Goal: Task Accomplishment & Management: Complete application form

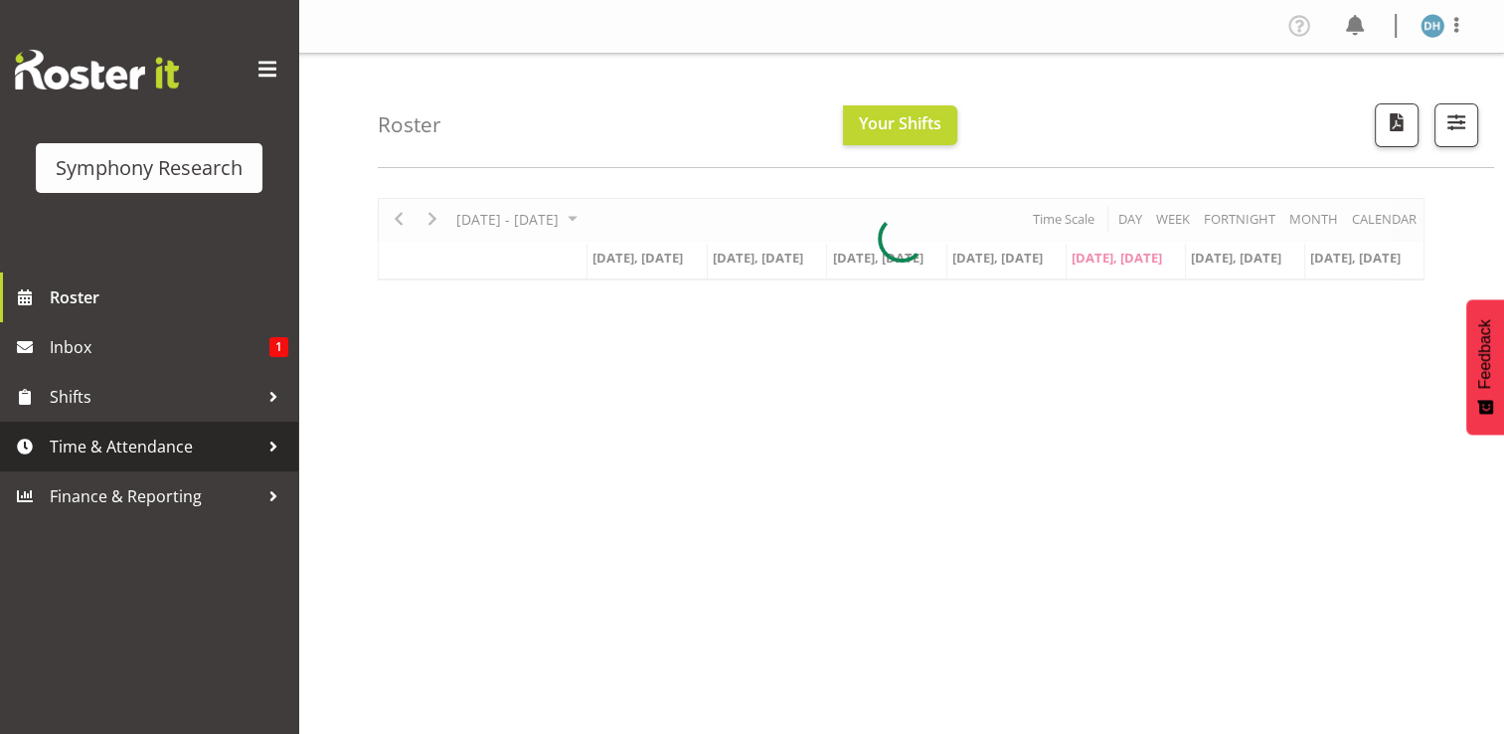
click at [107, 445] on span "Time & Attendance" at bounding box center [154, 447] width 209 height 30
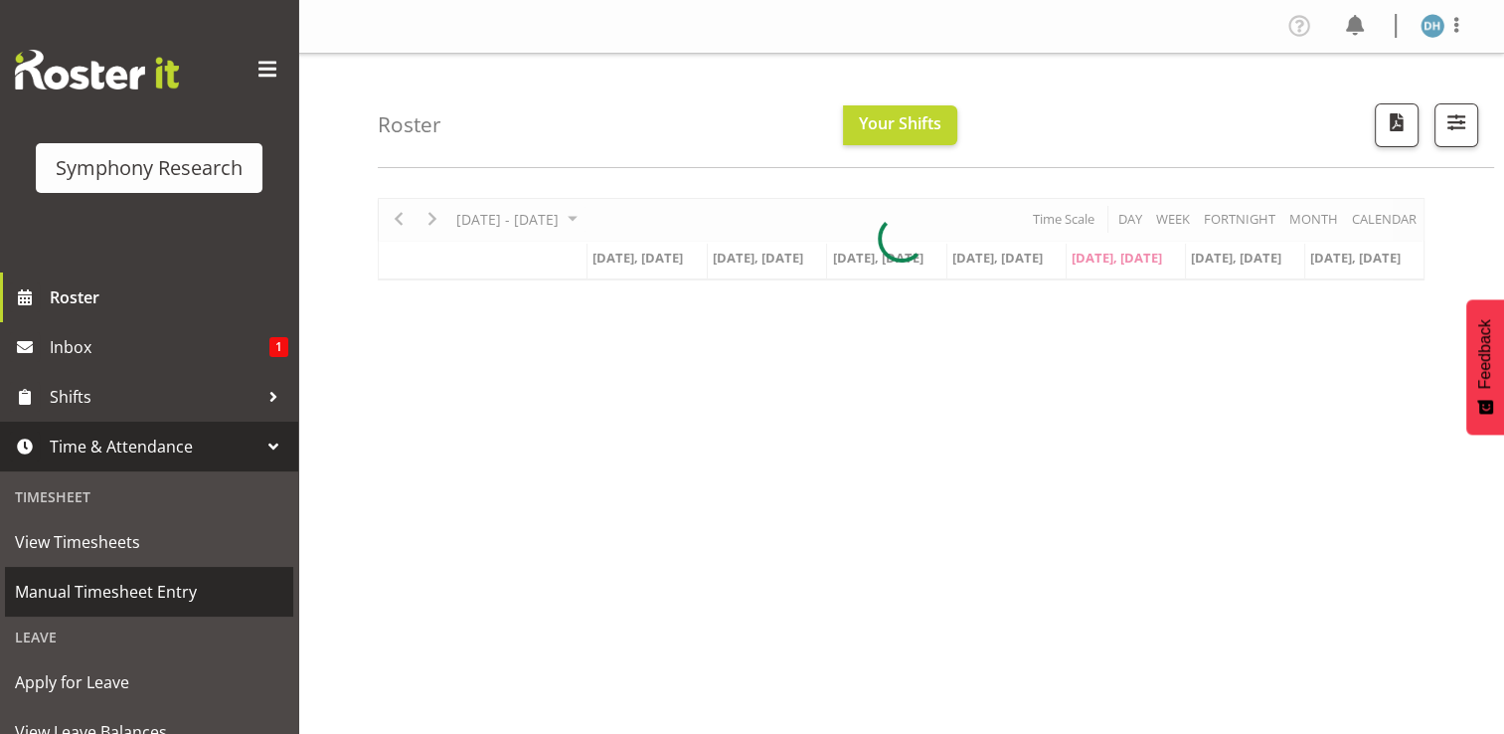
click at [103, 586] on span "Manual Timesheet Entry" at bounding box center [149, 592] width 268 height 30
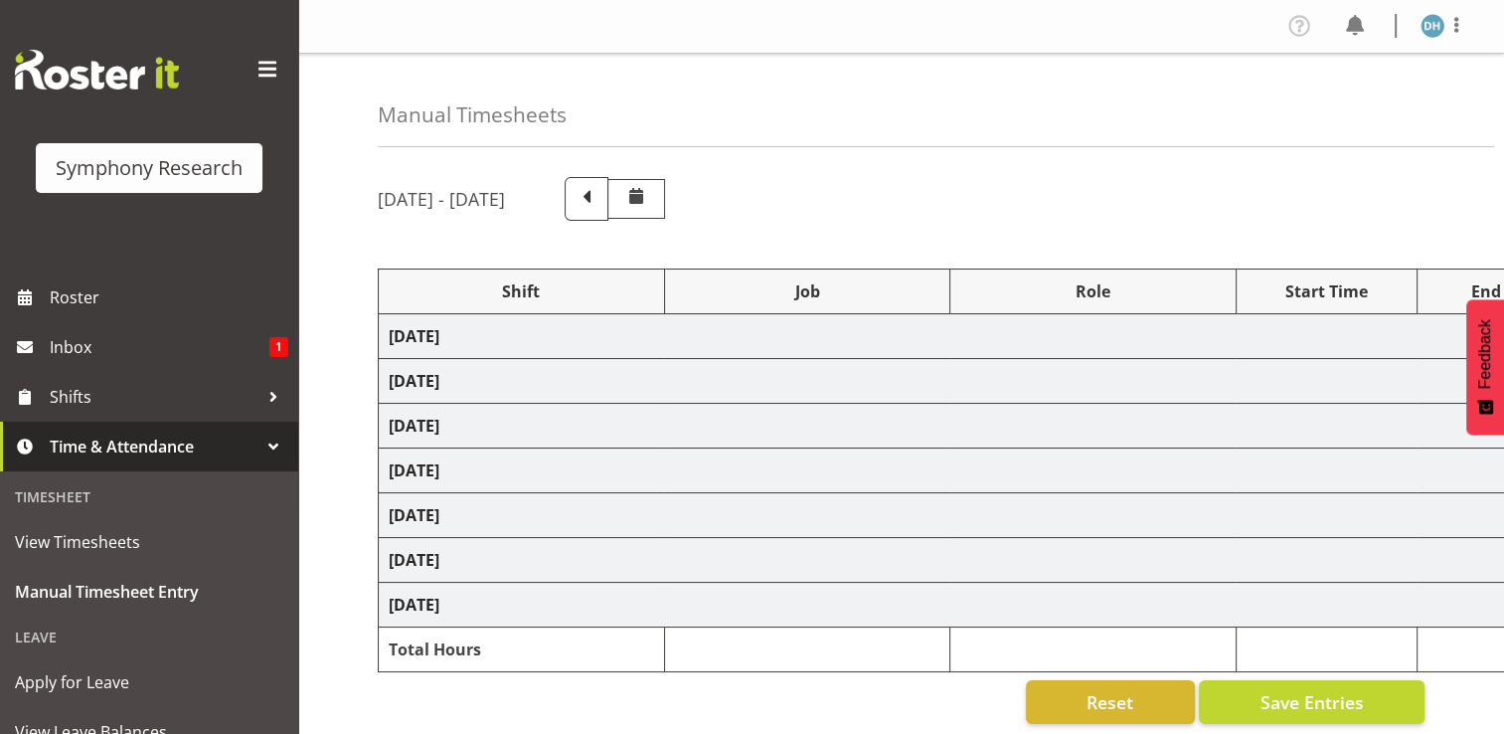
select select "56692"
select select "10499"
select select "47"
select select "56692"
select select "10499"
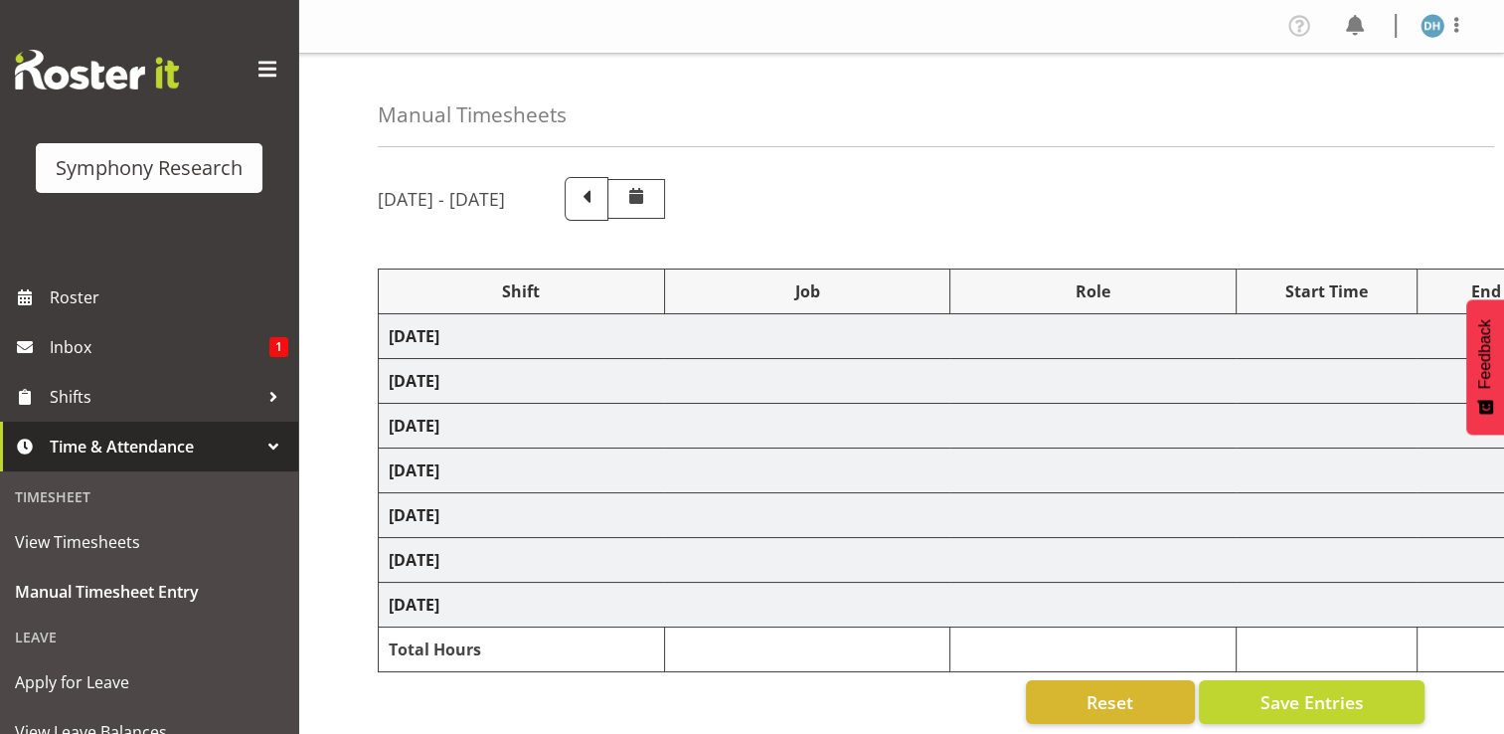
select select "47"
select select "56692"
select select "10499"
select select "47"
select select "56692"
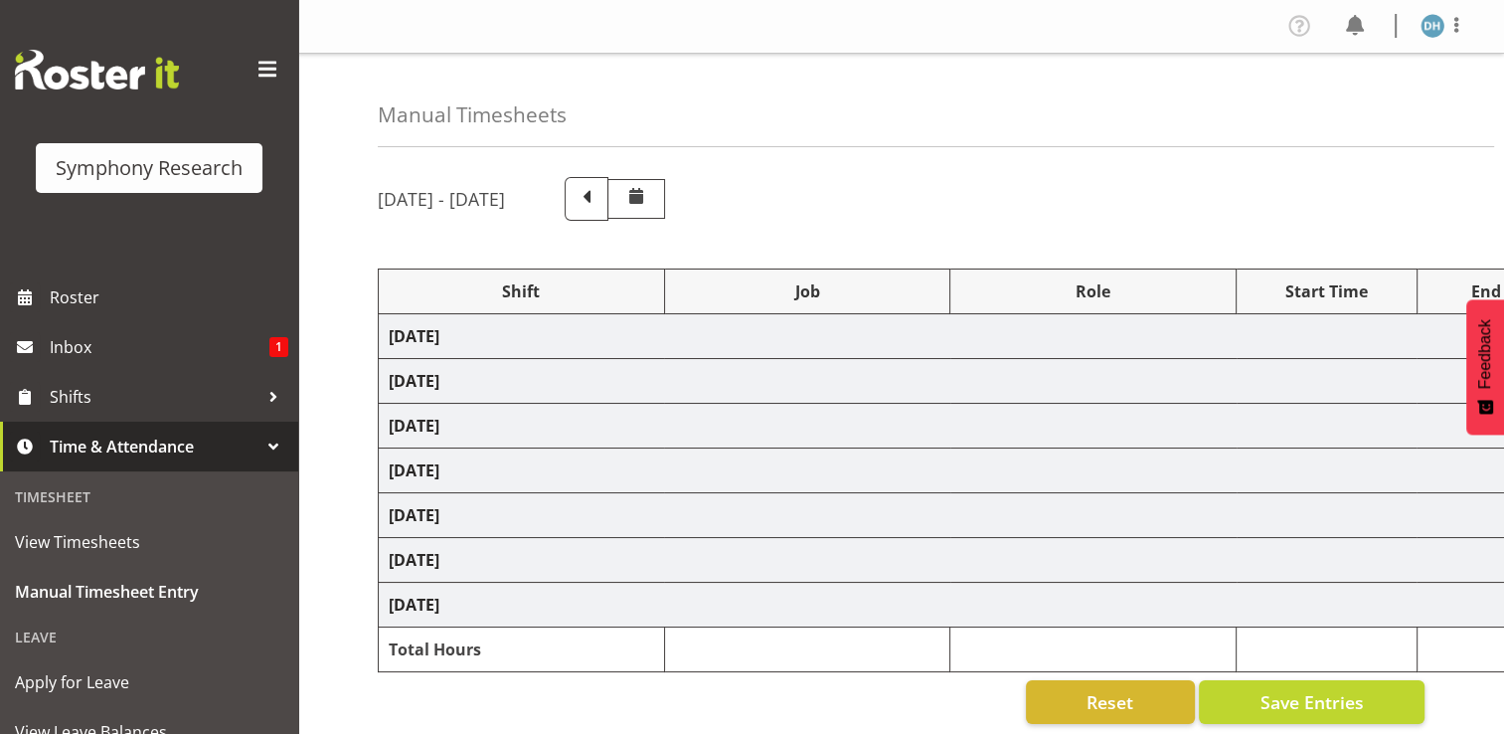
select select "10499"
select select "56692"
select select "10499"
select select "47"
select select "41604"
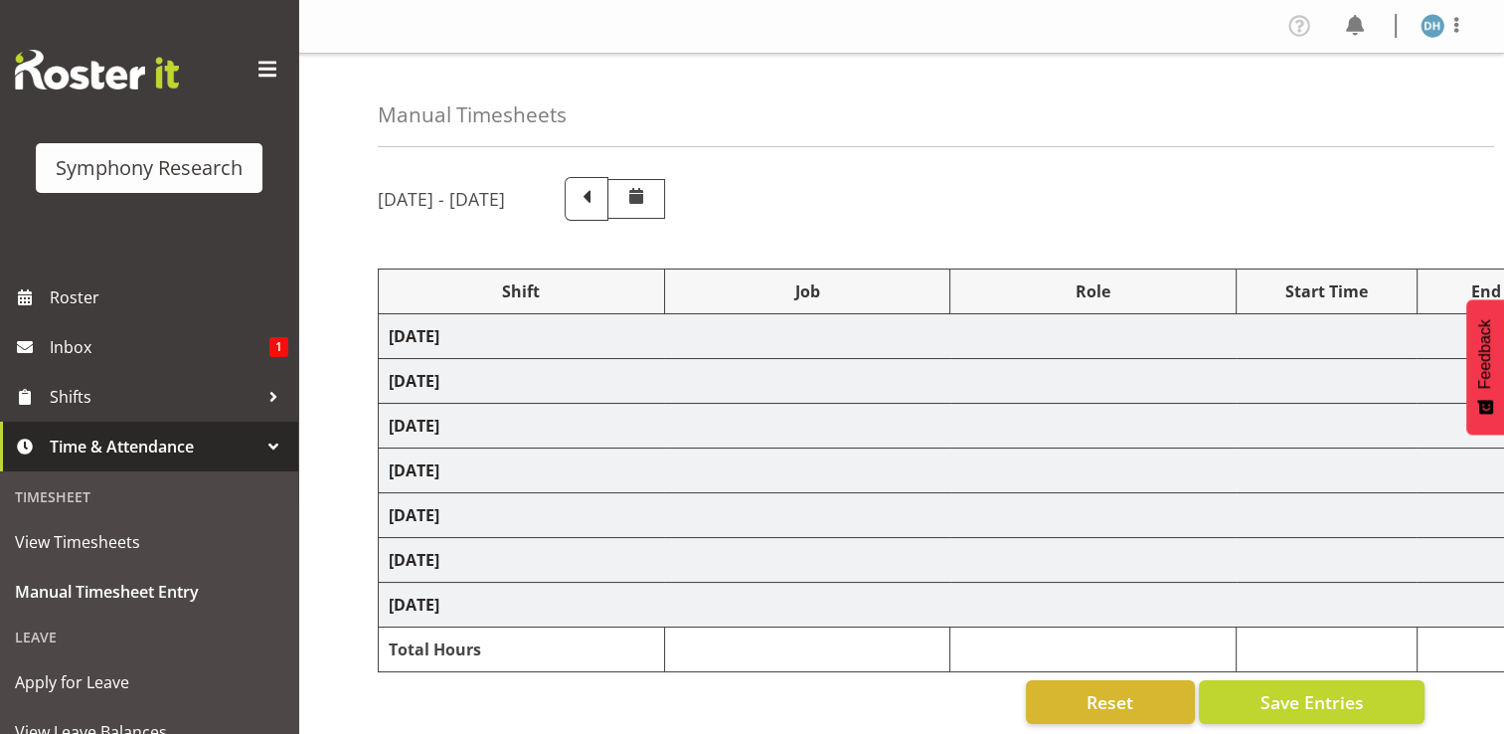
select select "10527"
select select "41604"
select select "10527"
select select "47"
select select "56692"
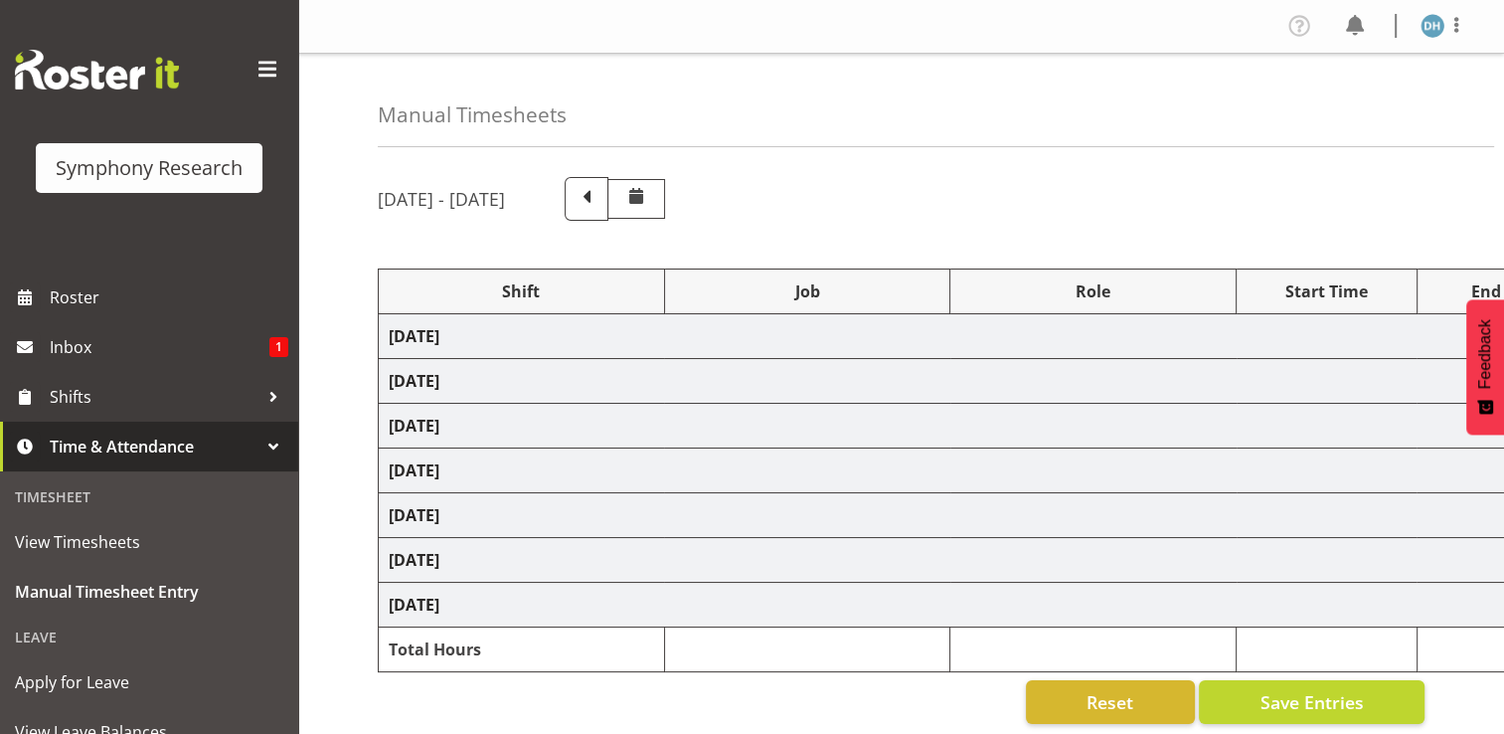
select select "10527"
select select "47"
select select "56692"
select select "10499"
select select "47"
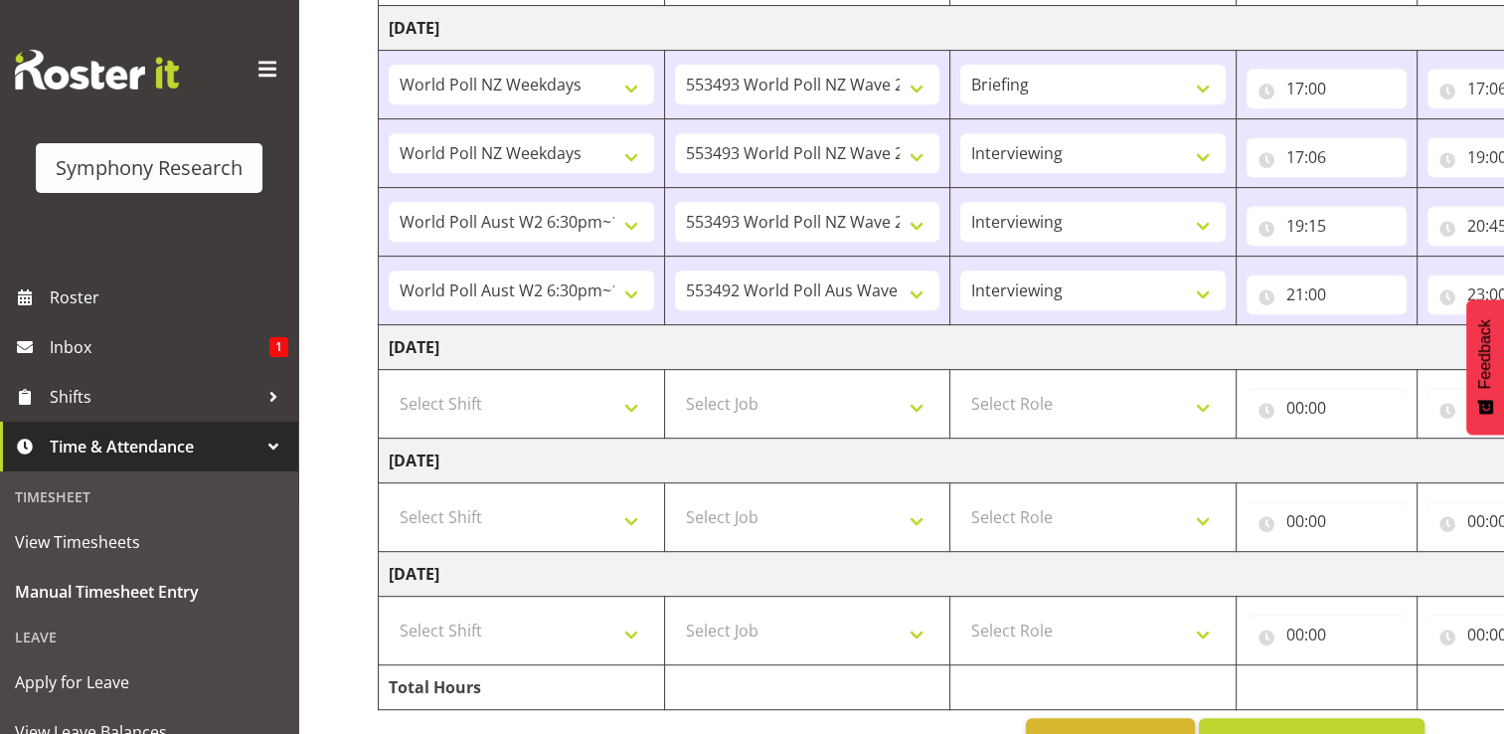
scroll to position [896, 0]
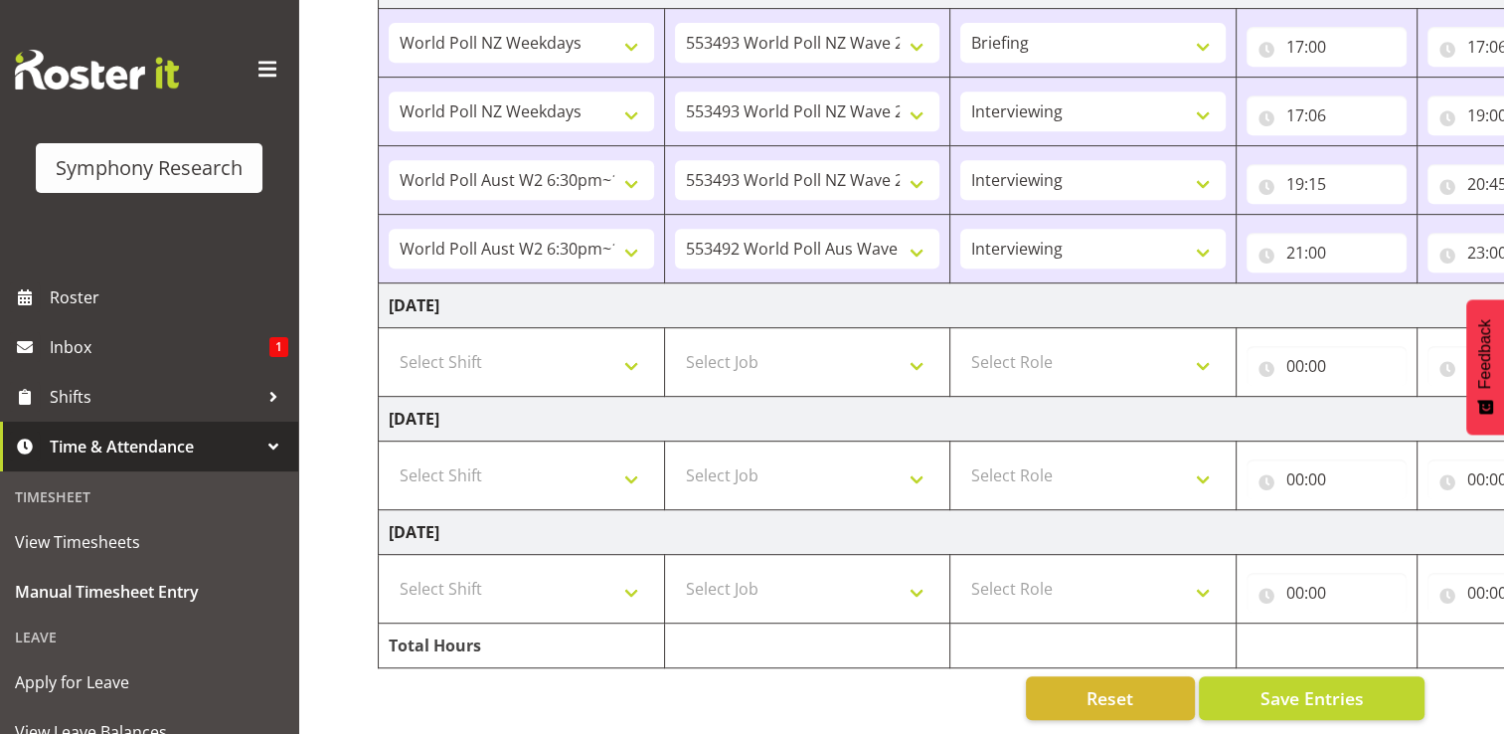
click at [1487, 642] on td at bounding box center [1507, 645] width 181 height 45
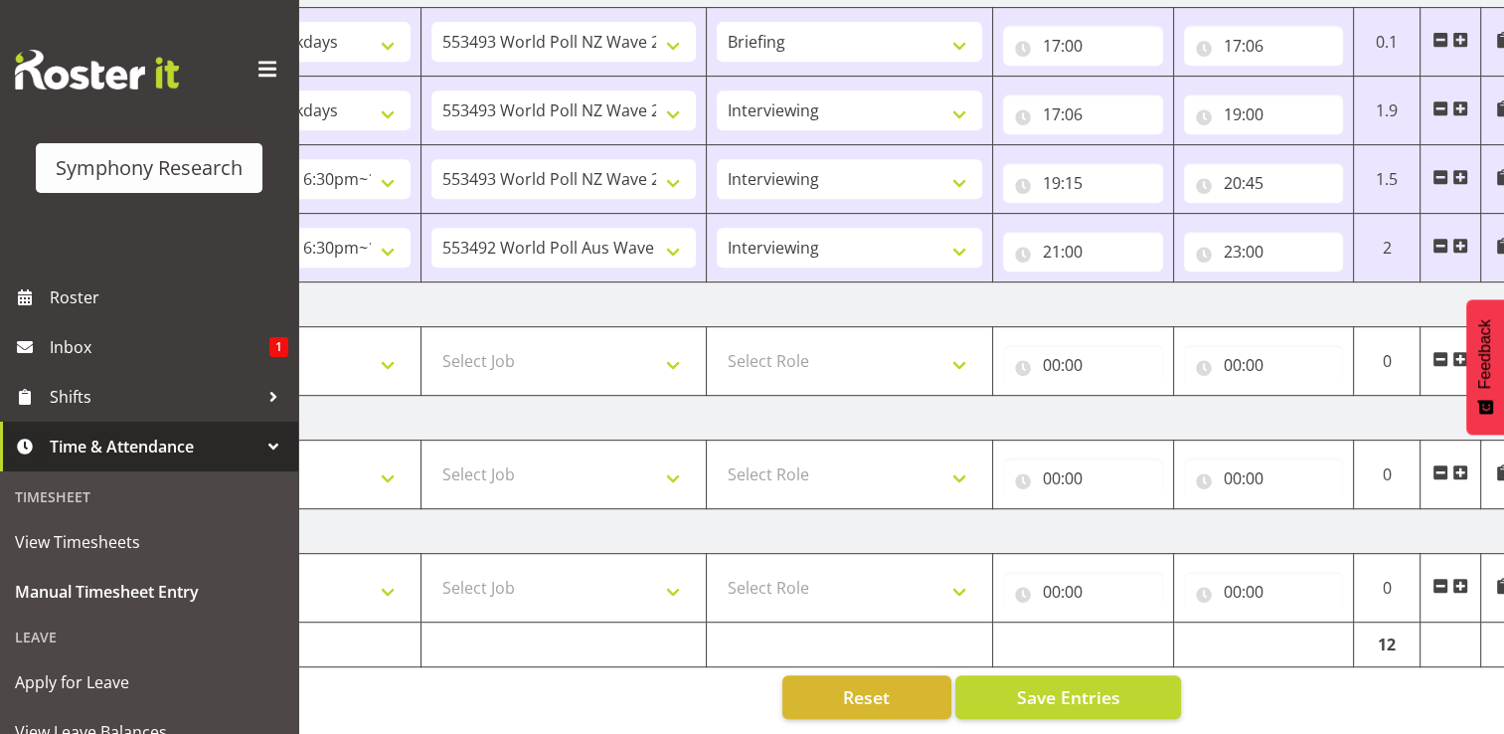
scroll to position [0, 265]
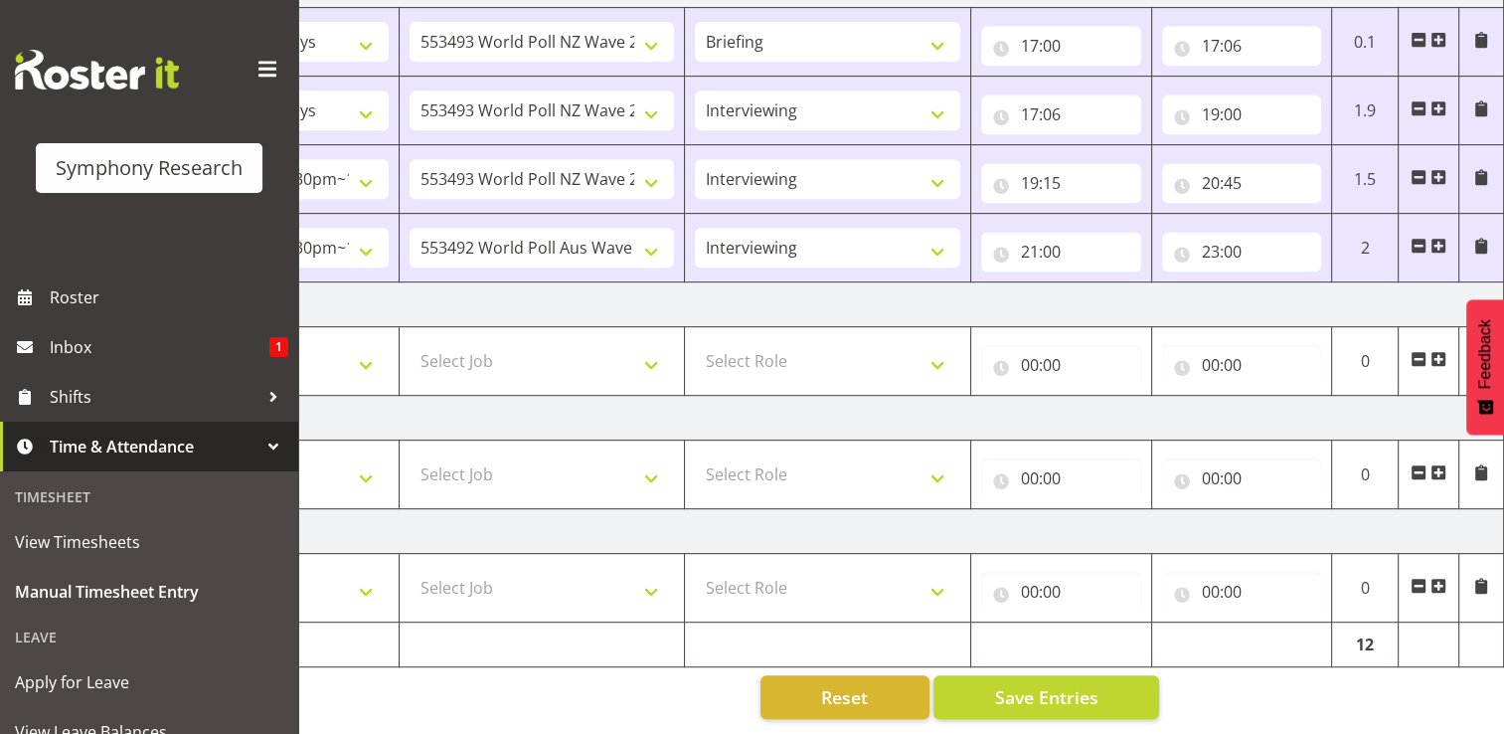
click at [1443, 351] on span at bounding box center [1439, 359] width 16 height 16
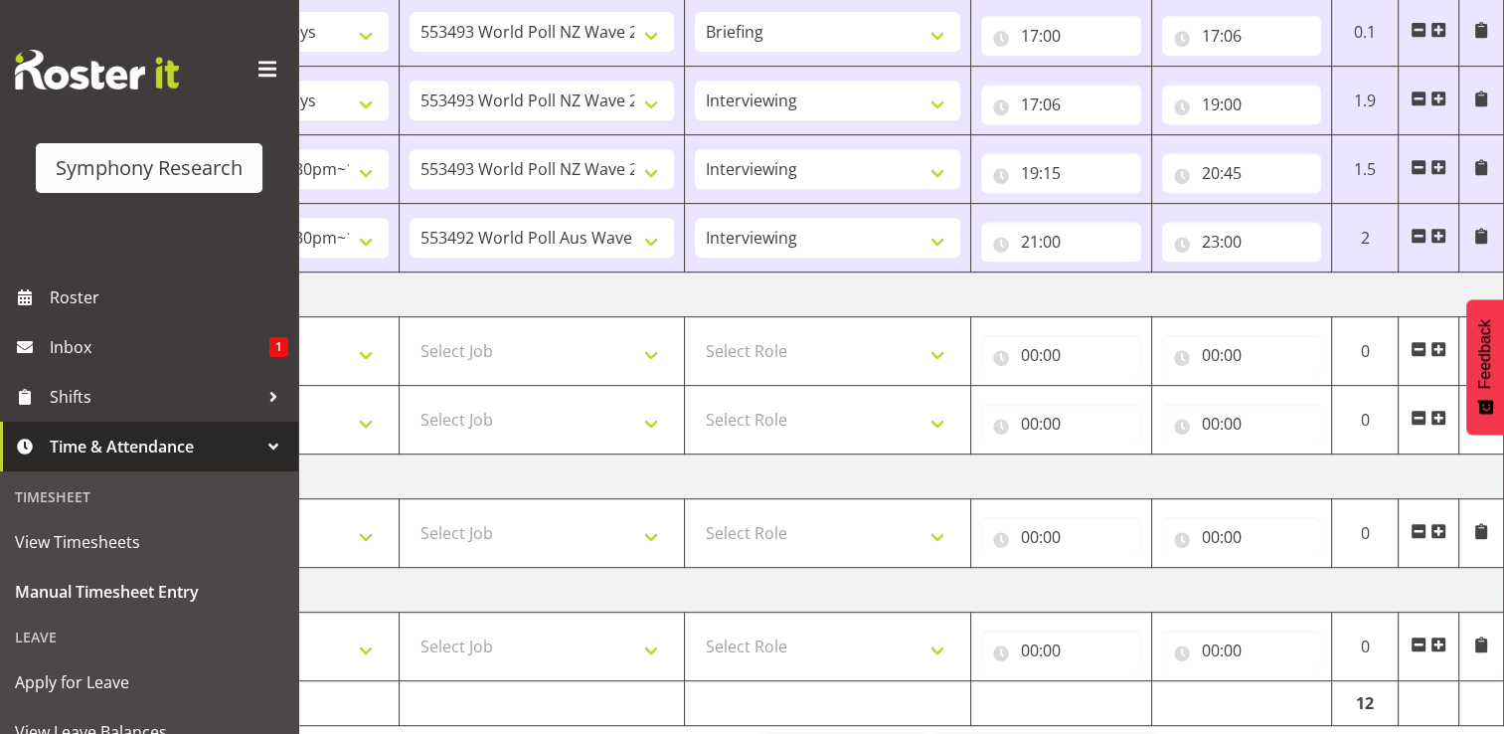
click at [1436, 413] on span at bounding box center [1439, 418] width 16 height 16
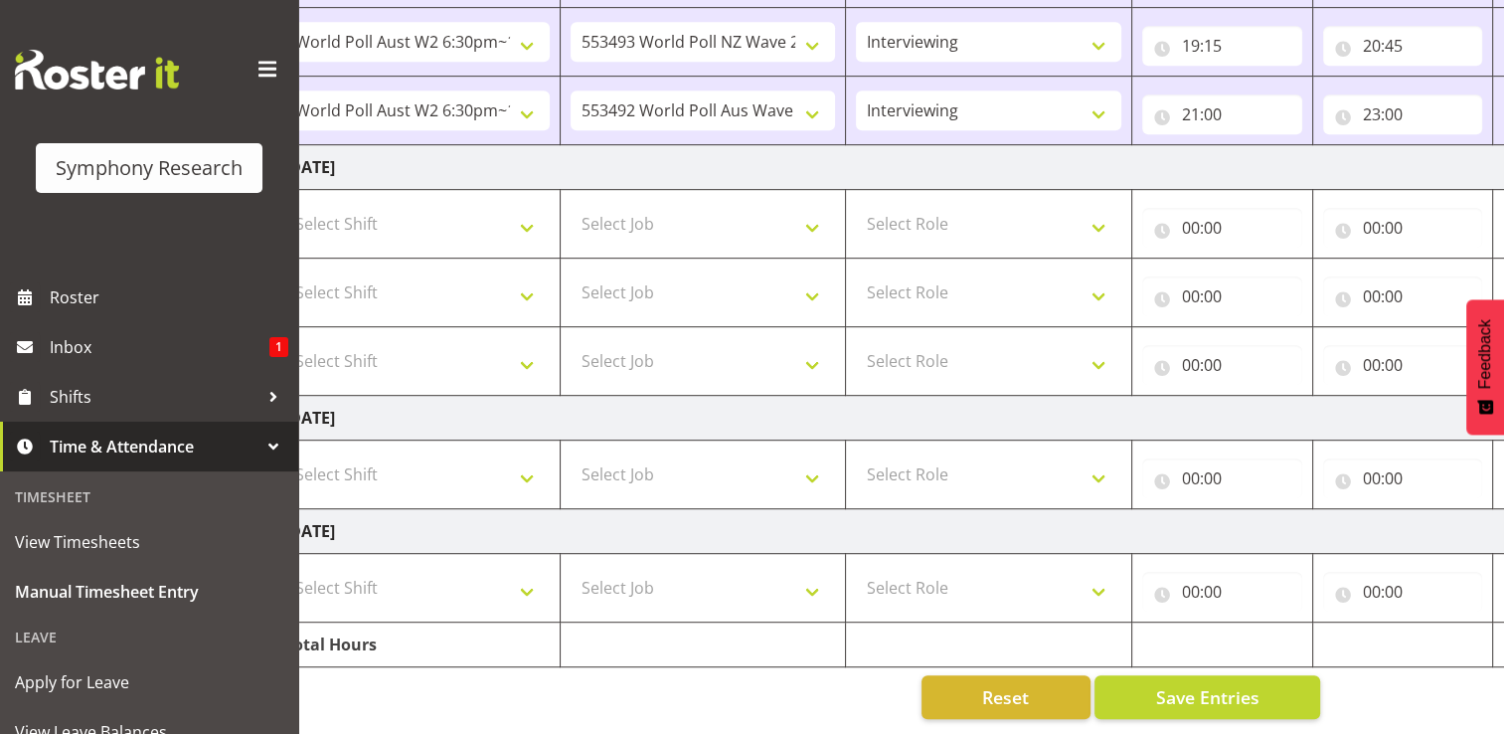
scroll to position [0, 0]
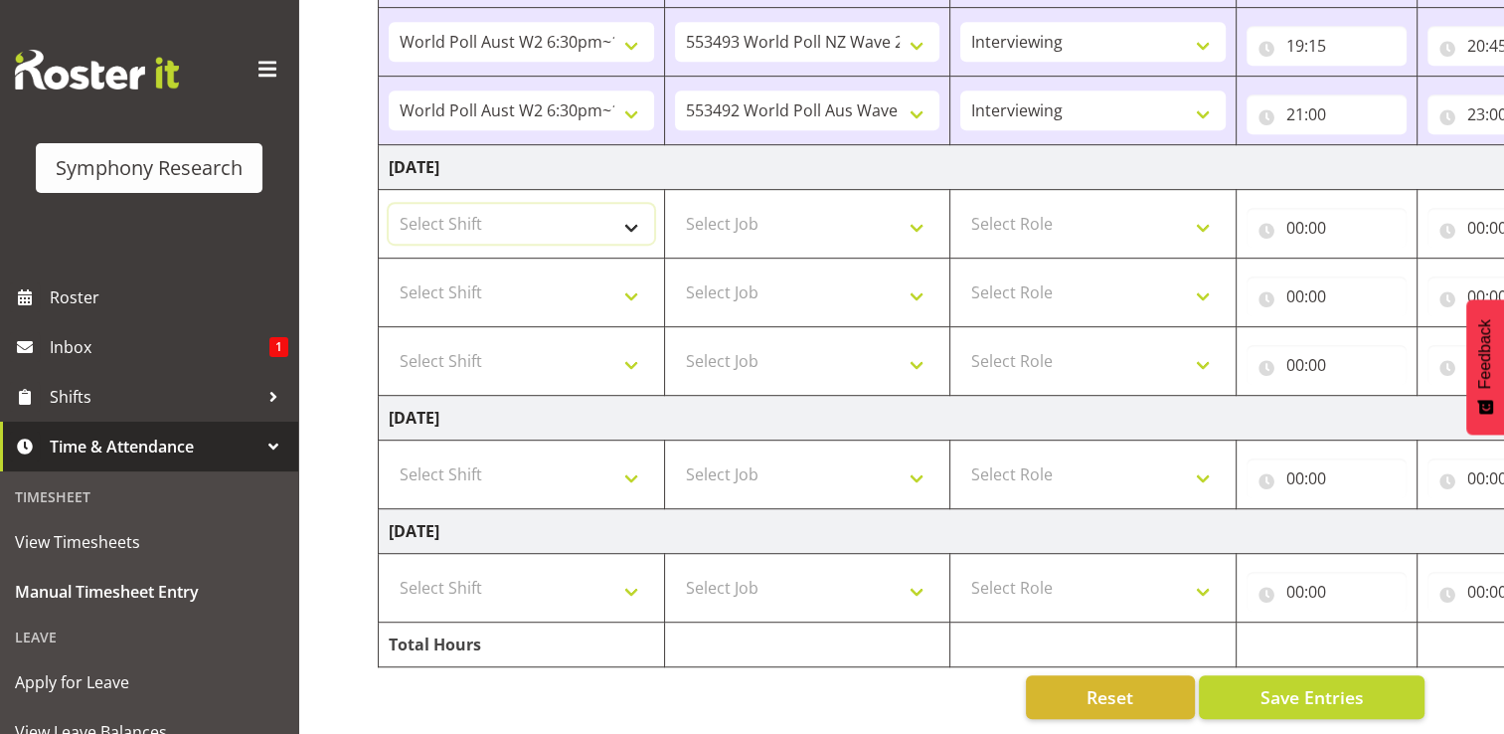
click at [633, 213] on select "Select Shift !!Weekend Residential (Roster IT Shift Label) *Business 9/10am ~ 4…" at bounding box center [521, 224] width 265 height 40
click at [389, 204] on select "Select Shift !!Weekend Residential (Roster IT Shift Label) *Business 9/10am ~ 4…" at bounding box center [521, 224] width 265 height 40
click at [636, 282] on select "Select Shift !!Weekend Residential (Roster IT Shift Label) *Business 9/10am ~ 4…" at bounding box center [521, 292] width 265 height 40
click at [637, 212] on select "!!Weekend Residential (Roster IT Shift Label) *Business 9/10am ~ 4:30pm *Busine…" at bounding box center [521, 224] width 265 height 40
click at [389, 204] on select "!!Weekend Residential (Roster IT Shift Label) *Business 9/10am ~ 4:30pm *Busine…" at bounding box center [521, 224] width 265 height 40
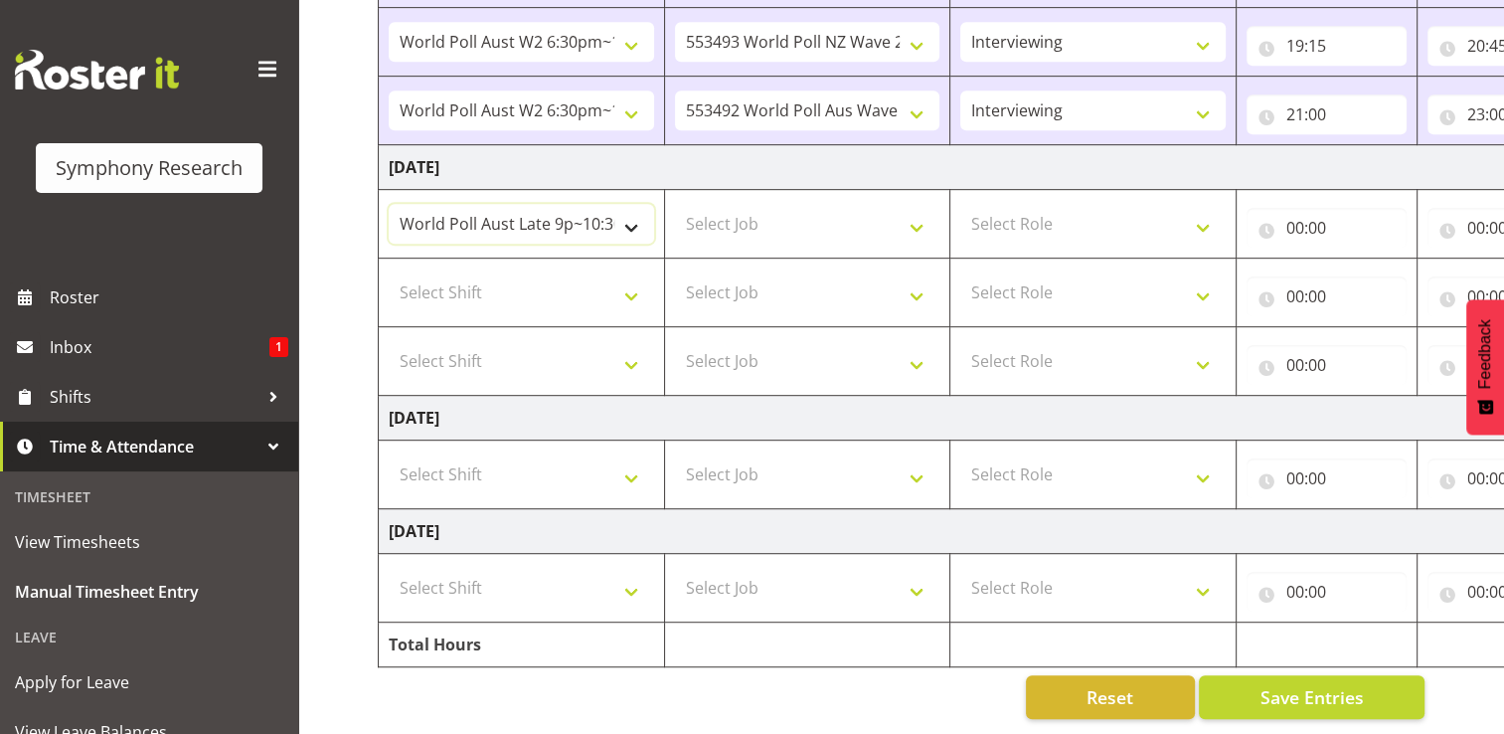
click at [631, 211] on select "!!Weekend Residential (Roster IT Shift Label) *Business 9/10am ~ 4:30pm *Busine…" at bounding box center [521, 224] width 265 height 40
select select "41604"
click at [389, 204] on select "!!Weekend Residential (Roster IT Shift Label) *Business 9/10am ~ 4:30pm *Busine…" at bounding box center [521, 224] width 265 height 40
click at [638, 284] on select "Select Shift !!Weekend Residential (Roster IT Shift Label) *Business 9/10am ~ 4…" at bounding box center [521, 292] width 265 height 40
select select "41604"
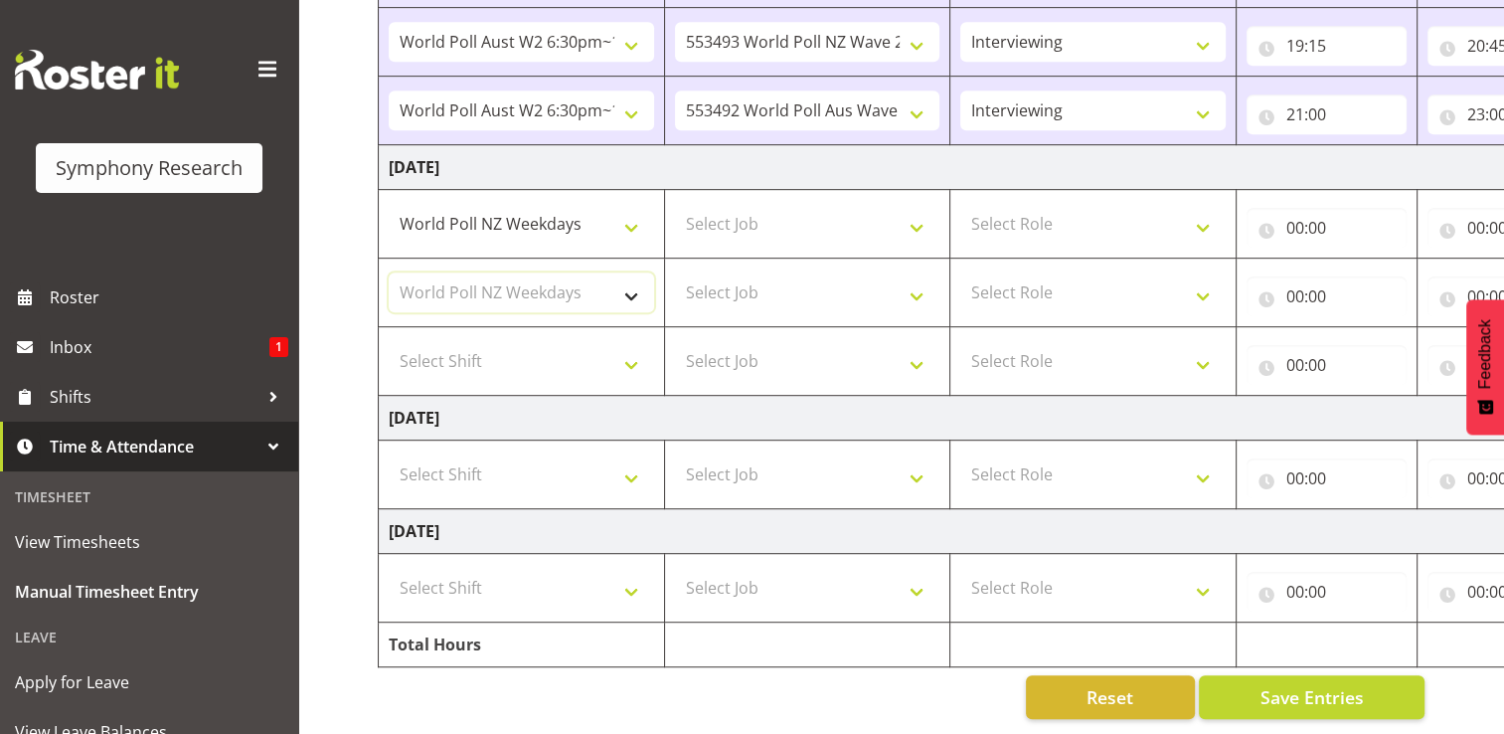
click at [389, 272] on select "Select Shift !!Weekend Residential (Roster IT Shift Label) *Business 9/10am ~ 4…" at bounding box center [521, 292] width 265 height 40
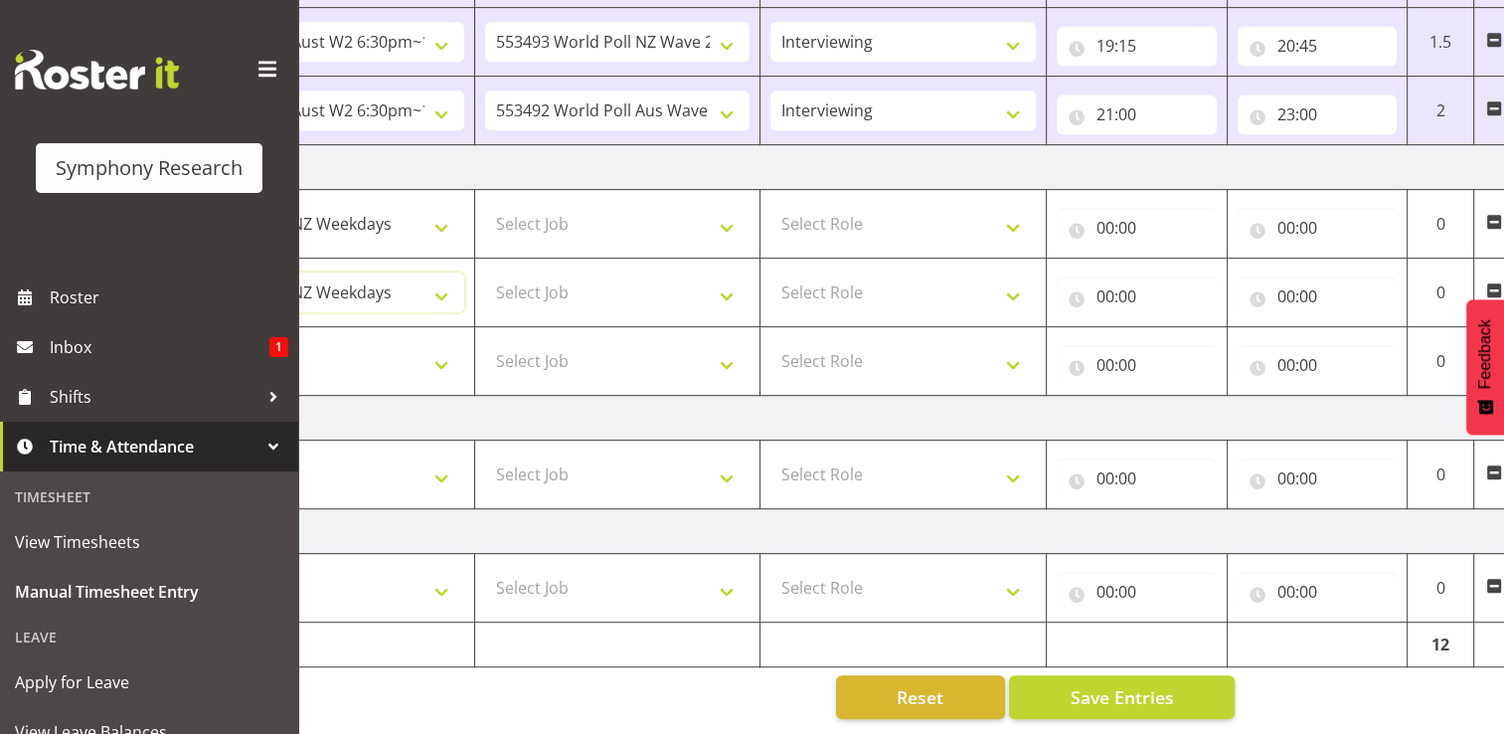
scroll to position [0, 265]
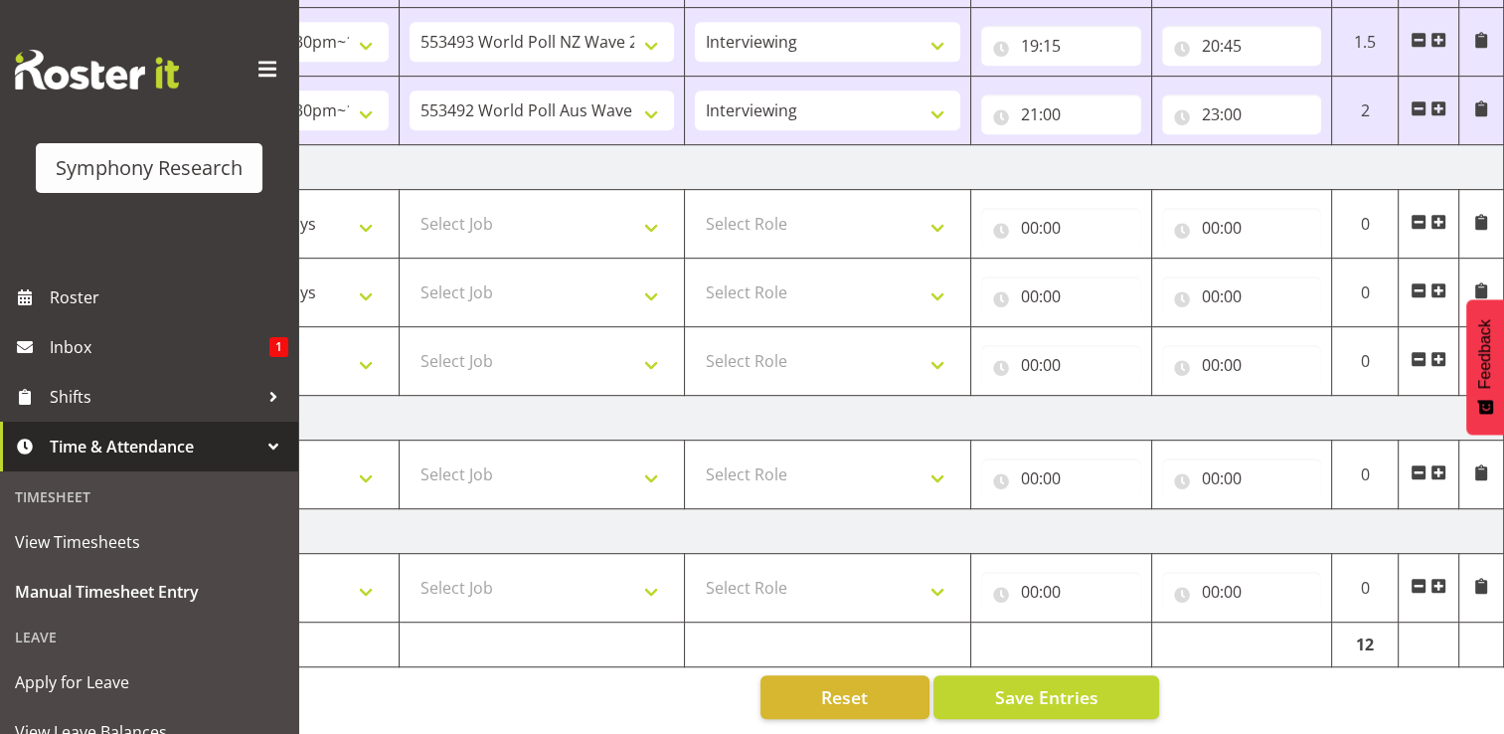
click at [1443, 351] on span at bounding box center [1439, 359] width 16 height 16
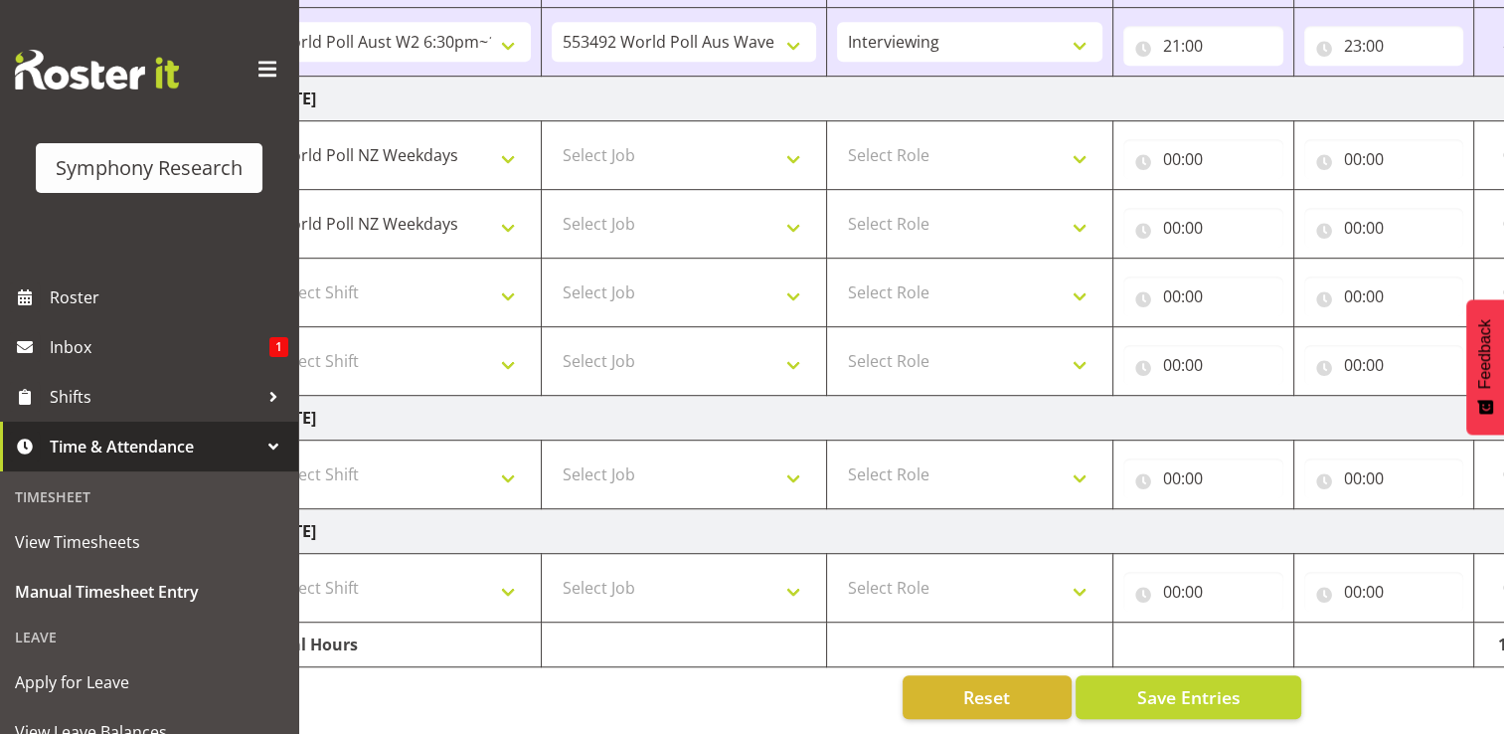
scroll to position [0, 0]
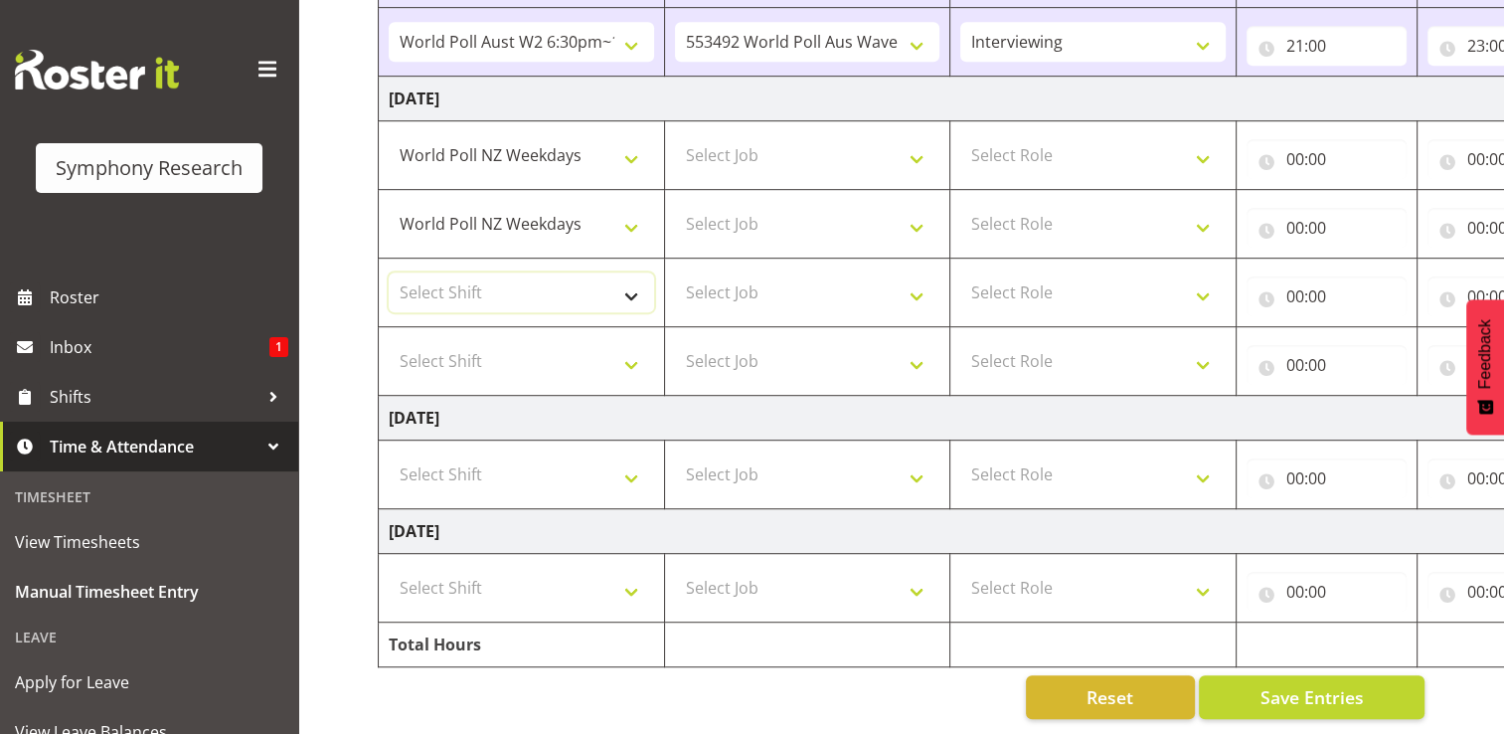
click at [635, 280] on select "Select Shift !!Weekend Residential (Roster IT Shift Label) *Business 9/10am ~ 4…" at bounding box center [521, 292] width 265 height 40
select select "41604"
click at [389, 272] on select "Select Shift !!Weekend Residential (Roster IT Shift Label) *Business 9/10am ~ 4…" at bounding box center [521, 292] width 265 height 40
click at [631, 344] on select "Select Shift !!Weekend Residential (Roster IT Shift Label) *Business 9/10am ~ 4…" at bounding box center [521, 361] width 265 height 40
select select "56692"
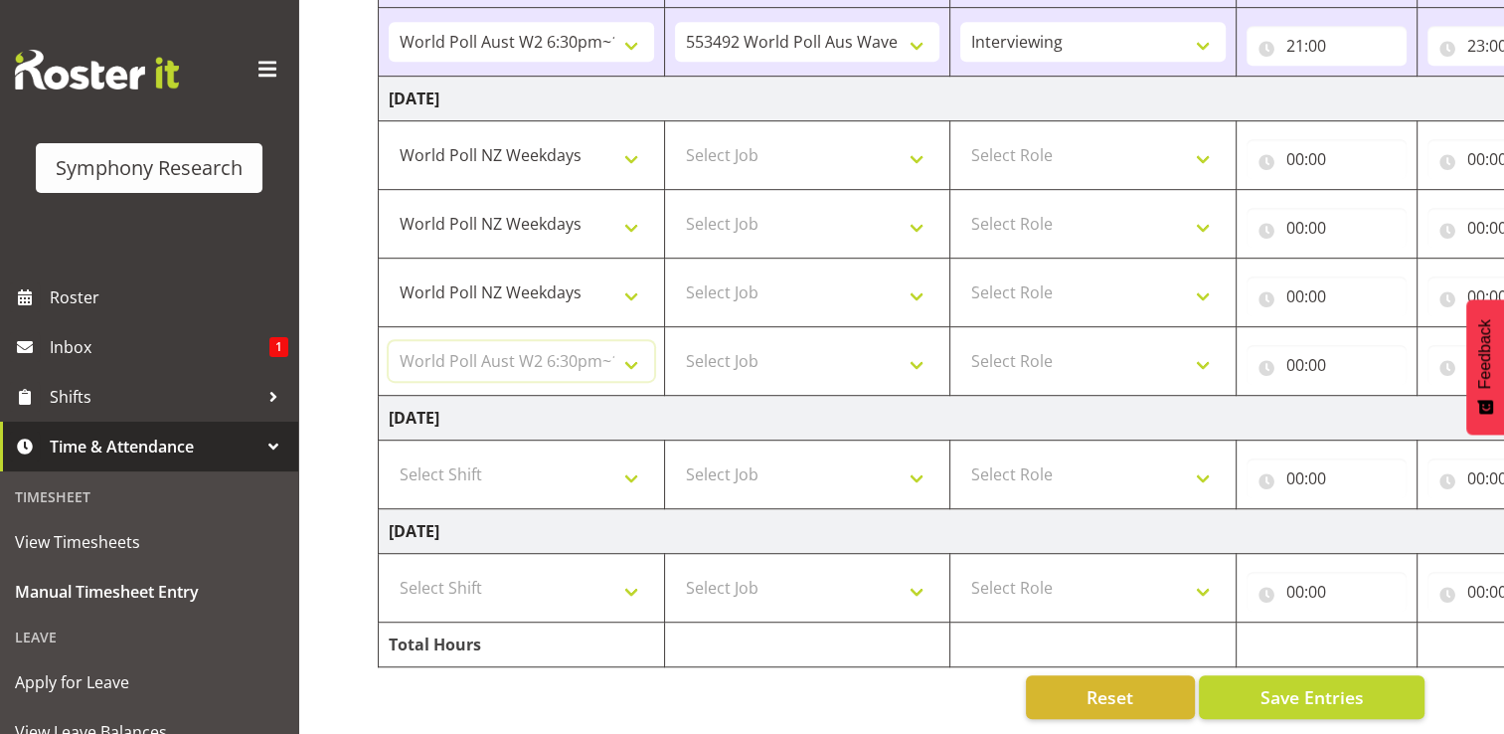
click at [389, 341] on select "Select Shift !!Weekend Residential (Roster IT Shift Label) *Business 9/10am ~ 4…" at bounding box center [521, 361] width 265 height 40
click at [921, 141] on select "Select Job 550060 IF Admin 553492 World Poll Aus Wave 2 Main 2025 553493 World …" at bounding box center [807, 155] width 265 height 40
select select "10527"
click at [675, 135] on select "Select Job 550060 IF Admin 553492 World Poll Aus Wave 2 Main 2025 553493 World …" at bounding box center [807, 155] width 265 height 40
click at [923, 210] on select "Select Job 550060 IF Admin 553492 World Poll Aus Wave 2 Main 2025 553493 World …" at bounding box center [807, 224] width 265 height 40
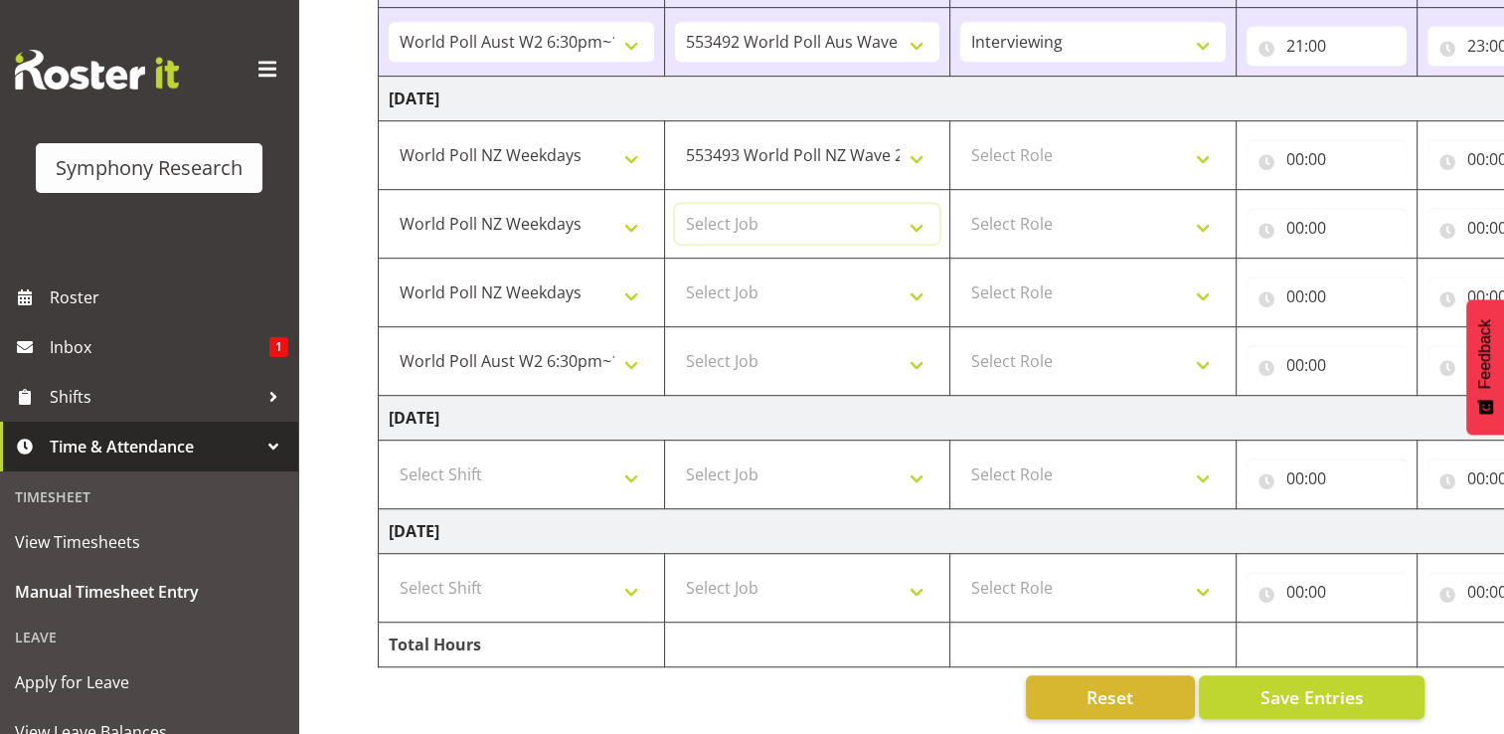
select select "10527"
click at [675, 204] on select "Select Job 550060 IF Admin 553492 World Poll Aus Wave 2 Main 2025 553493 World …" at bounding box center [807, 224] width 265 height 40
click at [921, 282] on select "Select Job 550060 IF Admin 553492 World Poll Aus Wave 2 Main 2025 553493 World …" at bounding box center [807, 292] width 265 height 40
select select "10527"
click at [675, 272] on select "Select Job 550060 IF Admin 553492 World Poll Aus Wave 2 Main 2025 553493 World …" at bounding box center [807, 292] width 265 height 40
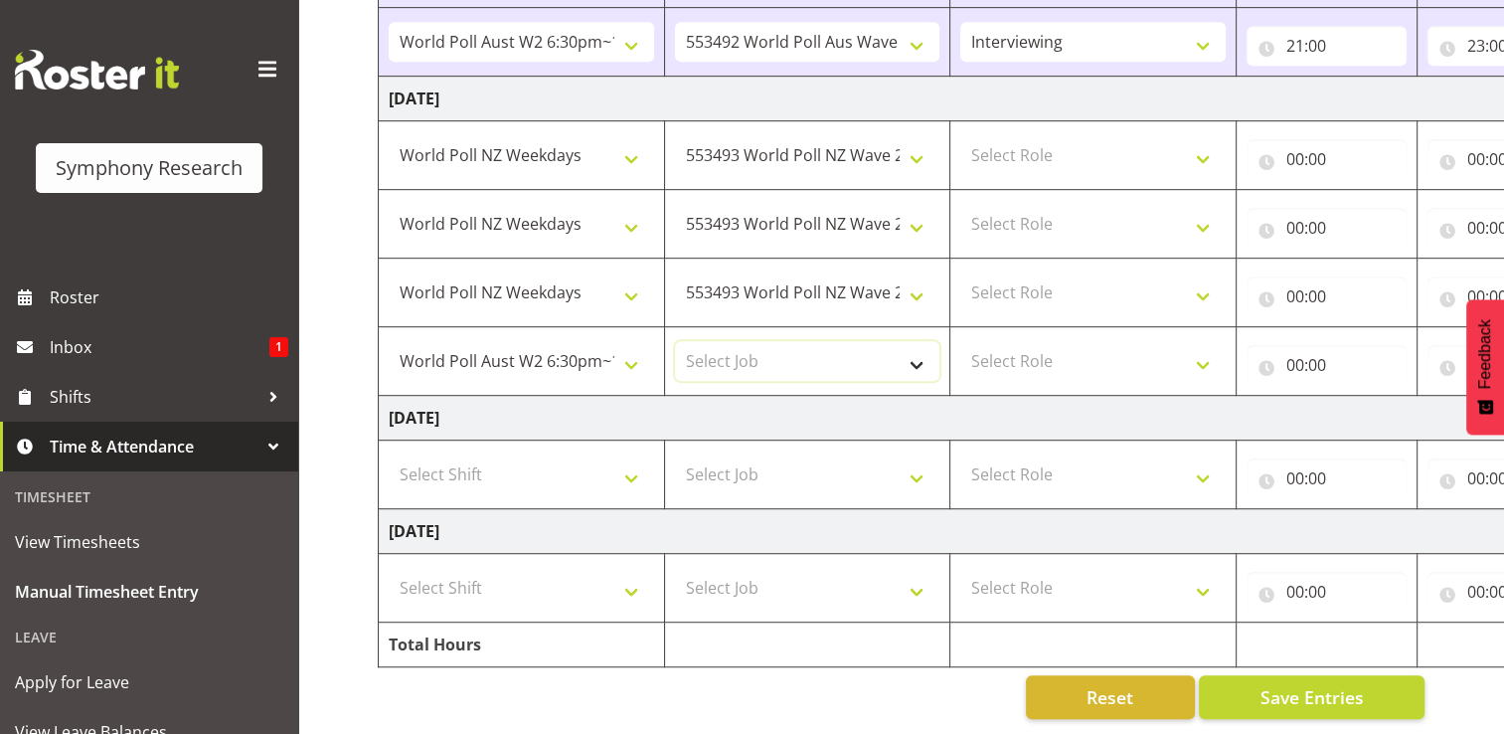
click at [915, 347] on select "Select Job 550060 IF Admin 553492 World Poll Aus Wave 2 Main 2025 553493 World …" at bounding box center [807, 361] width 265 height 40
select select "10499"
click at [675, 341] on select "Select Job 550060 IF Admin 553492 World Poll Aus Wave 2 Main 2025 553493 World …" at bounding box center [807, 361] width 265 height 40
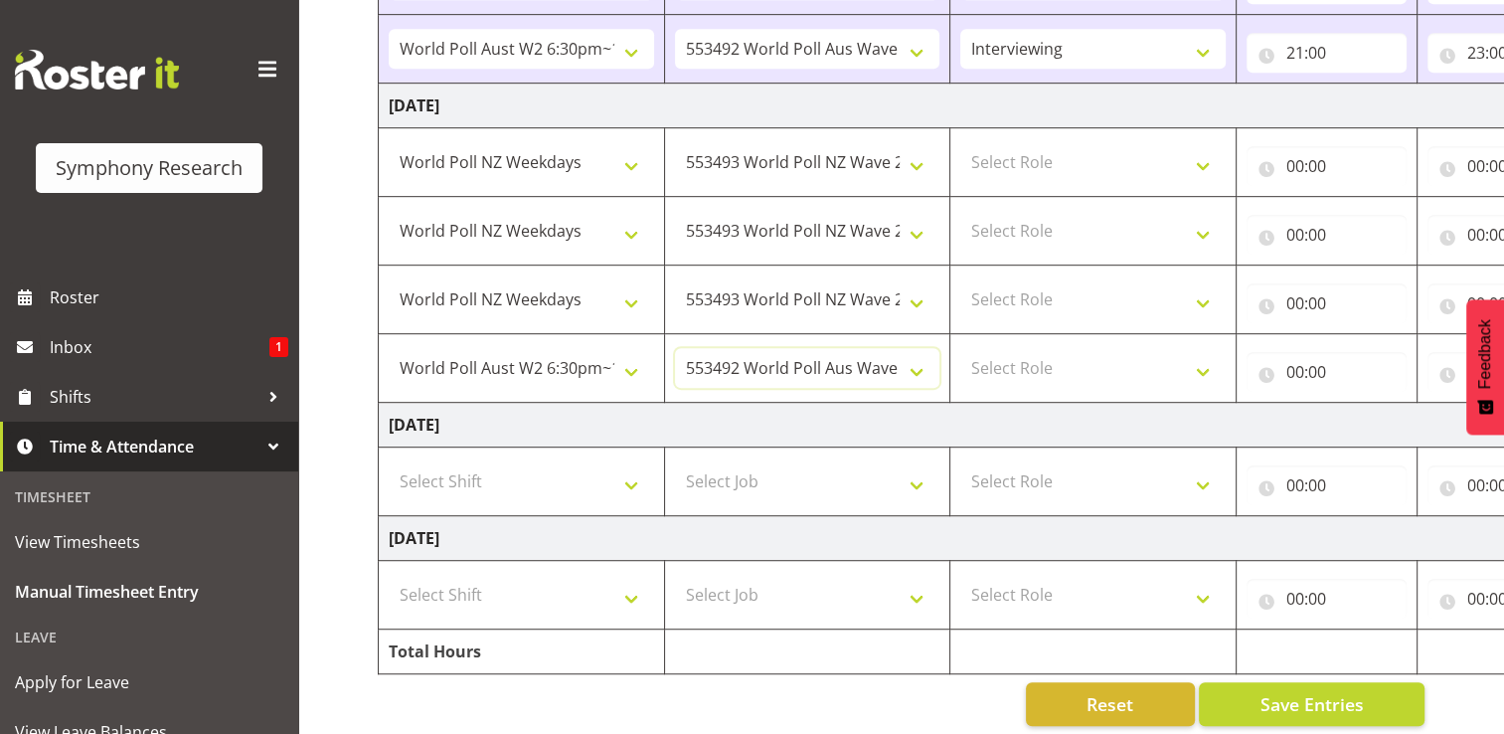
scroll to position [1112, 0]
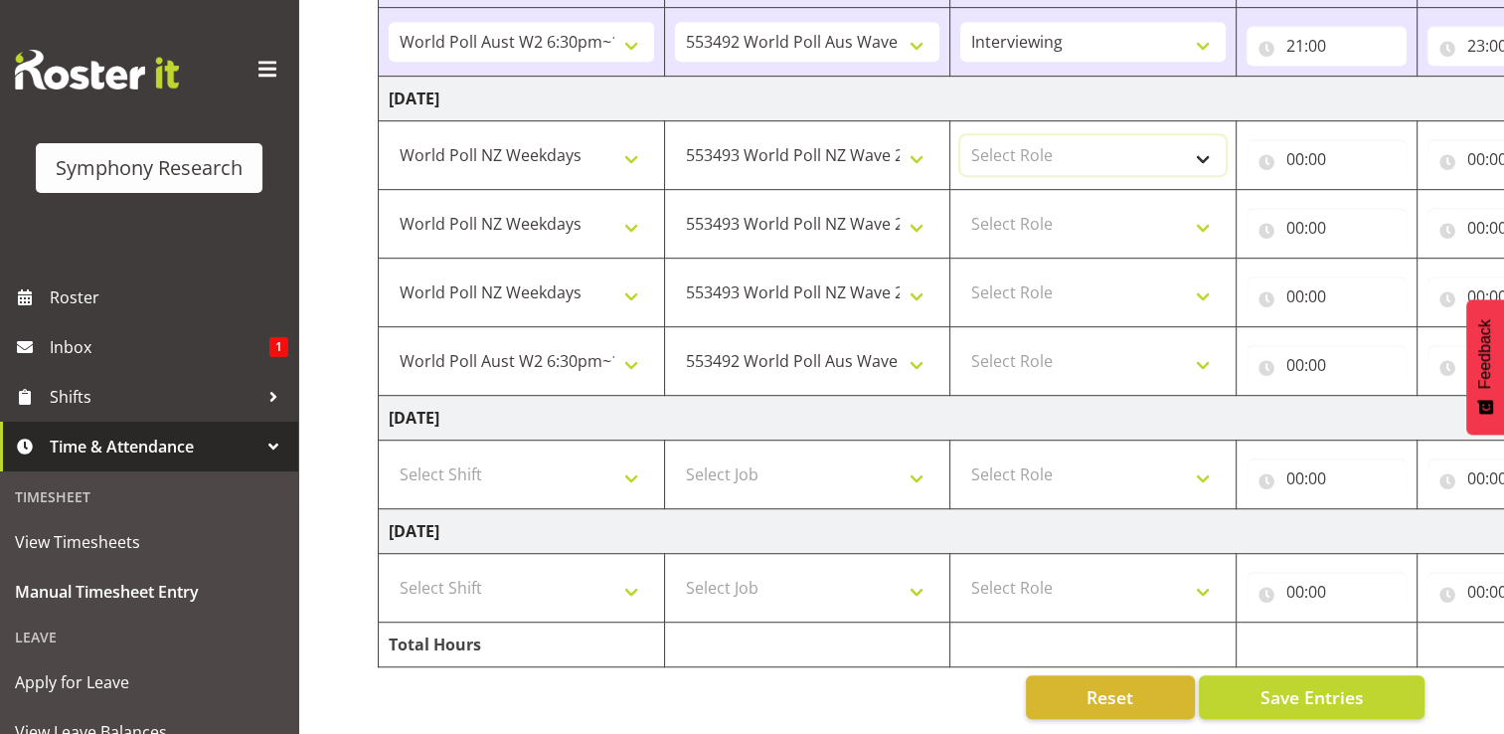
click at [1210, 145] on select "Select Role Briefing Interviewing" at bounding box center [1093, 155] width 265 height 40
select select "297"
click at [961, 135] on select "Select Role Briefing Interviewing" at bounding box center [1093, 155] width 265 height 40
click at [1210, 213] on select "Select Role Briefing Interviewing" at bounding box center [1093, 224] width 265 height 40
select select "47"
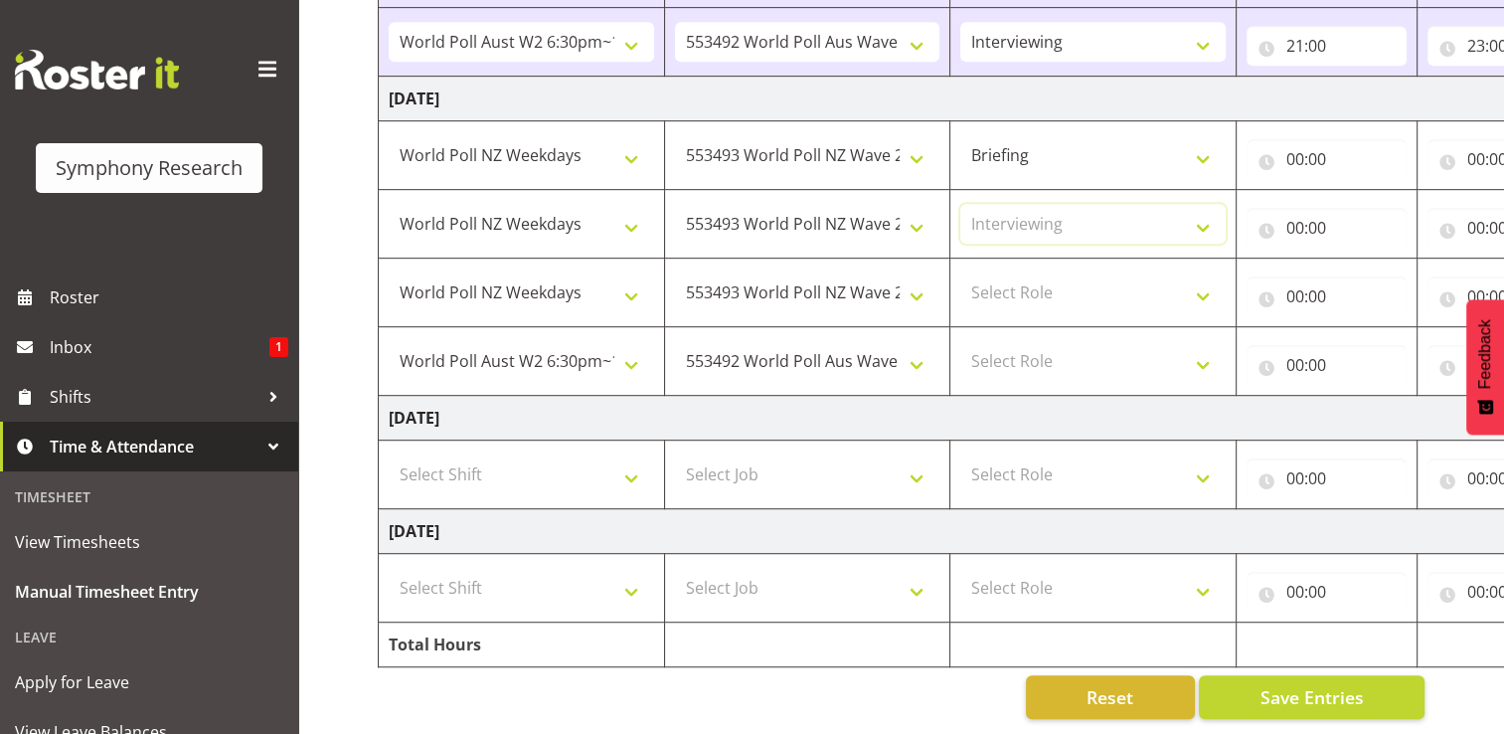
click at [961, 204] on select "Select Role Briefing Interviewing" at bounding box center [1093, 224] width 265 height 40
drag, startPoint x: 1205, startPoint y: 284, endPoint x: 1188, endPoint y: 300, distance: 23.2
click at [1205, 284] on select "Select Role Briefing Interviewing" at bounding box center [1093, 292] width 265 height 40
select select "47"
click at [961, 272] on select "Select Role Briefing Interviewing" at bounding box center [1093, 292] width 265 height 40
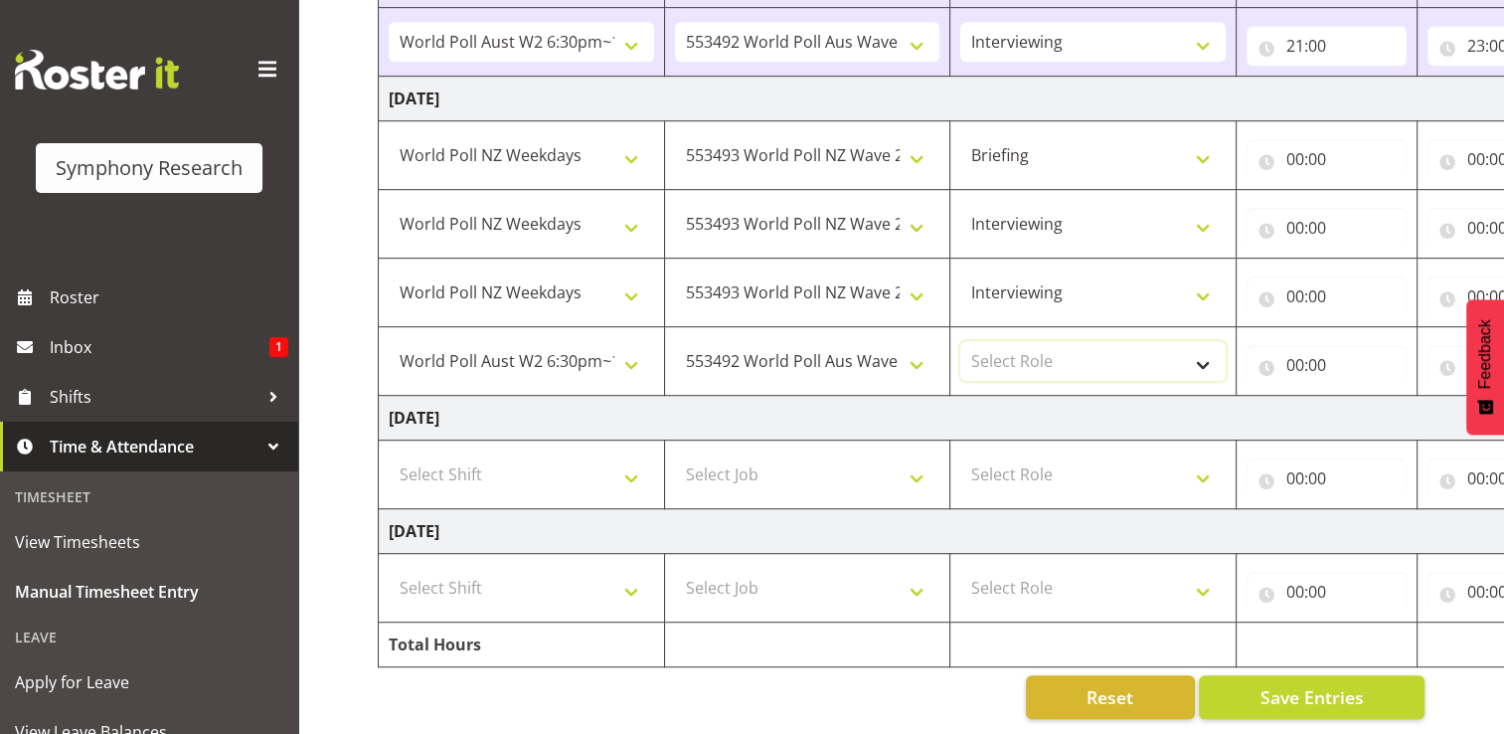
click at [1214, 356] on select "Select Role Briefing Interviewing" at bounding box center [1093, 361] width 265 height 40
select select "47"
click at [961, 341] on select "Select Role Briefing Interviewing" at bounding box center [1093, 361] width 265 height 40
drag, startPoint x: 1259, startPoint y: 718, endPoint x: 1522, endPoint y: 722, distance: 263.5
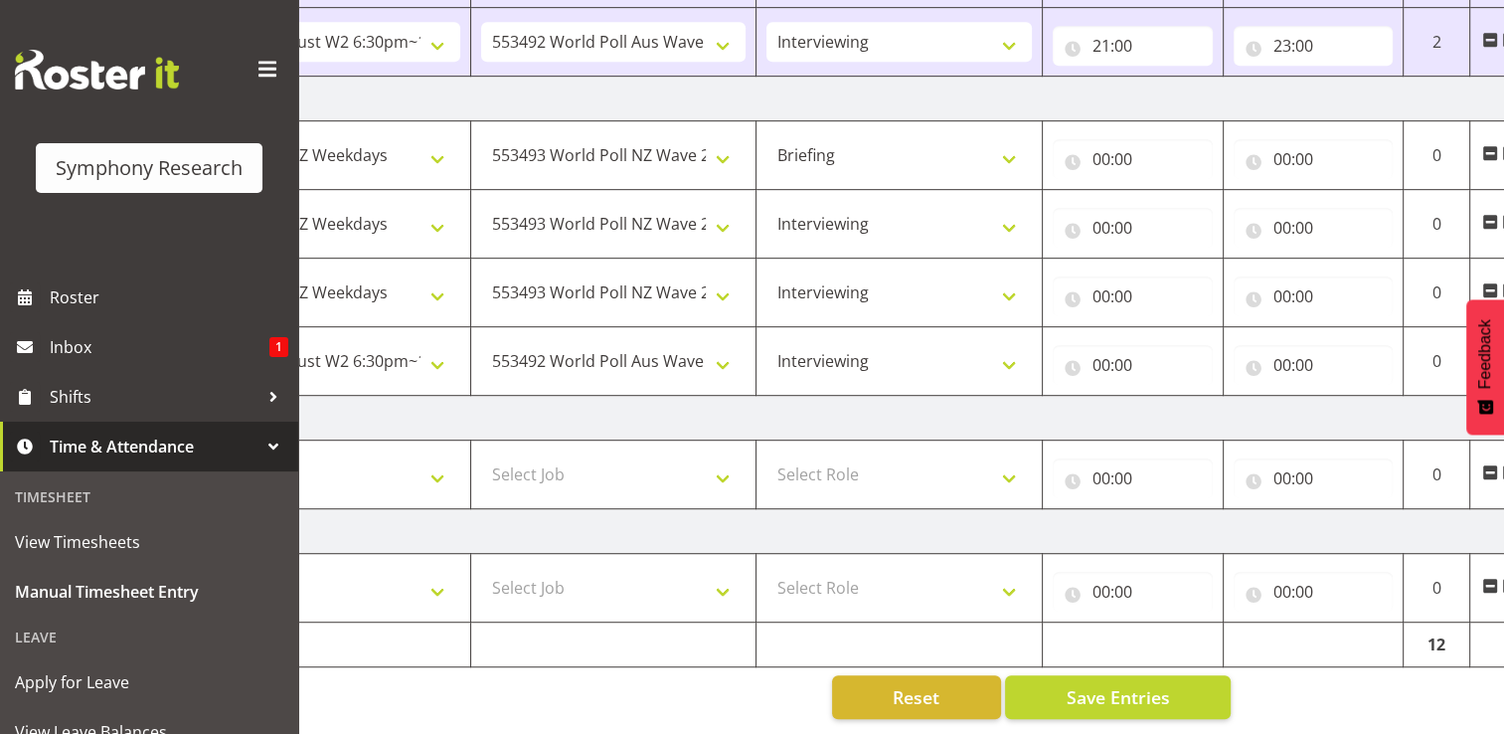
scroll to position [0, 265]
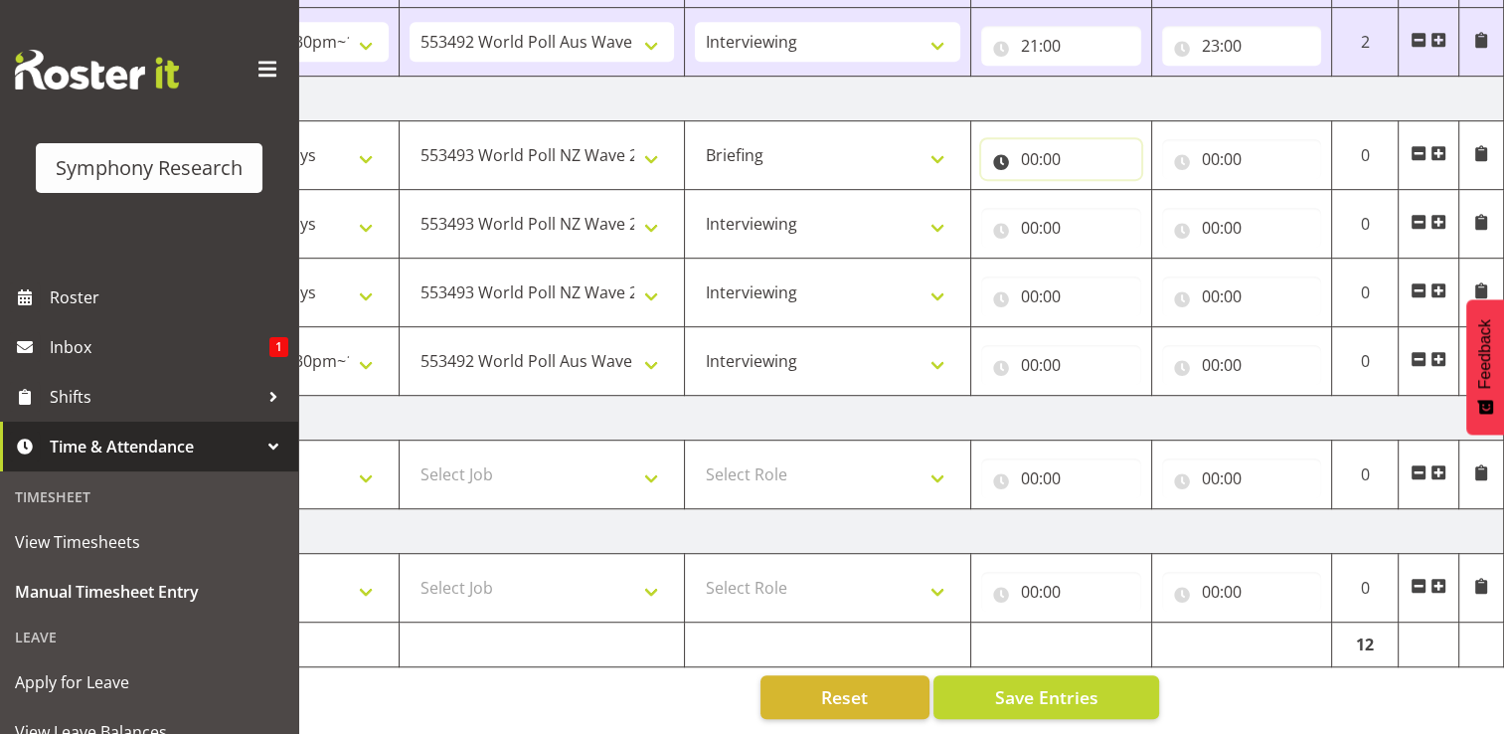
click at [1064, 145] on input "00:00" at bounding box center [1061, 159] width 160 height 40
click at [1112, 201] on select "00 01 02 03 04 05 06 07 08 09 10 11 12 13 14 15 16 17 18 19 20 21 22 23" at bounding box center [1117, 211] width 45 height 40
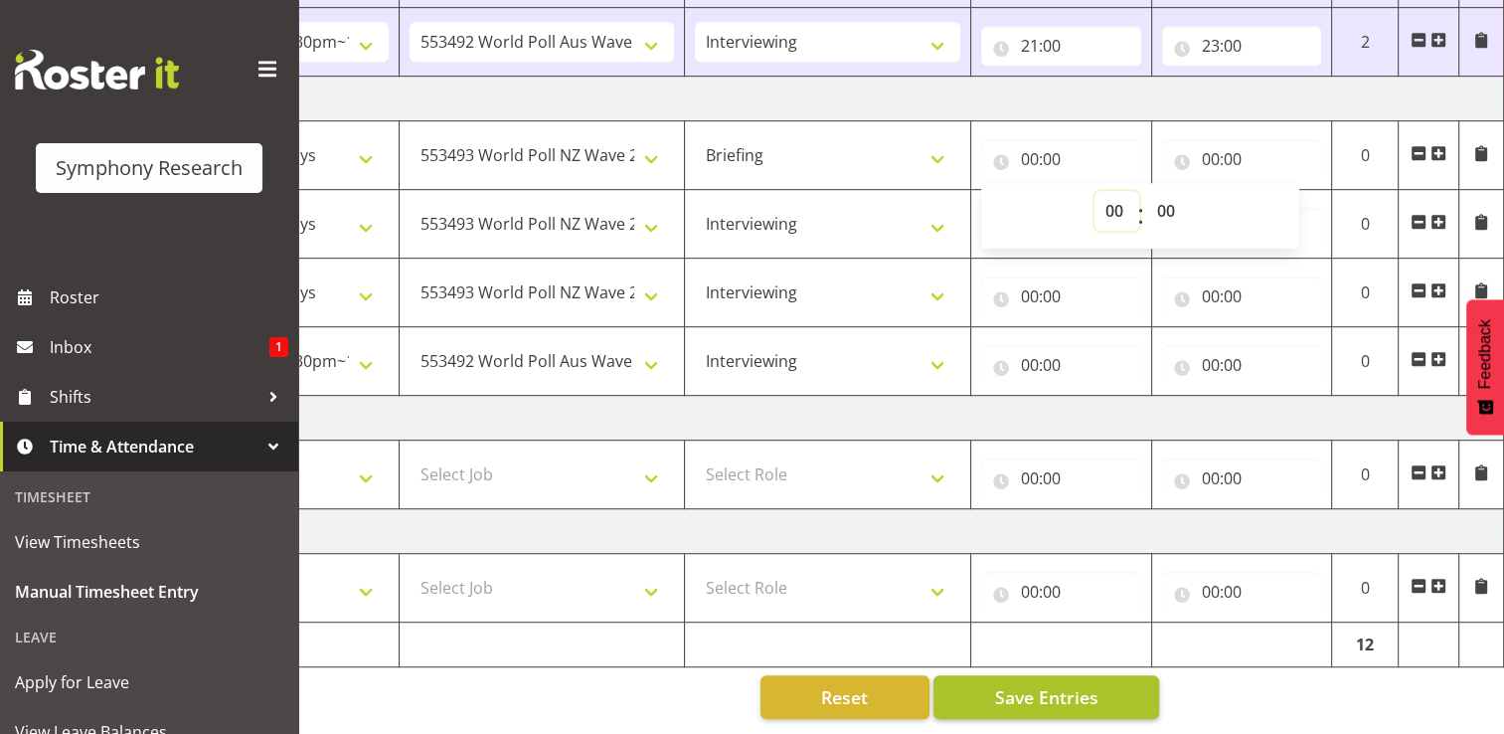
select select "17"
click at [1095, 191] on select "00 01 02 03 04 05 06 07 08 09 10 11 12 13 14 15 16 17 18 19 20 21 22 23" at bounding box center [1117, 211] width 45 height 40
type input "17:00"
click at [1238, 144] on input "00:00" at bounding box center [1242, 159] width 160 height 40
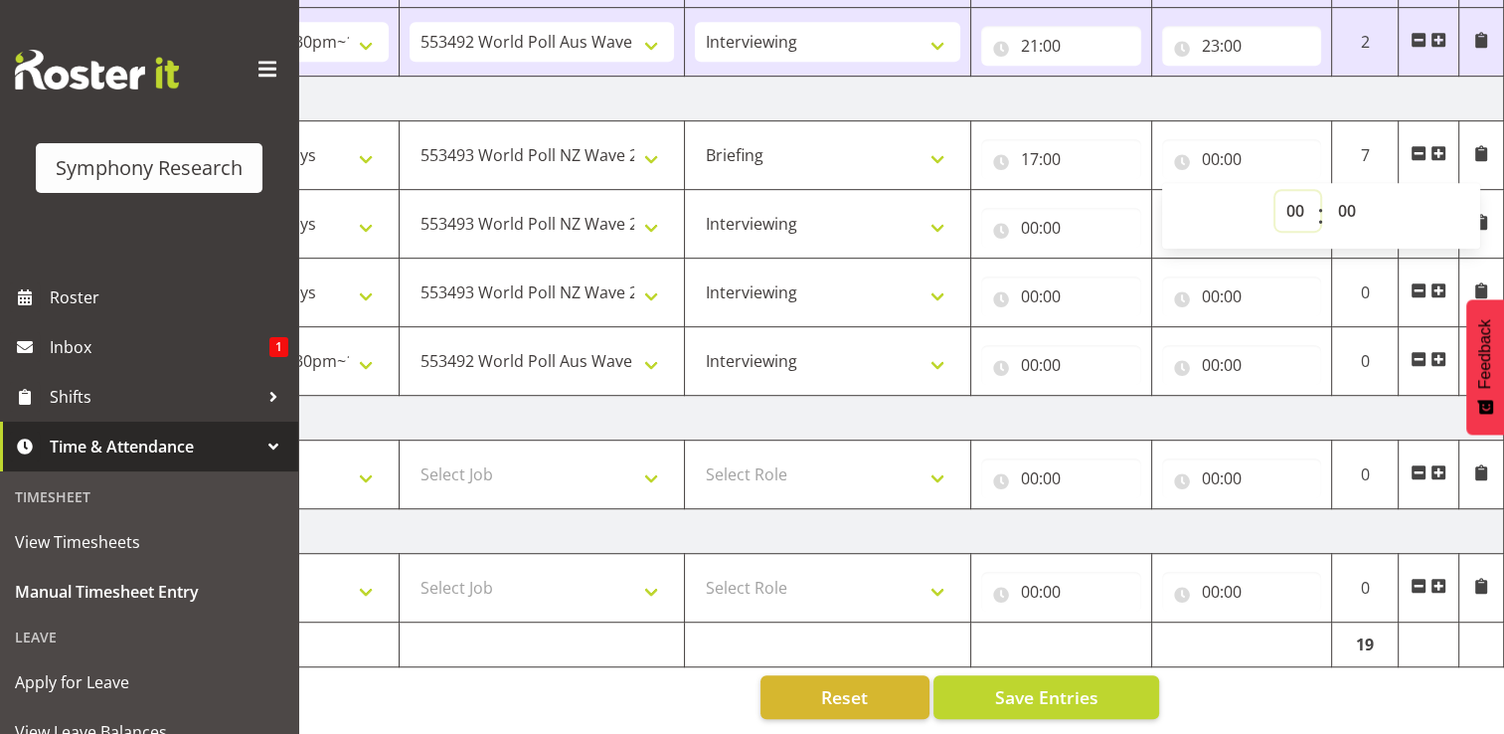
click at [1299, 197] on select "00 01 02 03 04 05 06 07 08 09 10 11 12 13 14 15 16 17 18 19 20 21 22 23" at bounding box center [1298, 211] width 45 height 40
select select "17"
click at [1276, 191] on select "00 01 02 03 04 05 06 07 08 09 10 11 12 13 14 15 16 17 18 19 20 21 22 23" at bounding box center [1298, 211] width 45 height 40
type input "17:00"
click at [1356, 193] on select "00 01 02 03 04 05 06 07 08 09 10 11 12 13 14 15 16 17 18 19 20 21 22 23 24 25 2…" at bounding box center [1349, 211] width 45 height 40
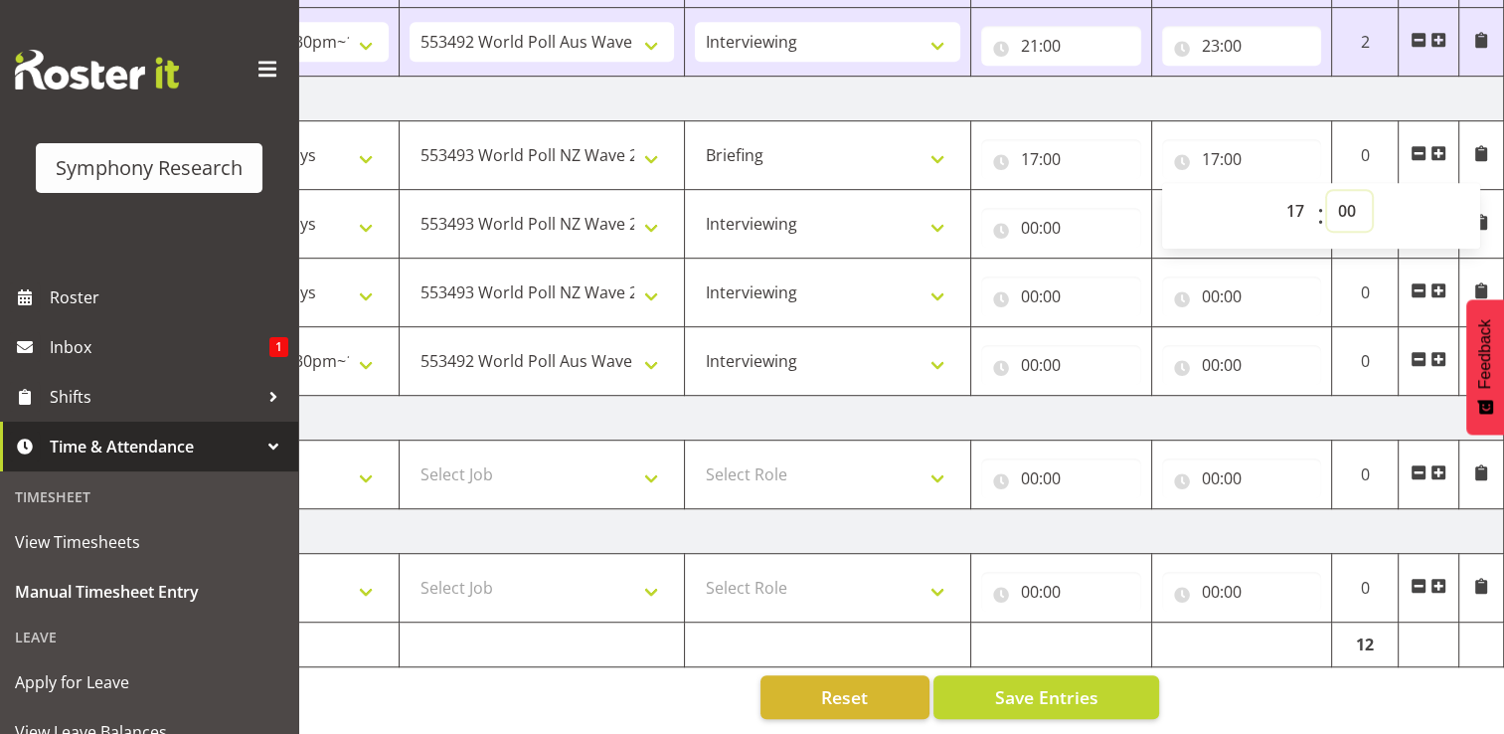
select select "10"
click at [1327, 191] on select "00 01 02 03 04 05 06 07 08 09 10 11 12 13 14 15 16 17 18 19 20 21 22 23 24 25 2…" at bounding box center [1349, 211] width 45 height 40
type input "17:10"
click at [1042, 216] on input "00:00" at bounding box center [1061, 228] width 160 height 40
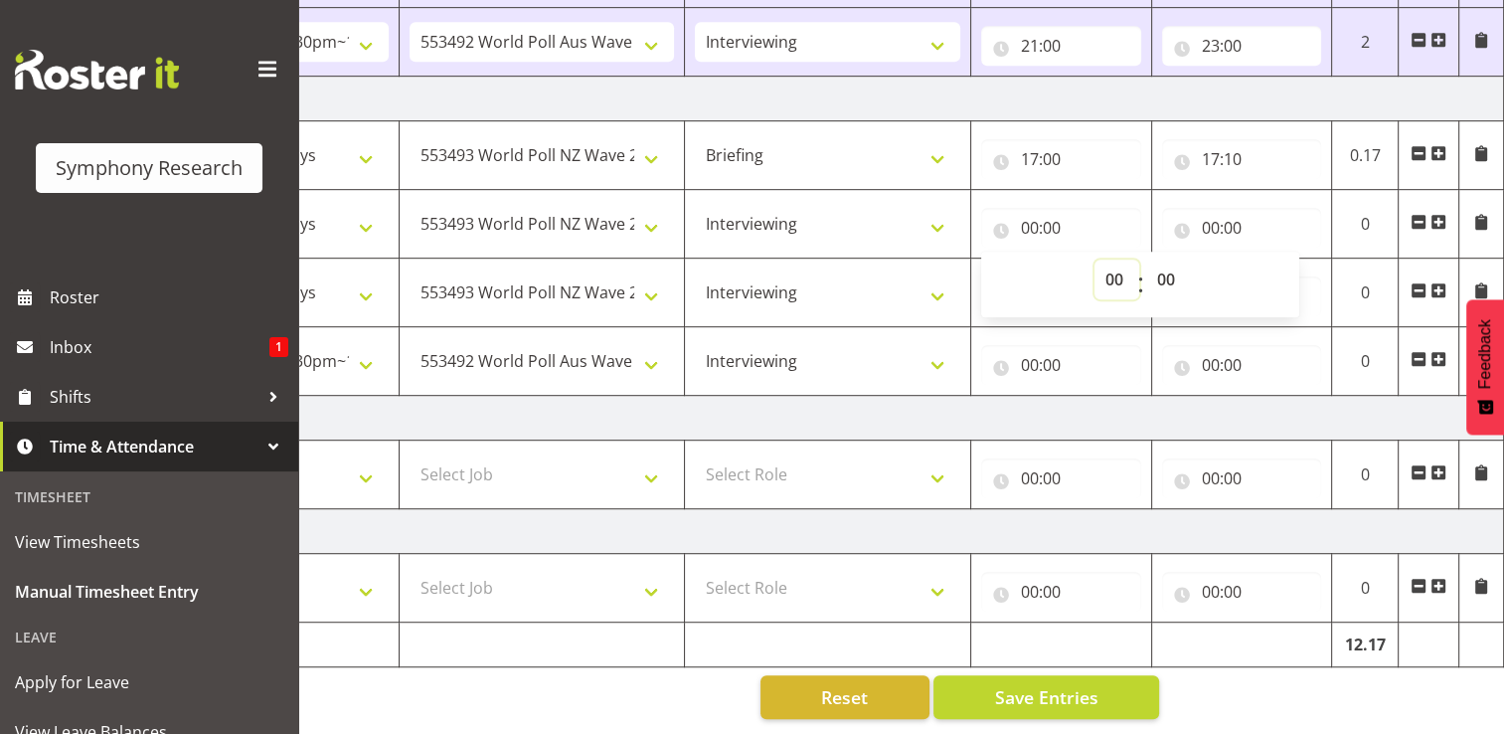
click at [1115, 264] on select "00 01 02 03 04 05 06 07 08 09 10 11 12 13 14 15 16 17 18 19 20 21 22 23" at bounding box center [1117, 280] width 45 height 40
select select "17"
click at [1095, 260] on select "00 01 02 03 04 05 06 07 08 09 10 11 12 13 14 15 16 17 18 19 20 21 22 23" at bounding box center [1117, 280] width 45 height 40
type input "17:00"
click at [1164, 261] on select "00 01 02 03 04 05 06 07 08 09 10 11 12 13 14 15 16 17 18 19 20 21 22 23 24 25 2…" at bounding box center [1168, 280] width 45 height 40
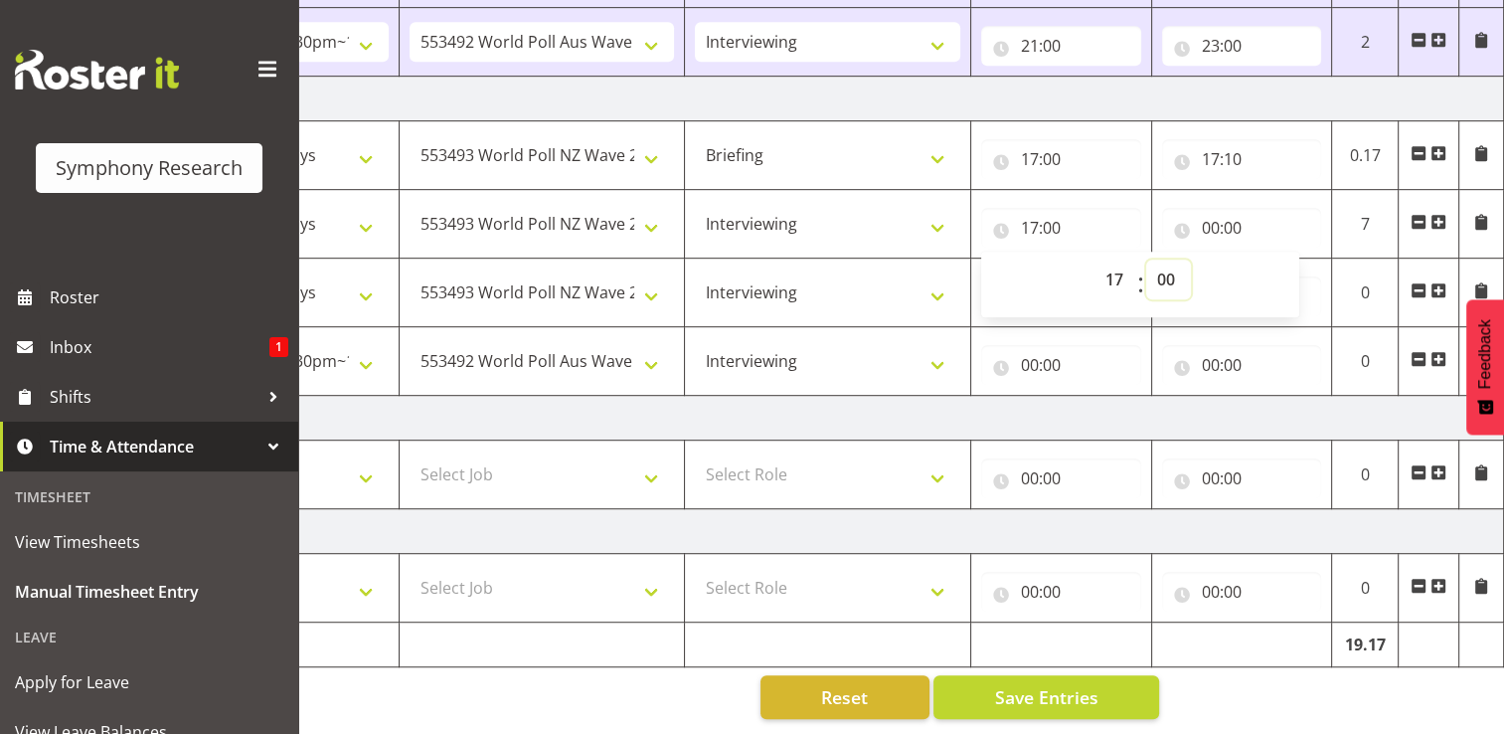
select select "10"
click at [1146, 260] on select "00 01 02 03 04 05 06 07 08 09 10 11 12 13 14 15 16 17 18 19 20 21 22 23 24 25 2…" at bounding box center [1168, 280] width 45 height 40
type input "17:10"
click at [1224, 217] on input "00:00" at bounding box center [1242, 228] width 160 height 40
click at [1295, 268] on select "00 01 02 03 04 05 06 07 08 09 10 11 12 13 14 15 16 17 18 19 20 21 22 23" at bounding box center [1298, 280] width 45 height 40
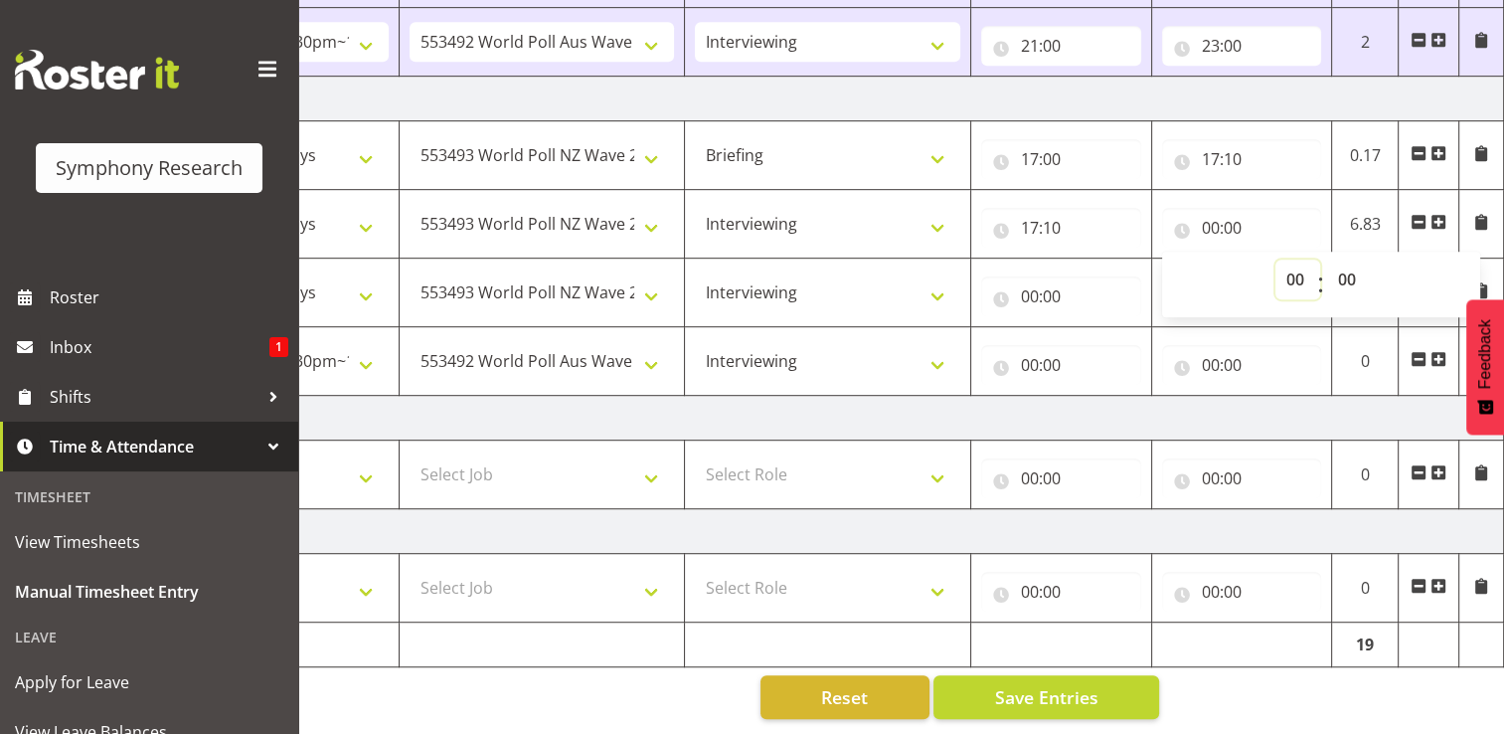
select select "18"
click at [1276, 260] on select "00 01 02 03 04 05 06 07 08 09 10 11 12 13 14 15 16 17 18 19 20 21 22 23" at bounding box center [1298, 280] width 45 height 40
type input "18:00"
click at [1360, 264] on select "00 01 02 03 04 05 06 07 08 09 10 11 12 13 14 15 16 17 18 19 20 21 22 23 24 25 2…" at bounding box center [1349, 280] width 45 height 40
select select "30"
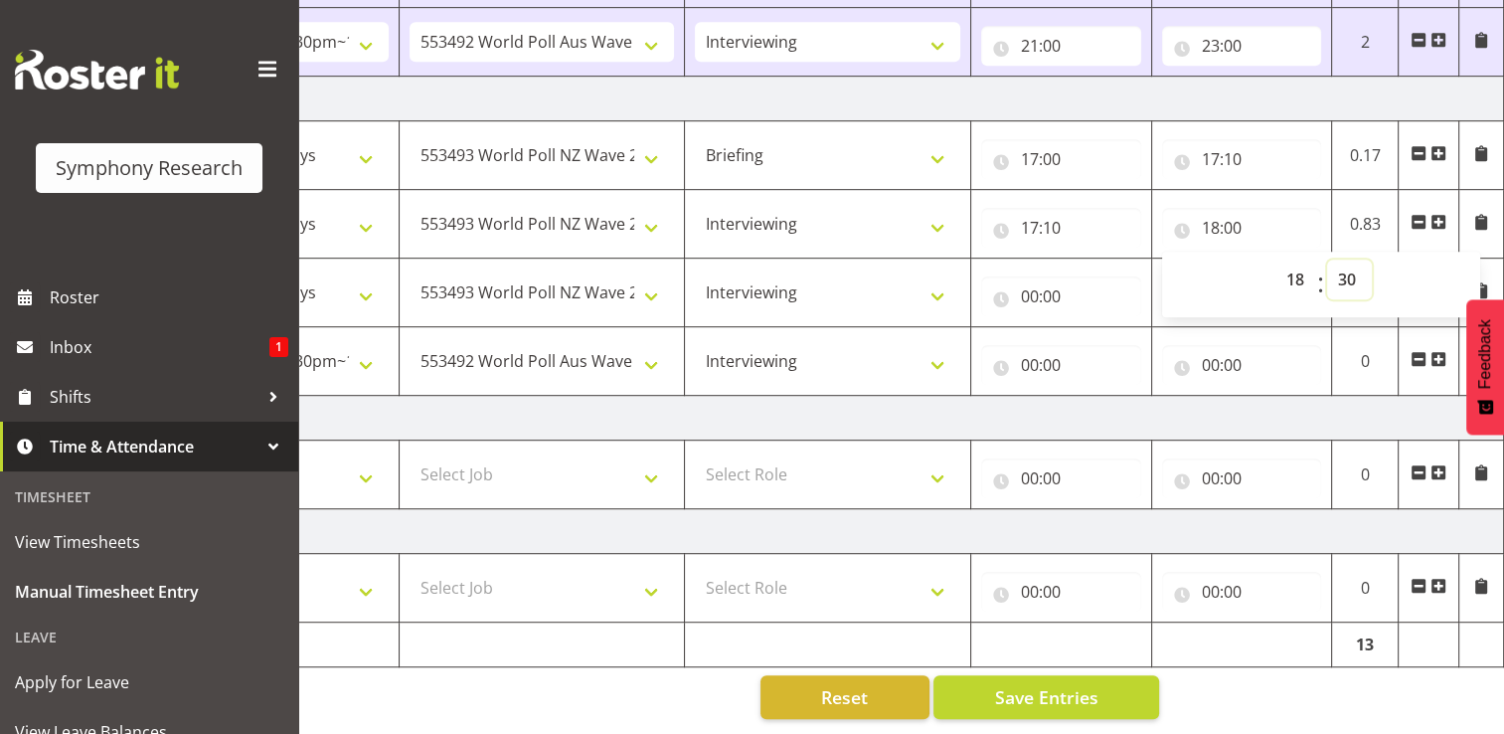
click at [1327, 260] on select "00 01 02 03 04 05 06 07 08 09 10 11 12 13 14 15 16 17 18 19 20 21 22 23 24 25 2…" at bounding box center [1349, 280] width 45 height 40
type input "18:30"
click at [1032, 280] on input "00:00" at bounding box center [1061, 296] width 160 height 40
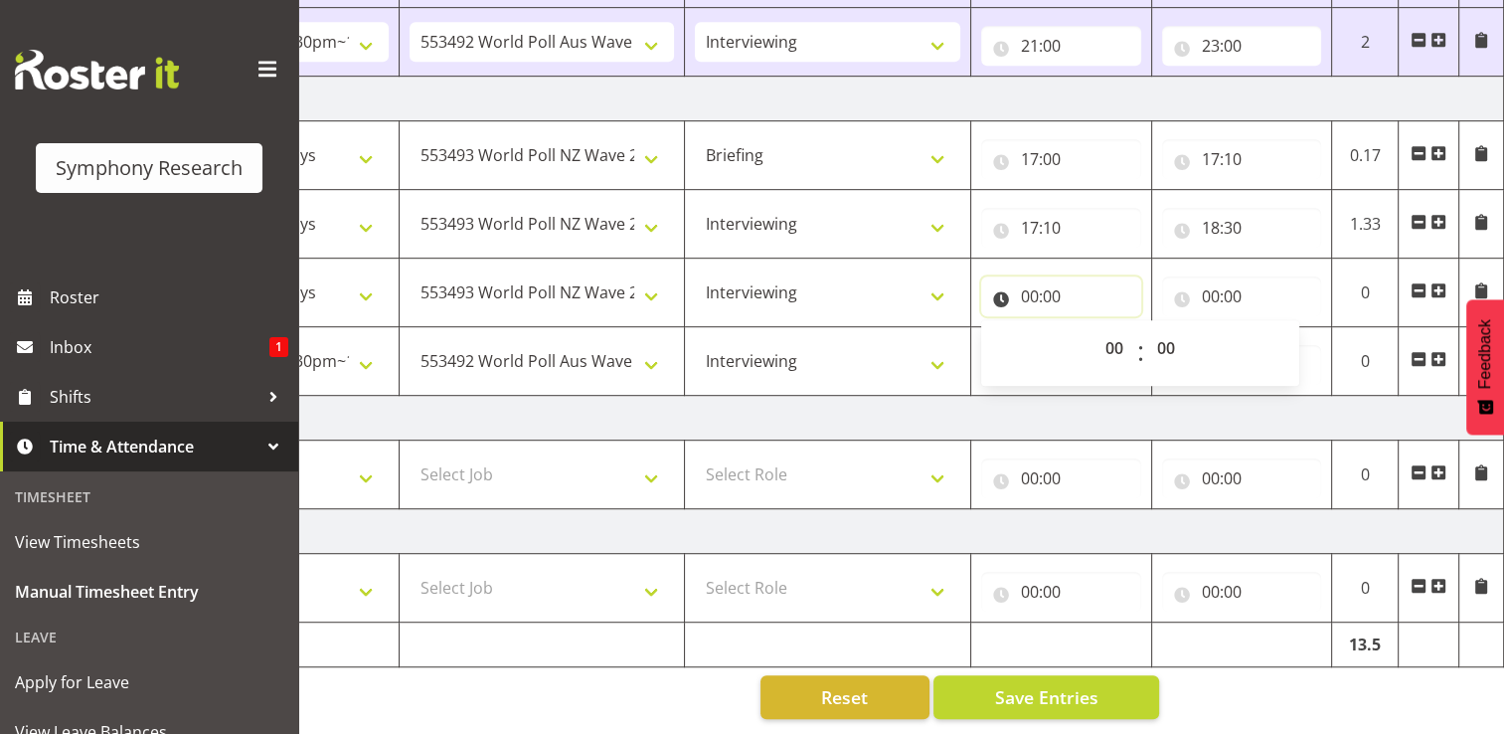
click at [1038, 281] on input "00:00" at bounding box center [1061, 296] width 160 height 40
click at [1039, 284] on input "00:00" at bounding box center [1061, 296] width 160 height 40
click at [1115, 336] on select "00 01 02 03 04 05 06 07 08 09 10 11 12 13 14 15 16 17 18 19 20 21 22 23" at bounding box center [1117, 348] width 45 height 40
select select "19"
click at [1095, 328] on select "00 01 02 03 04 05 06 07 08 09 10 11 12 13 14 15 16 17 18 19 20 21 22 23" at bounding box center [1117, 348] width 45 height 40
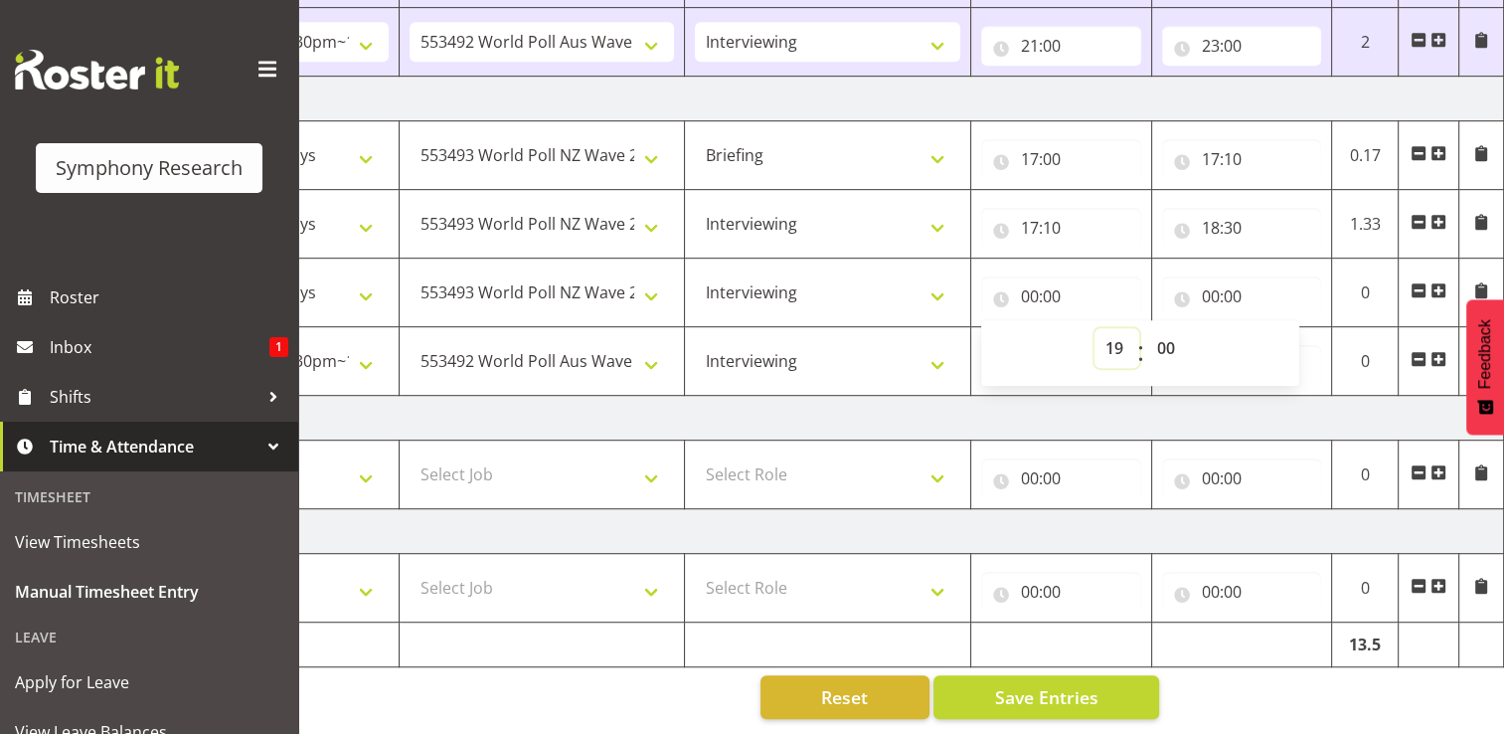
type input "19:00"
click at [1221, 285] on input "00:00" at bounding box center [1242, 296] width 160 height 40
click at [1299, 337] on select "00 01 02 03 04 05 06 07 08 09 10 11 12 13 14 15 16 17 18 19 20 21 22 23" at bounding box center [1298, 348] width 45 height 40
select select "21"
click at [1276, 328] on select "00 01 02 03 04 05 06 07 08 09 10 11 12 13 14 15 16 17 18 19 20 21 22 23" at bounding box center [1298, 348] width 45 height 40
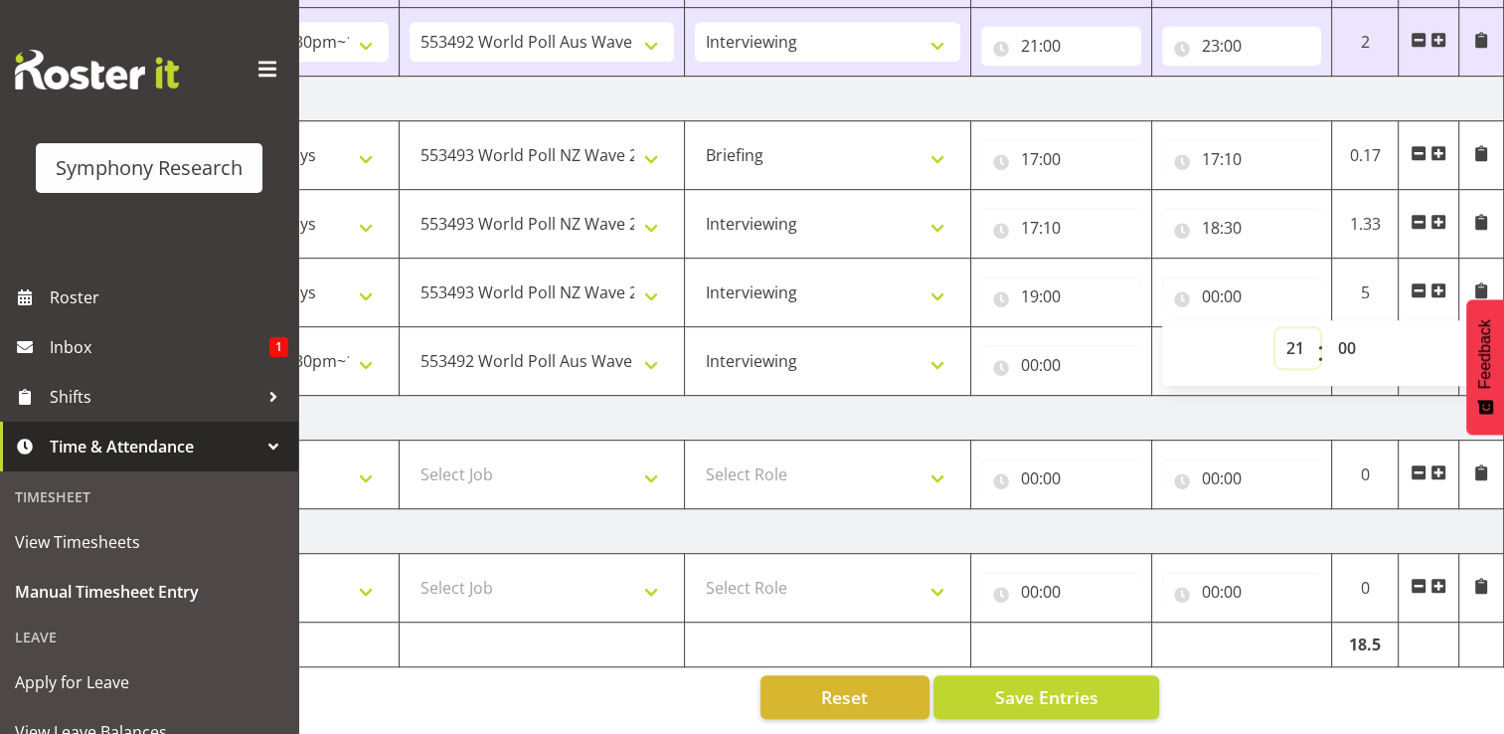
type input "21:00"
click at [1358, 337] on select "00 01 02 03 04 05 06 07 08 09 10 11 12 13 14 15 16 17 18 19 20 21 22 23 24 25 2…" at bounding box center [1349, 348] width 45 height 40
select select "4"
click at [1327, 328] on select "00 01 02 03 04 05 06 07 08 09 10 11 12 13 14 15 16 17 18 19 20 21 22 23 24 25 2…" at bounding box center [1349, 348] width 45 height 40
type input "21:04"
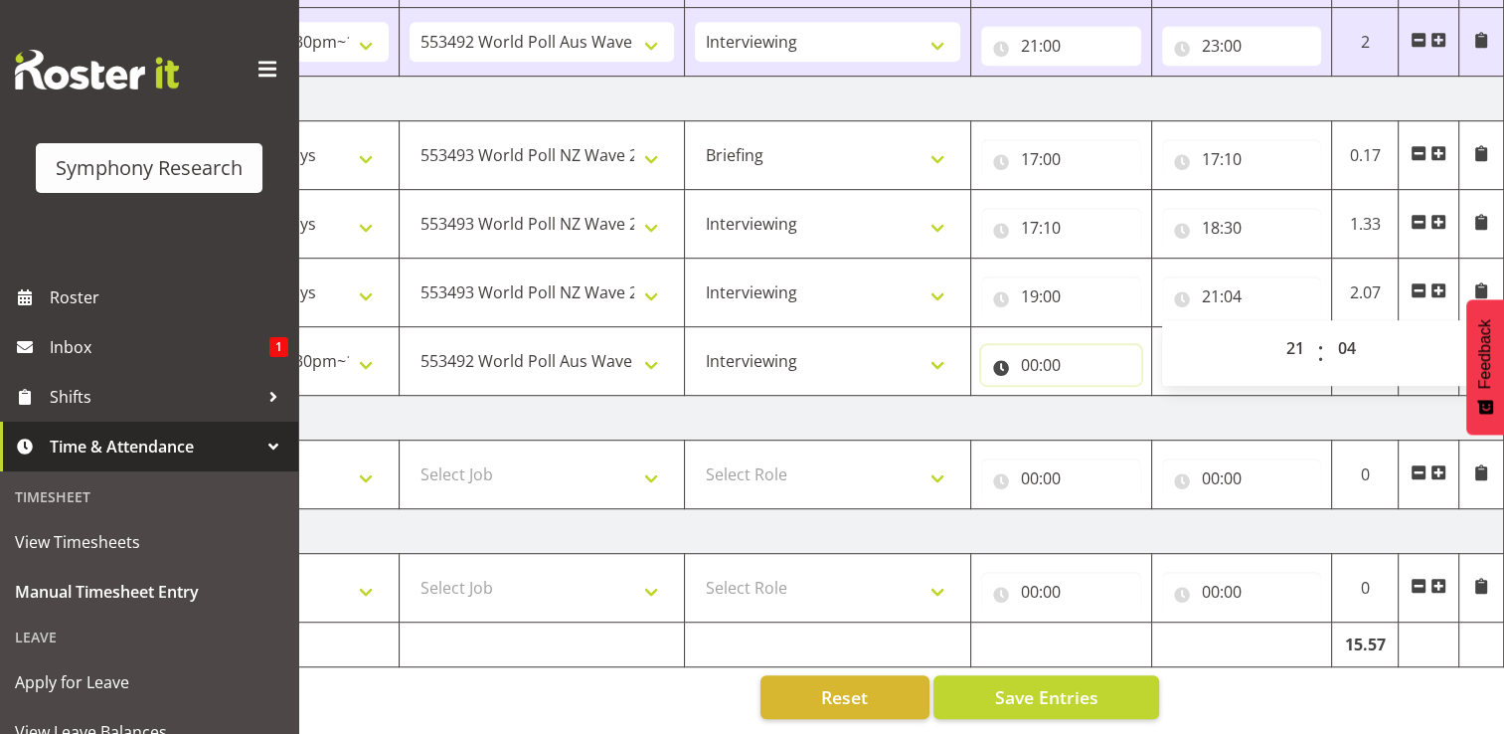
click at [1058, 356] on input "00:00" at bounding box center [1061, 365] width 160 height 40
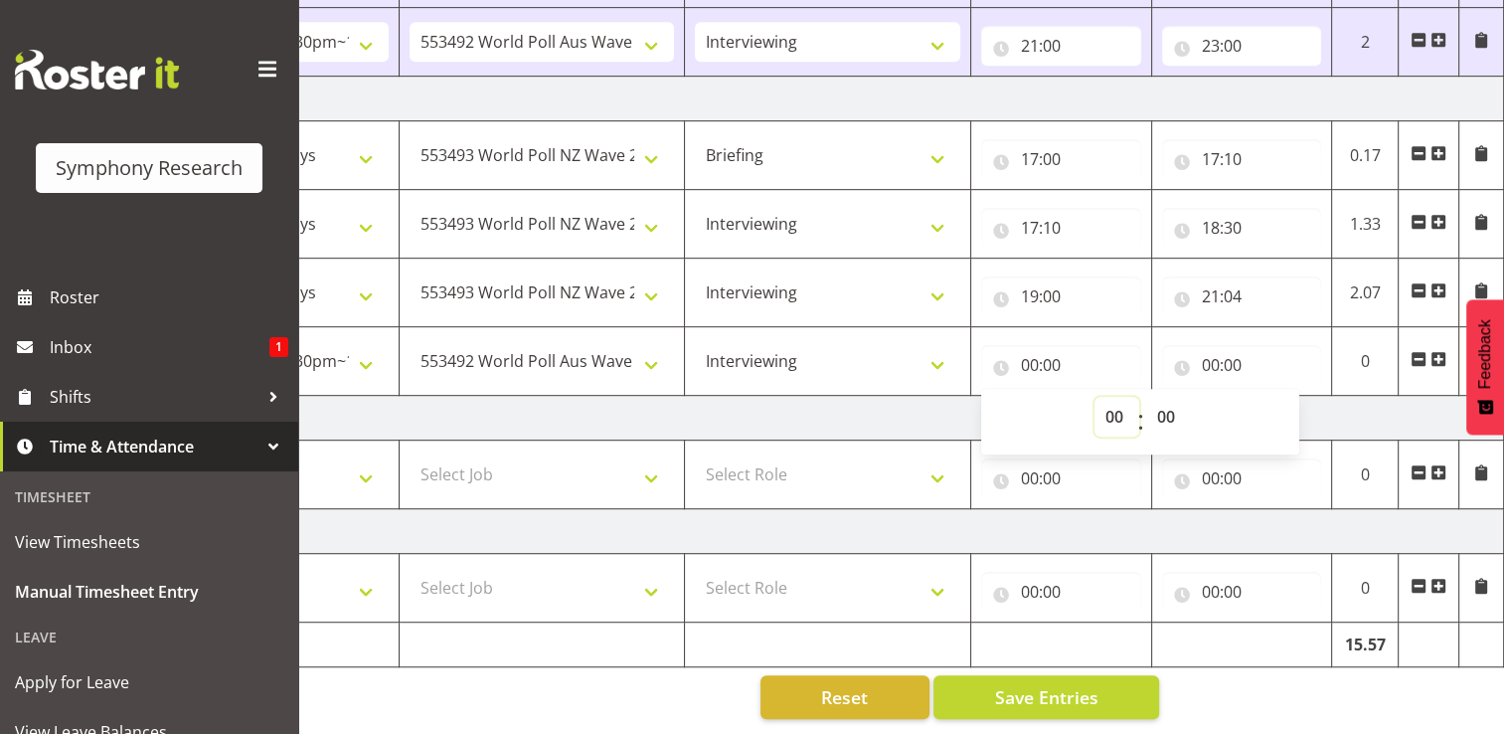
click at [1122, 405] on select "00 01 02 03 04 05 06 07 08 09 10 11 12 13 14 15 16 17 18 19 20 21 22 23" at bounding box center [1117, 417] width 45 height 40
select select "21"
click at [1095, 397] on select "00 01 02 03 04 05 06 07 08 09 10 11 12 13 14 15 16 17 18 19 20 21 22 23" at bounding box center [1117, 417] width 45 height 40
type input "21:00"
click at [1175, 408] on select "00 01 02 03 04 05 06 07 08 09 10 11 12 13 14 15 16 17 18 19 20 21 22 23 24 25 2…" at bounding box center [1168, 417] width 45 height 40
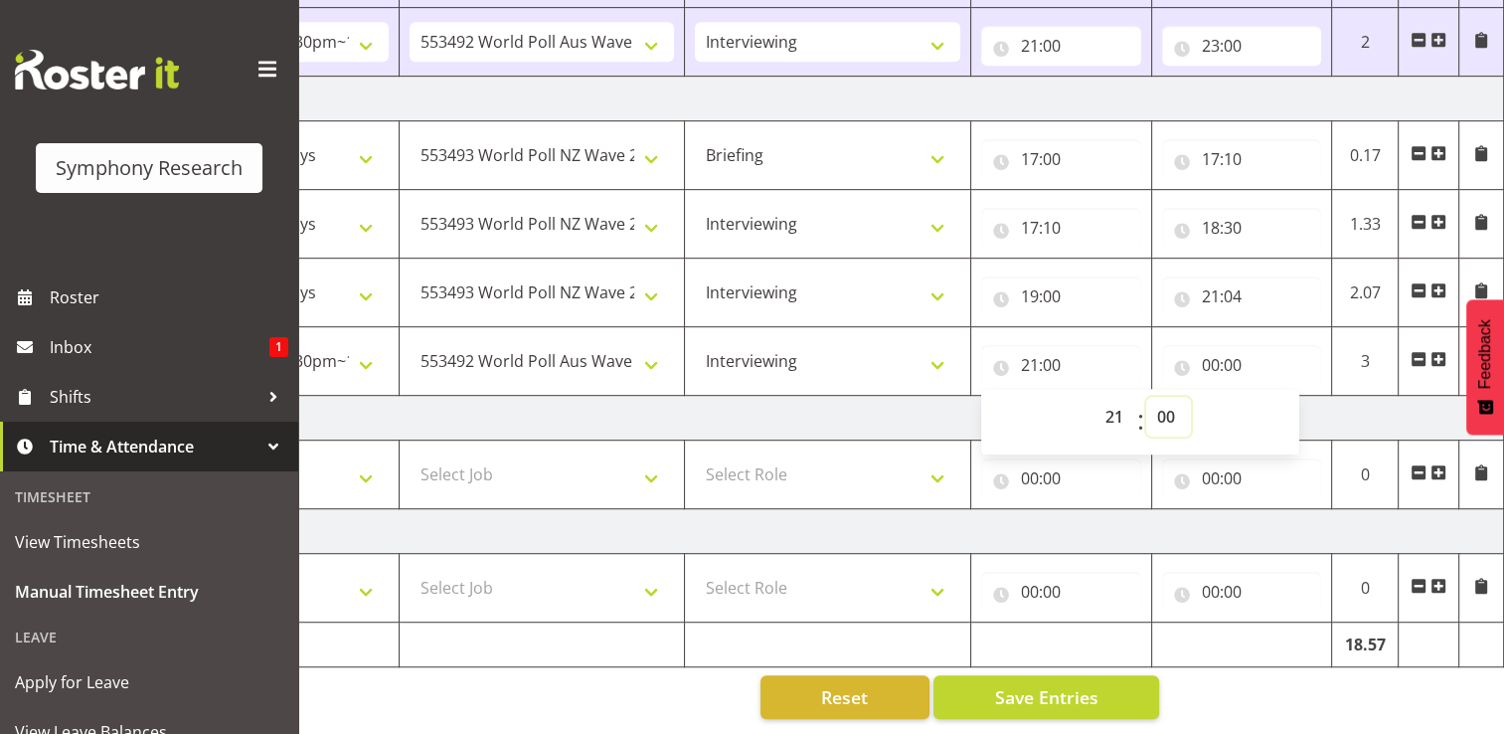
select select "4"
click at [1146, 397] on select "00 01 02 03 04 05 06 07 08 09 10 11 12 13 14 15 16 17 18 19 20 21 22 23 24 25 2…" at bounding box center [1168, 417] width 45 height 40
type input "21:04"
click at [1240, 353] on input "00:00" at bounding box center [1242, 365] width 160 height 40
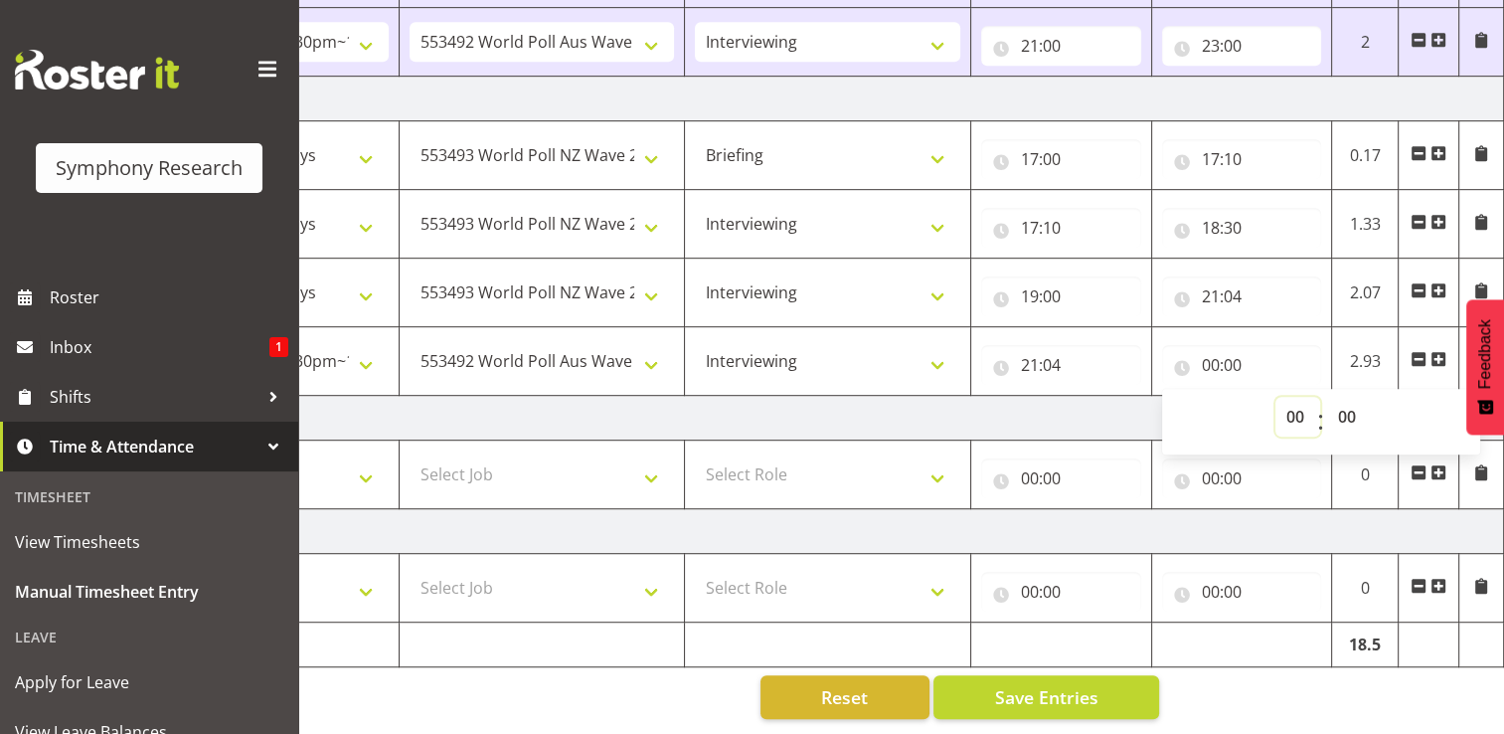
click at [1296, 402] on select "00 01 02 03 04 05 06 07 08 09 10 11 12 13 14 15 16 17 18 19 20 21 22 23" at bounding box center [1298, 417] width 45 height 40
select select "22"
click at [1276, 397] on select "00 01 02 03 04 05 06 07 08 09 10 11 12 13 14 15 16 17 18 19 20 21 22 23" at bounding box center [1298, 417] width 45 height 40
type input "22:00"
click at [1348, 407] on select "00 01 02 03 04 05 06 07 08 09 10 11 12 13 14 15 16 17 18 19 20 21 22 23 24 25 2…" at bounding box center [1349, 417] width 45 height 40
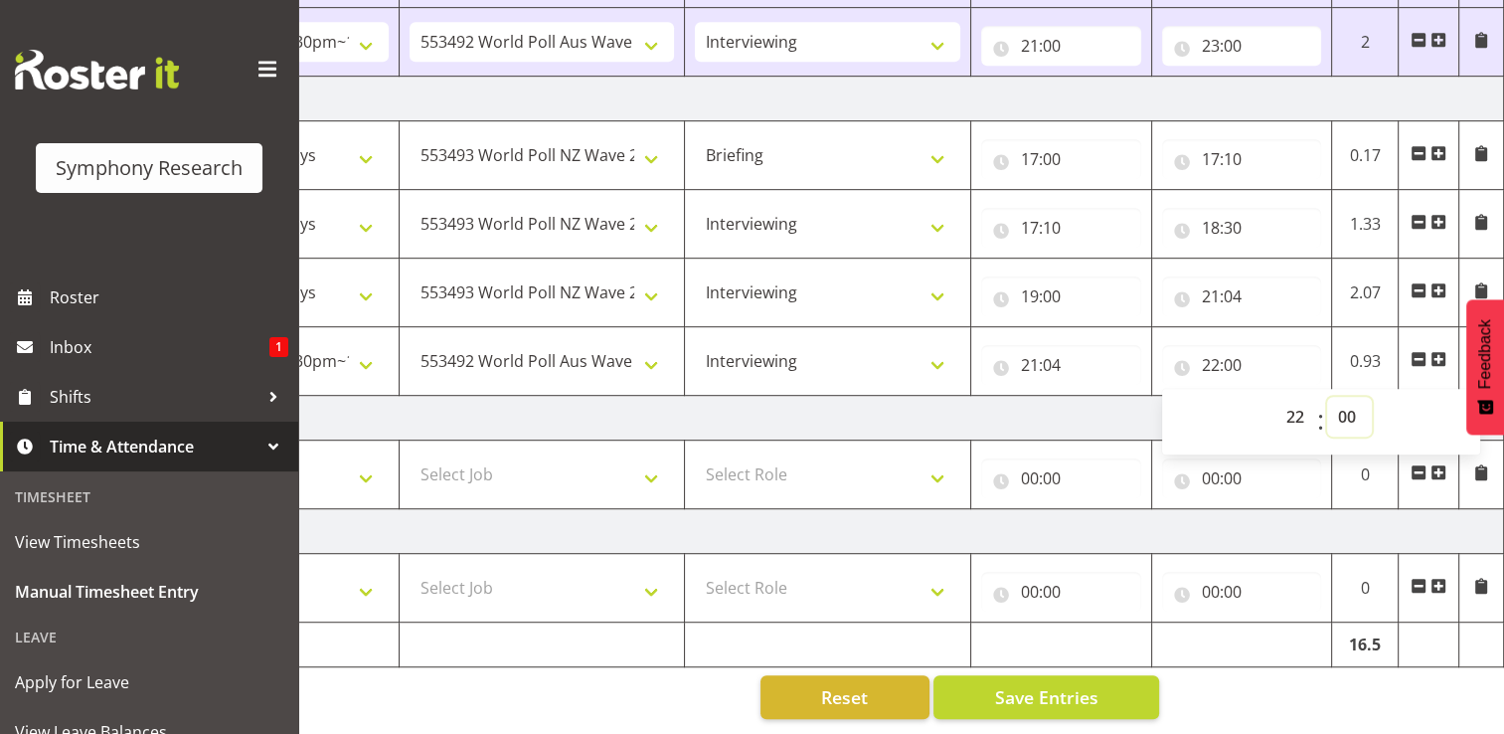
select select "30"
click at [1327, 397] on select "00 01 02 03 04 05 06 07 08 09 10 11 12 13 14 15 16 17 18 19 20 21 22 23 24 25 2…" at bounding box center [1349, 417] width 45 height 40
type input "22:30"
click at [1058, 691] on span "Save Entries" at bounding box center [1045, 697] width 103 height 26
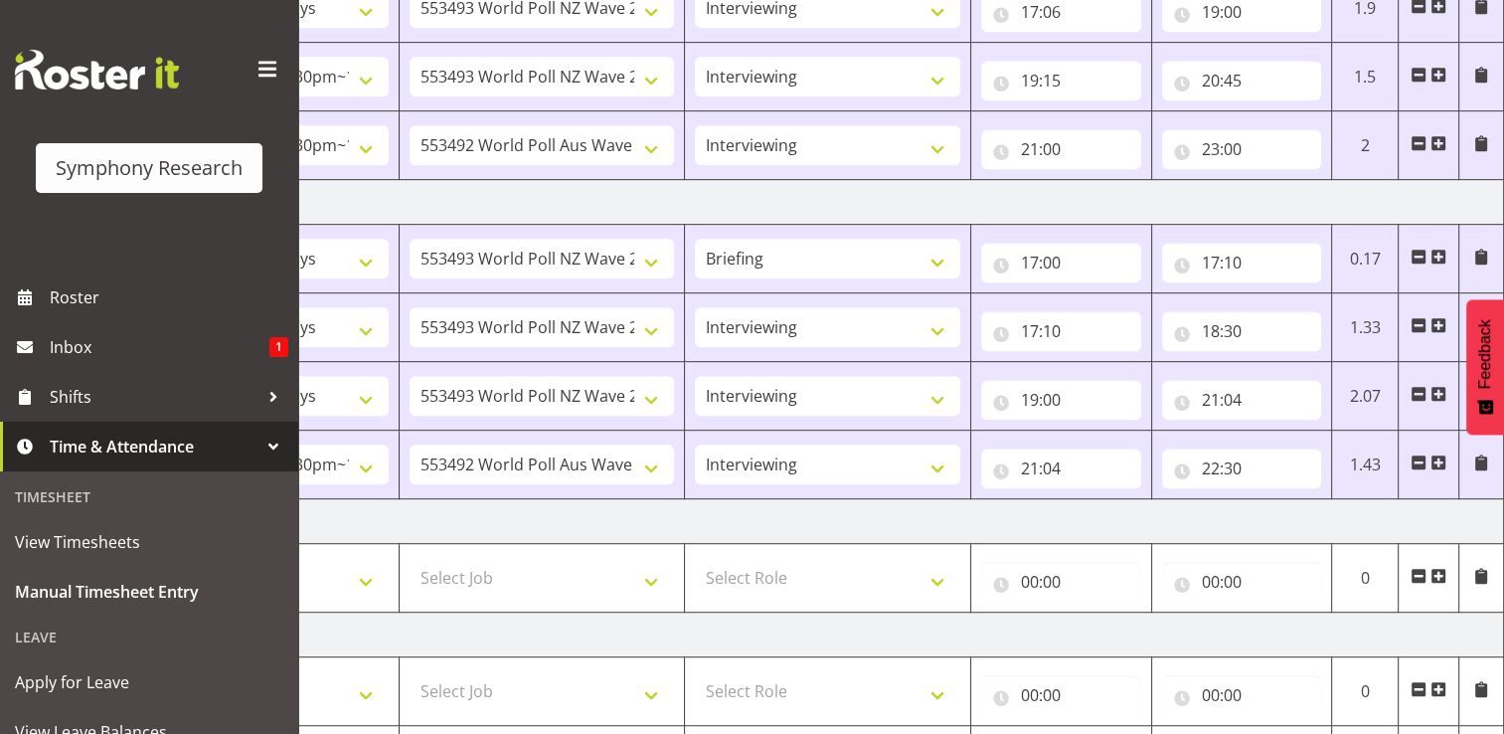
scroll to position [1112, 0]
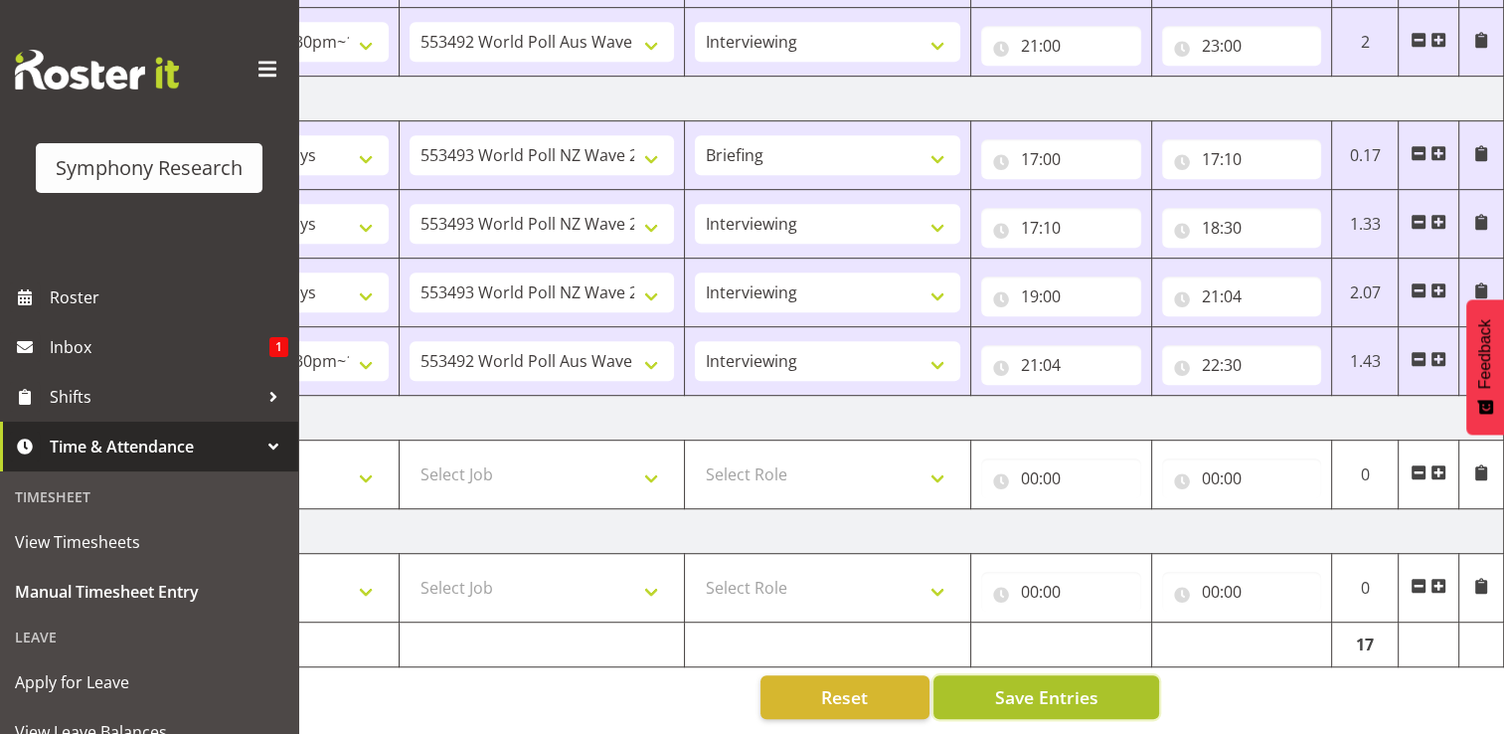
click at [1078, 692] on span "Save Entries" at bounding box center [1045, 697] width 103 height 26
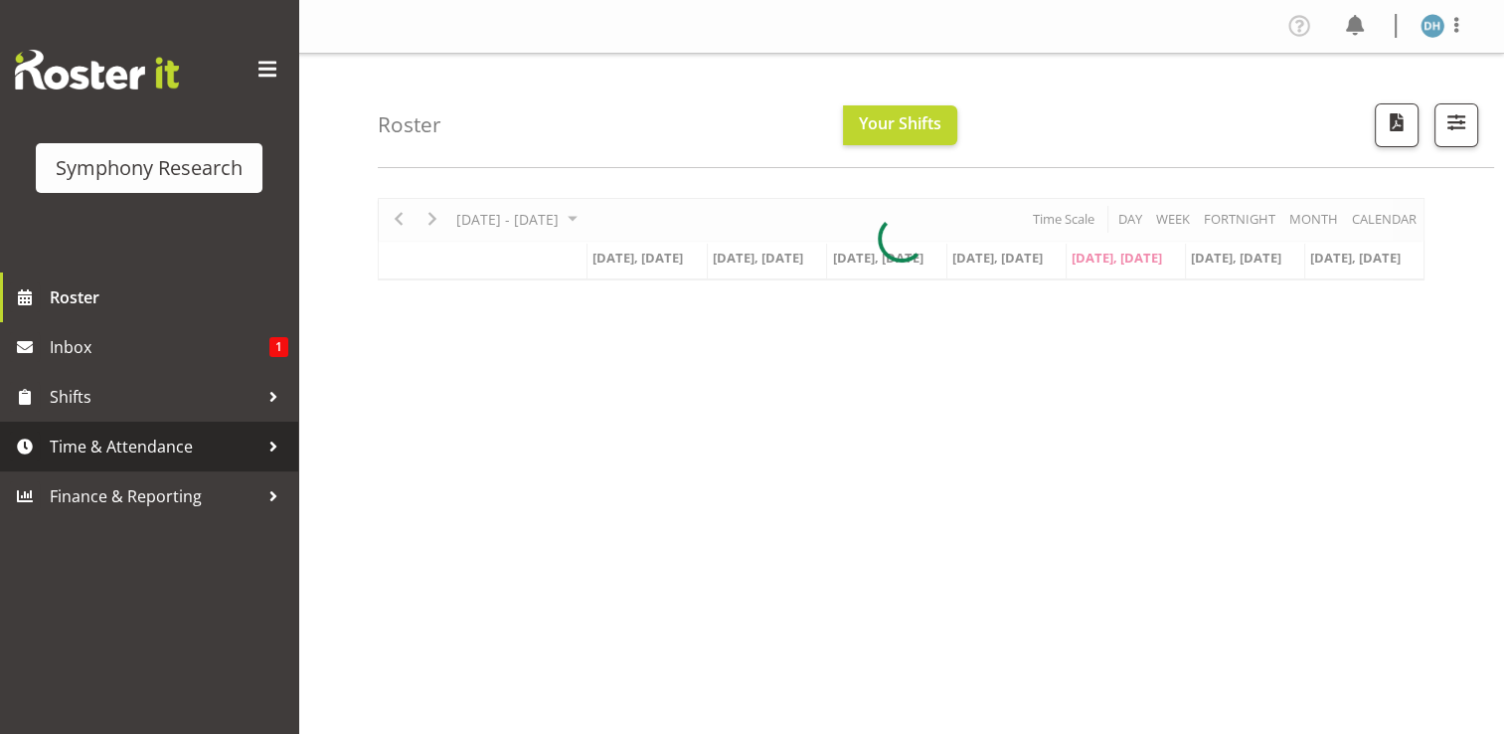
click at [151, 445] on span "Time & Attendance" at bounding box center [154, 447] width 209 height 30
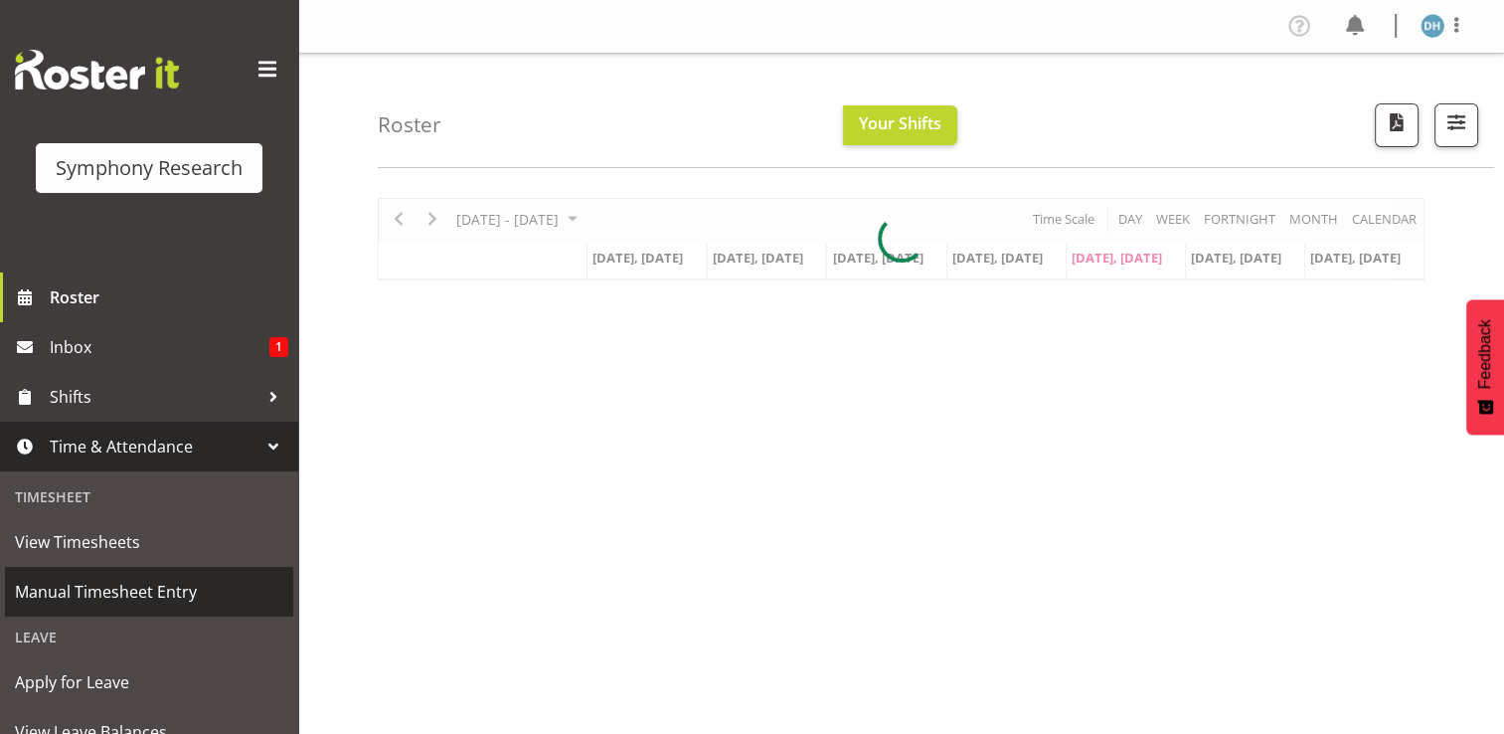
drag, startPoint x: 138, startPoint y: 595, endPoint x: 173, endPoint y: 595, distance: 34.8
click at [139, 595] on span "Manual Timesheet Entry" at bounding box center [149, 592] width 268 height 30
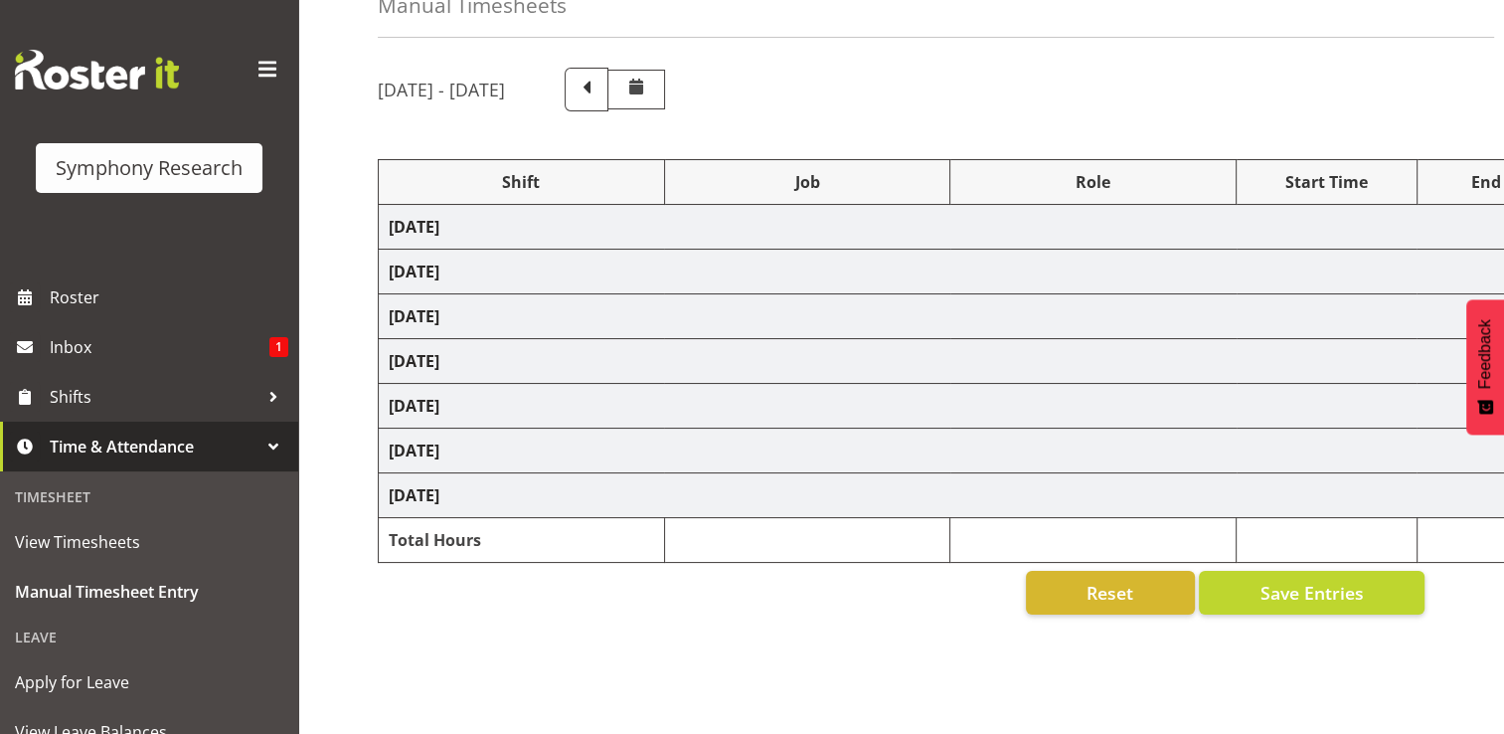
select select "56692"
select select "10499"
select select "47"
select select "56692"
select select "10499"
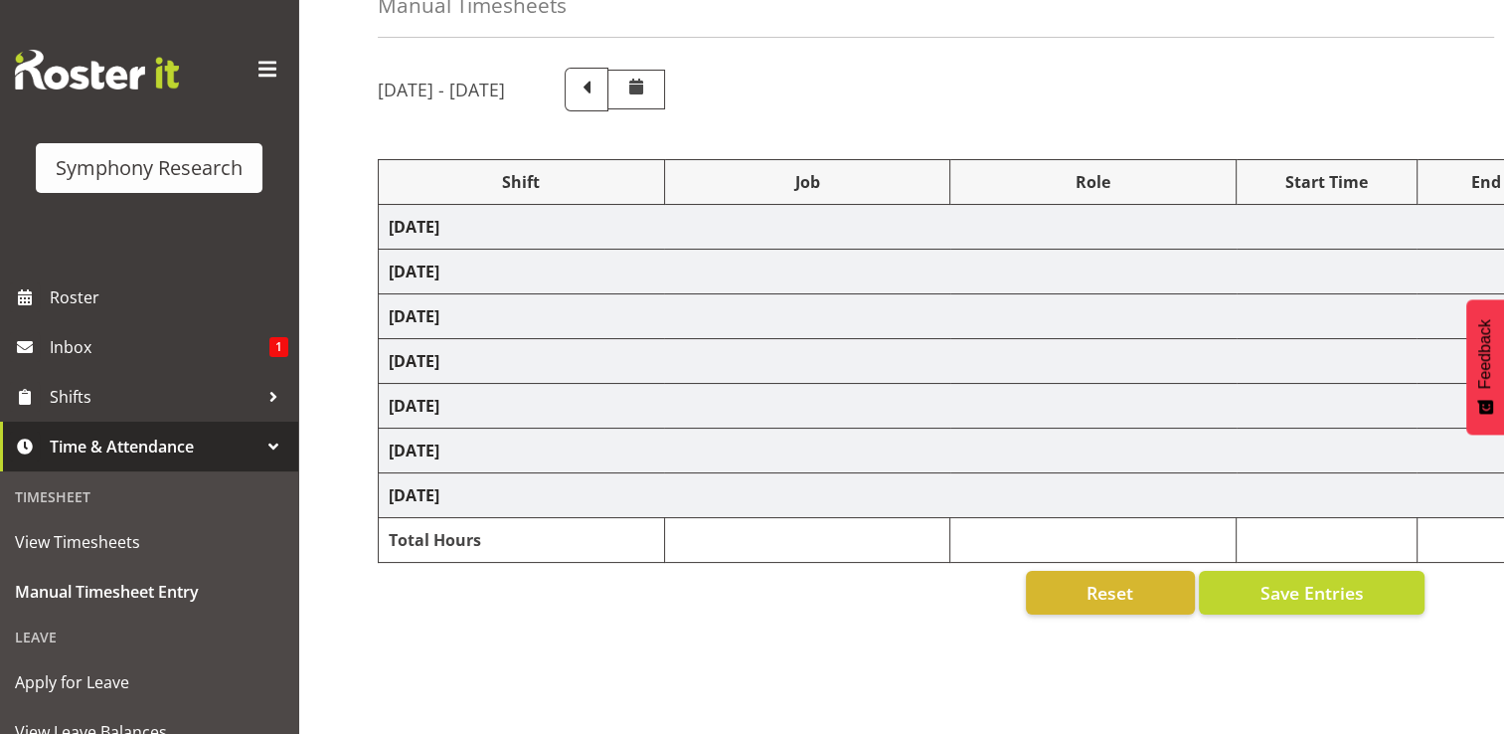
select select "47"
select select "56692"
select select "10499"
select select "47"
select select "56692"
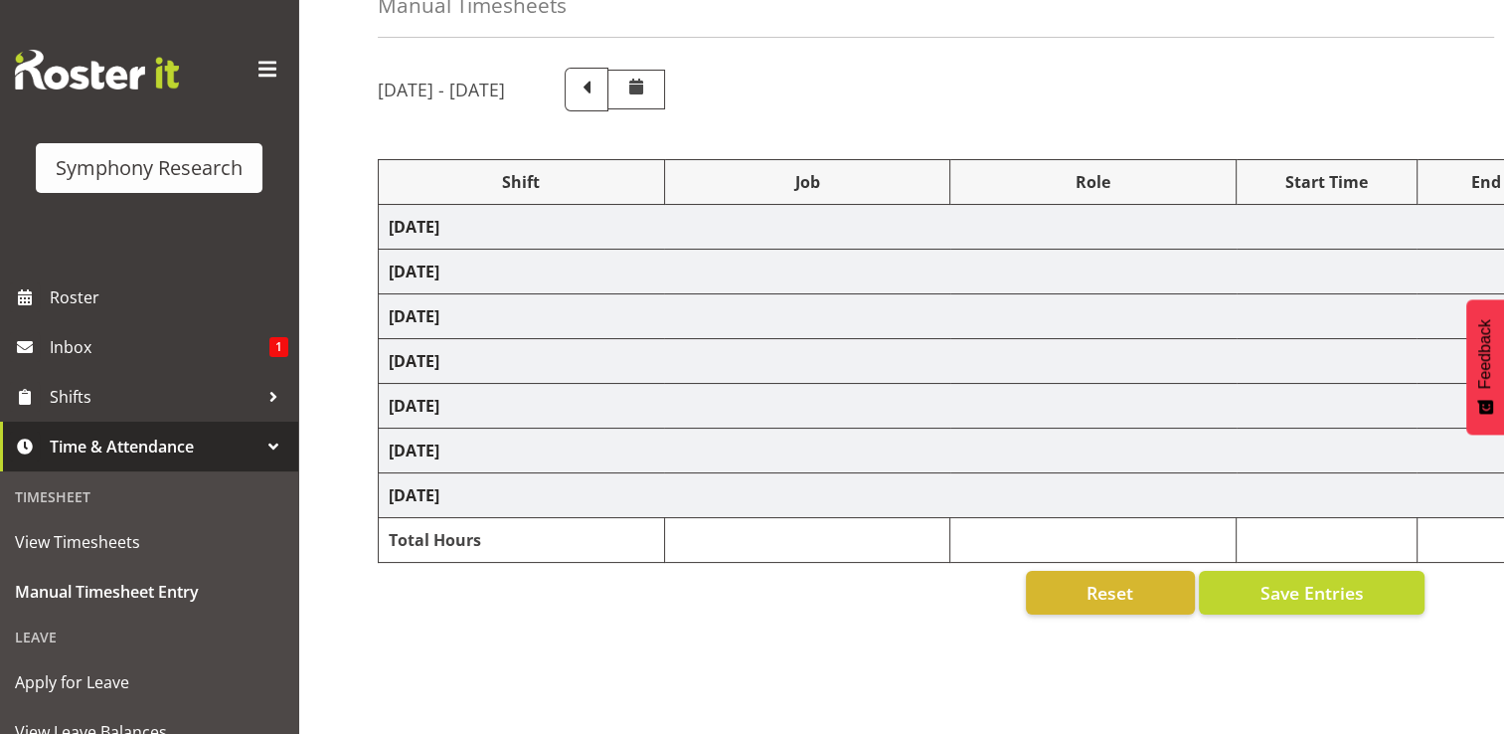
select select "10499"
select select "56692"
select select "10499"
select select "47"
select select "41604"
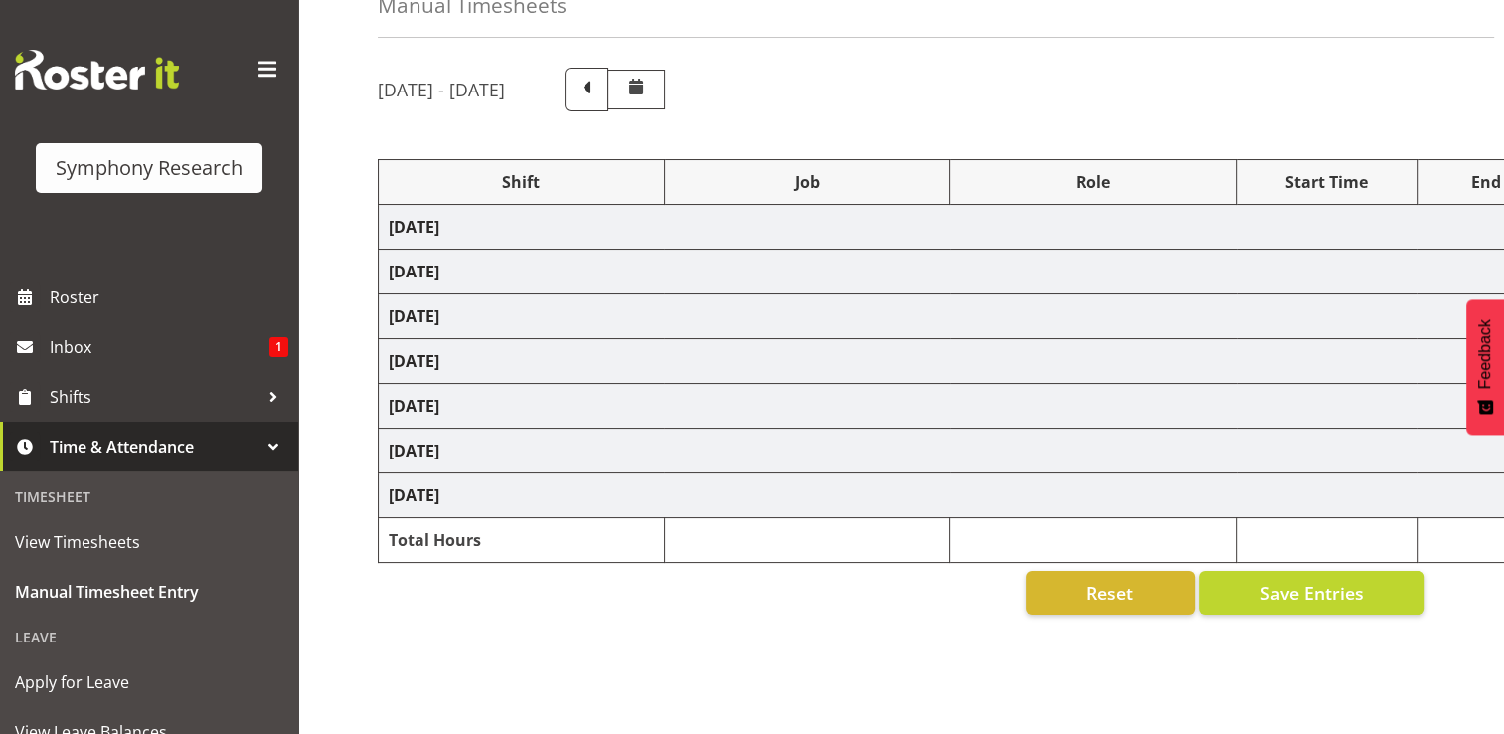
select select "10527"
select select "41604"
select select "10527"
select select "47"
select select "56692"
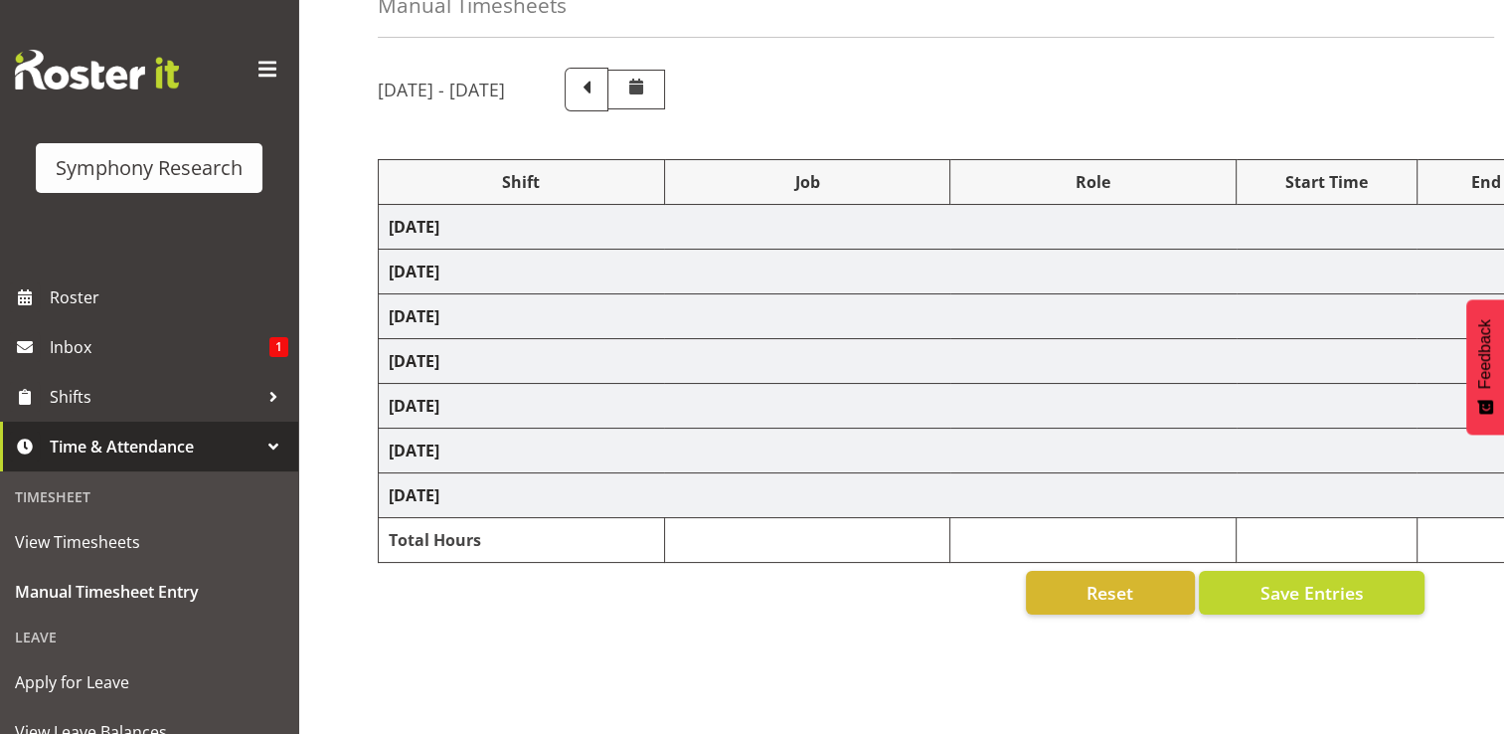
select select "10527"
select select "47"
select select "56692"
select select "10499"
select select "47"
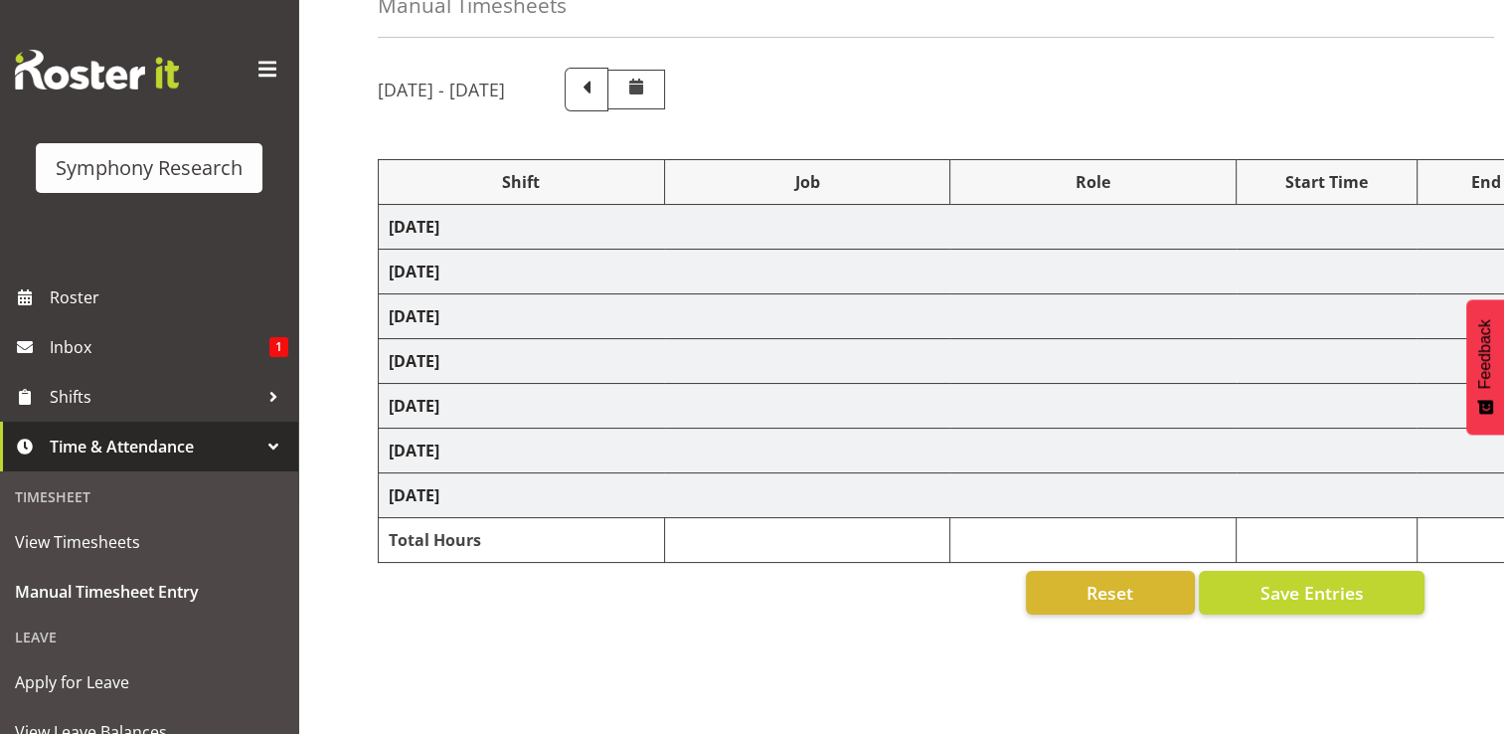
select select "41604"
select select "10527"
select select "41604"
select select "10527"
select select "47"
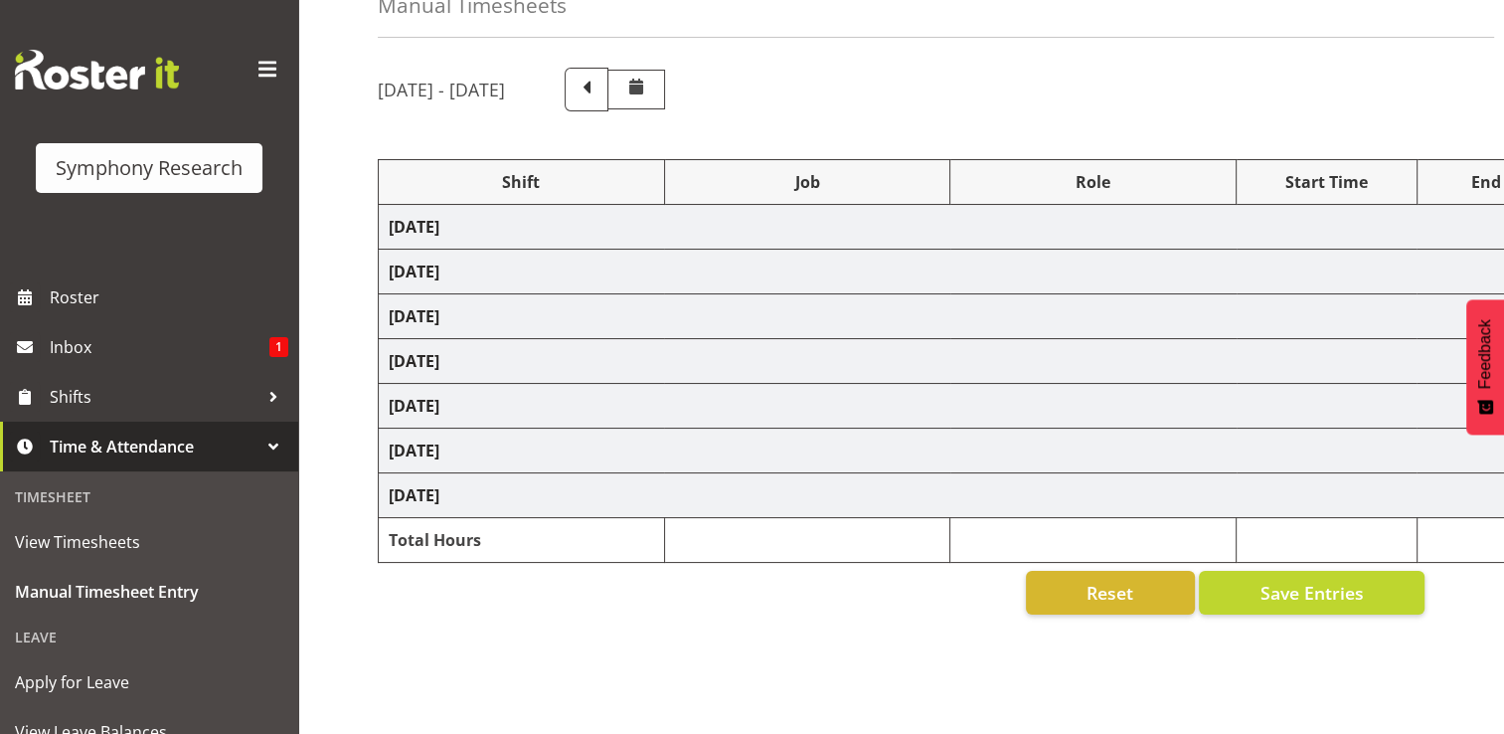
select select "41604"
select select "10527"
select select "47"
select select "56692"
select select "10499"
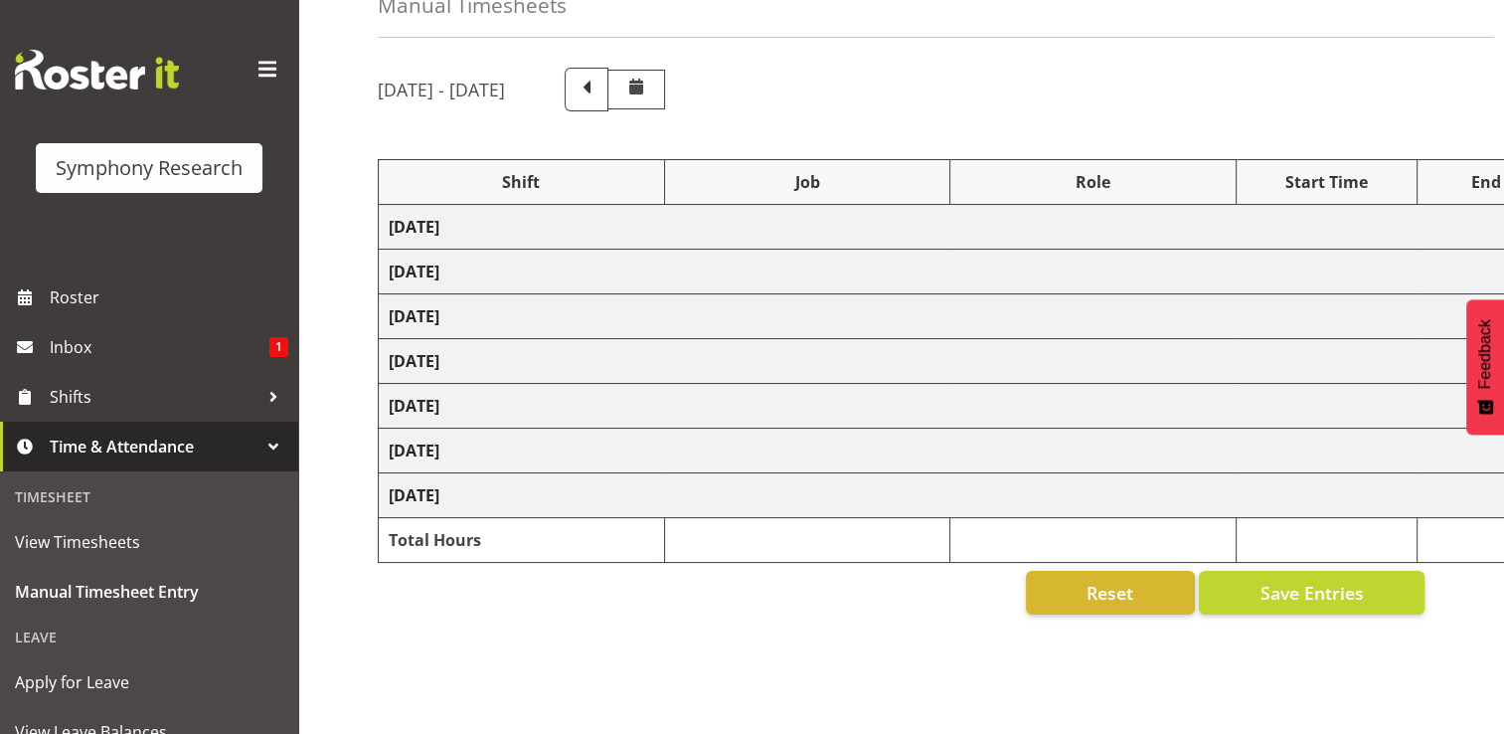
select select "47"
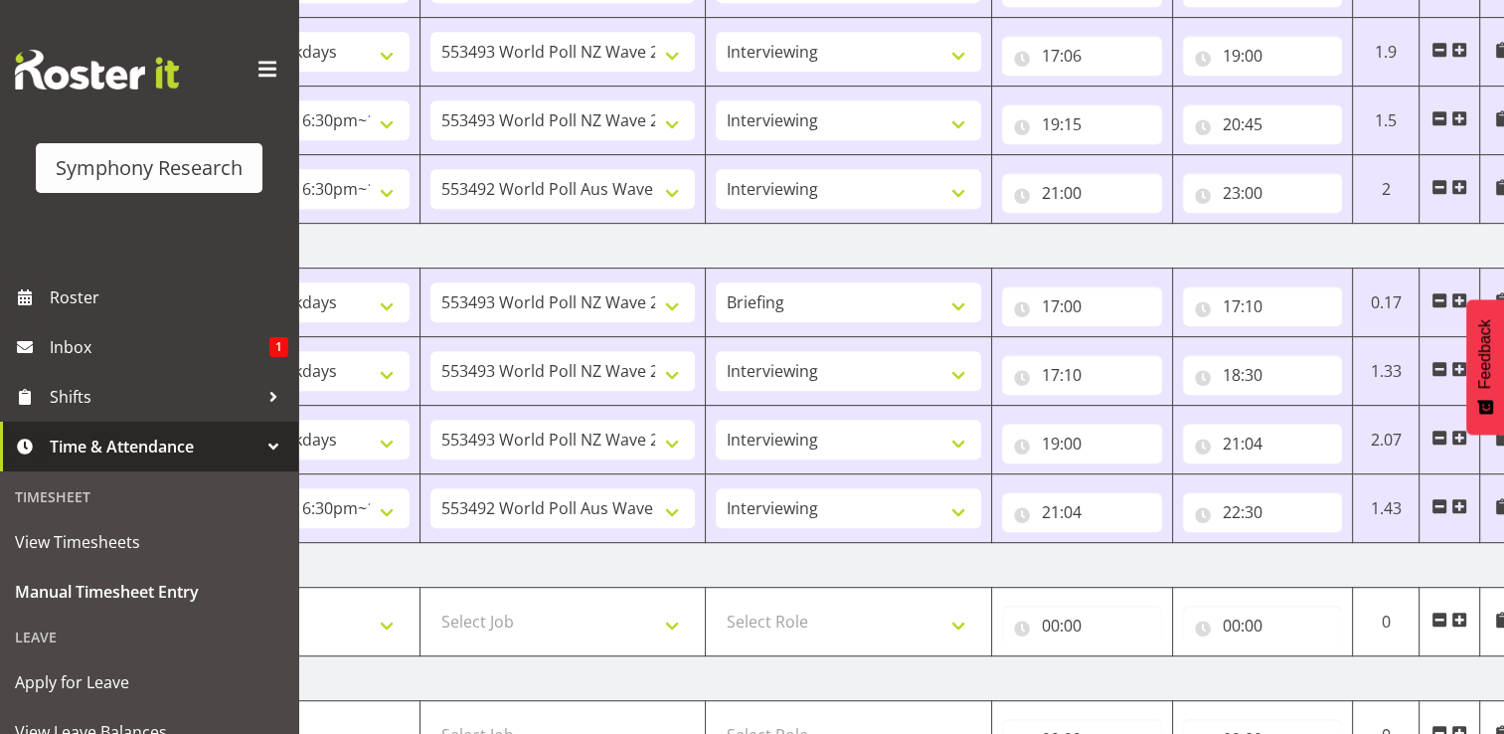
scroll to position [0, 265]
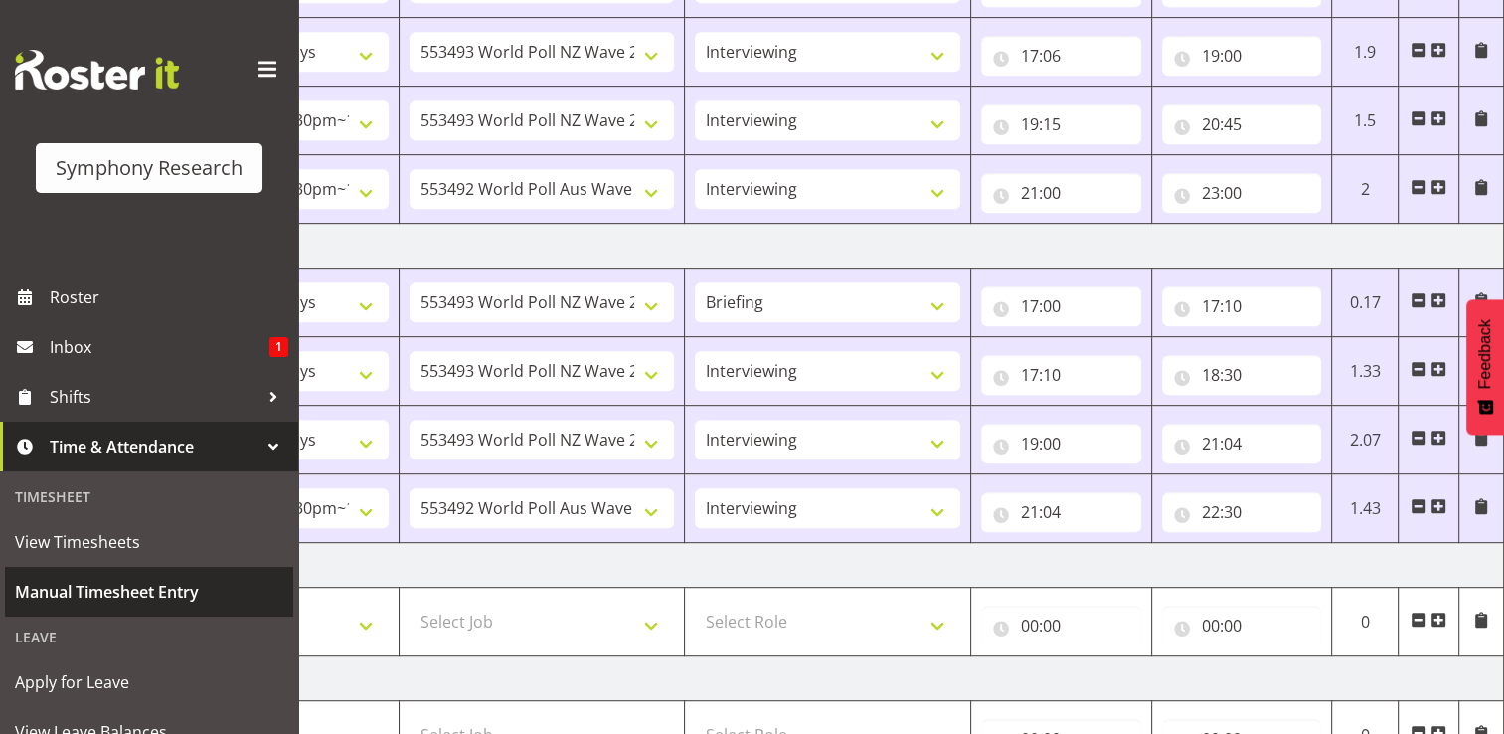
click at [162, 582] on span "Manual Timesheet Entry" at bounding box center [149, 592] width 268 height 30
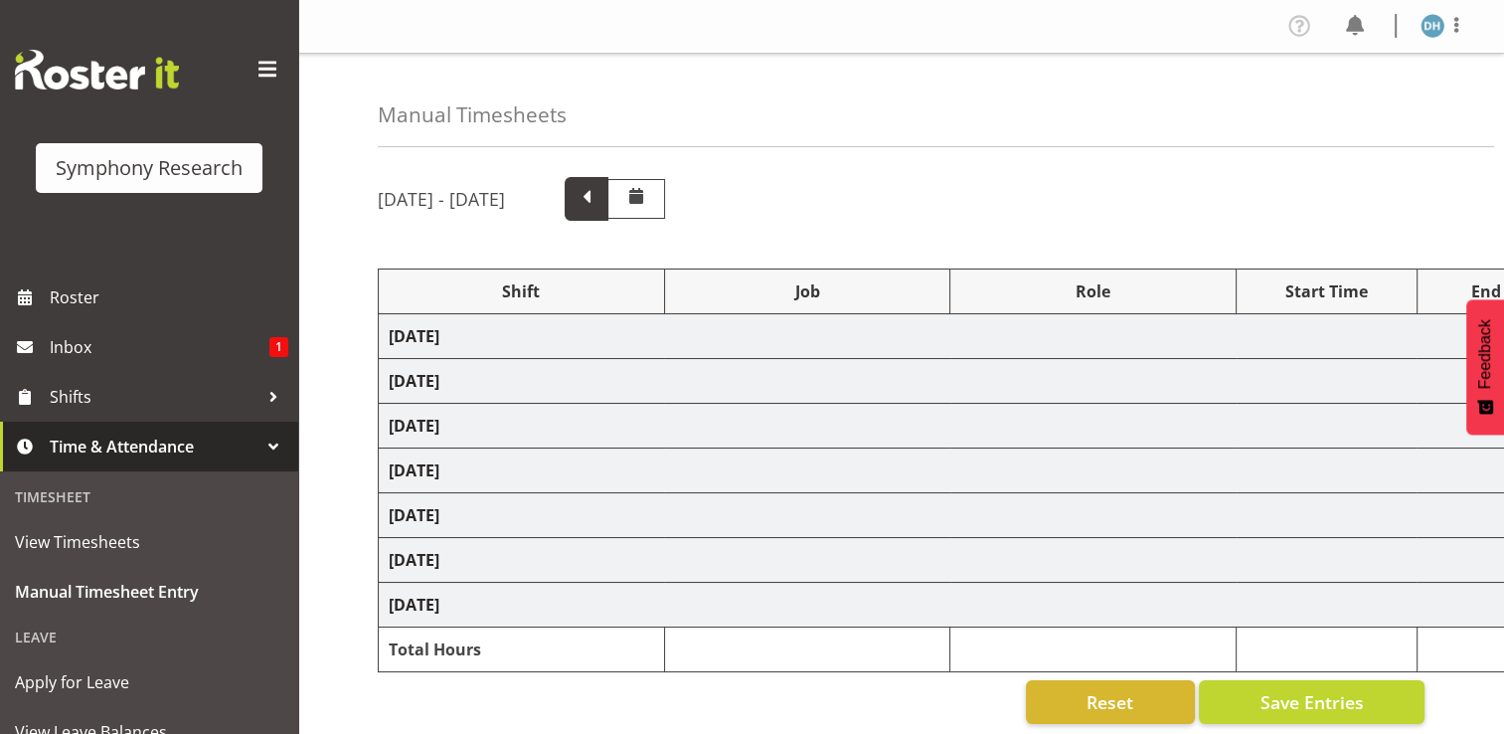
select select "56692"
select select "10499"
select select "47"
select select "56692"
select select "10499"
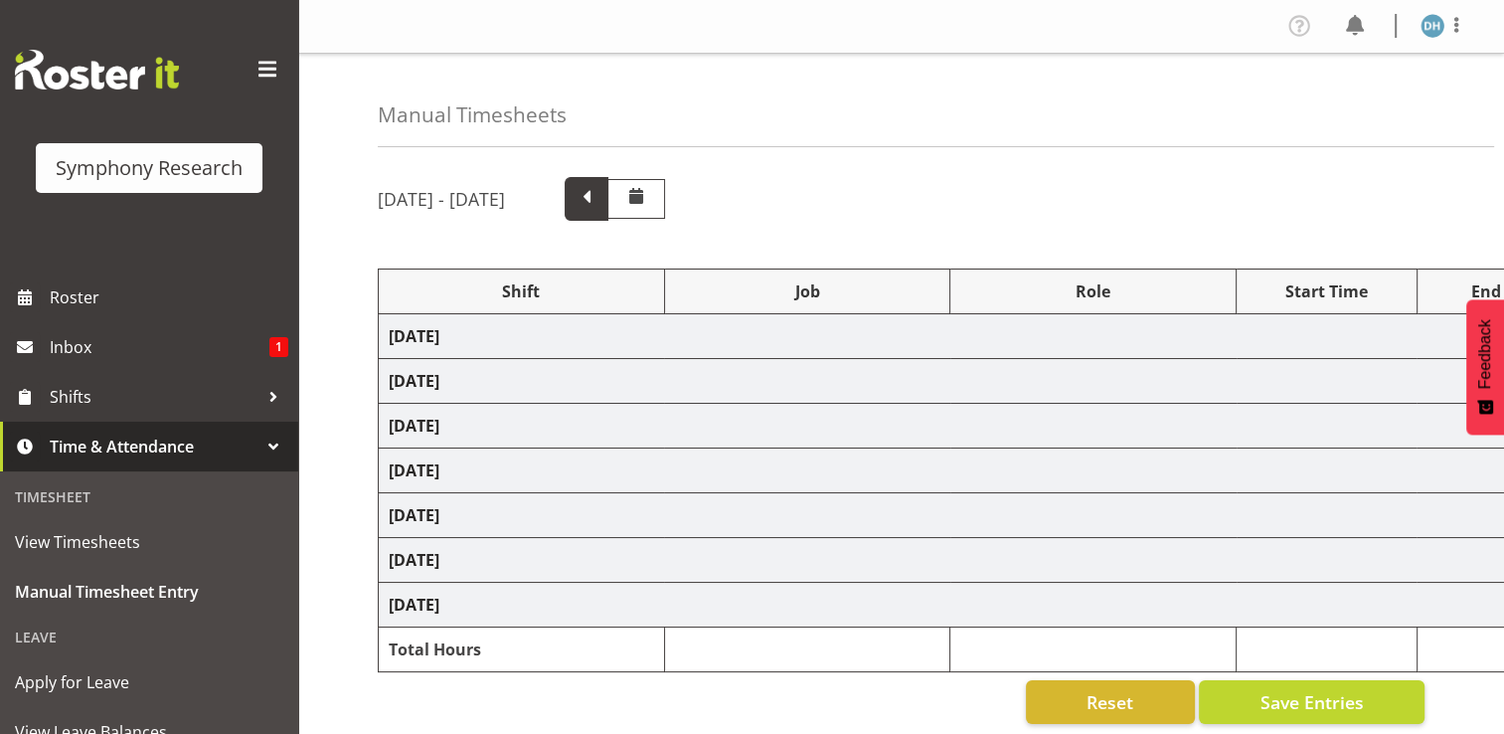
select select "47"
select select "56692"
select select "10499"
select select "47"
select select "56692"
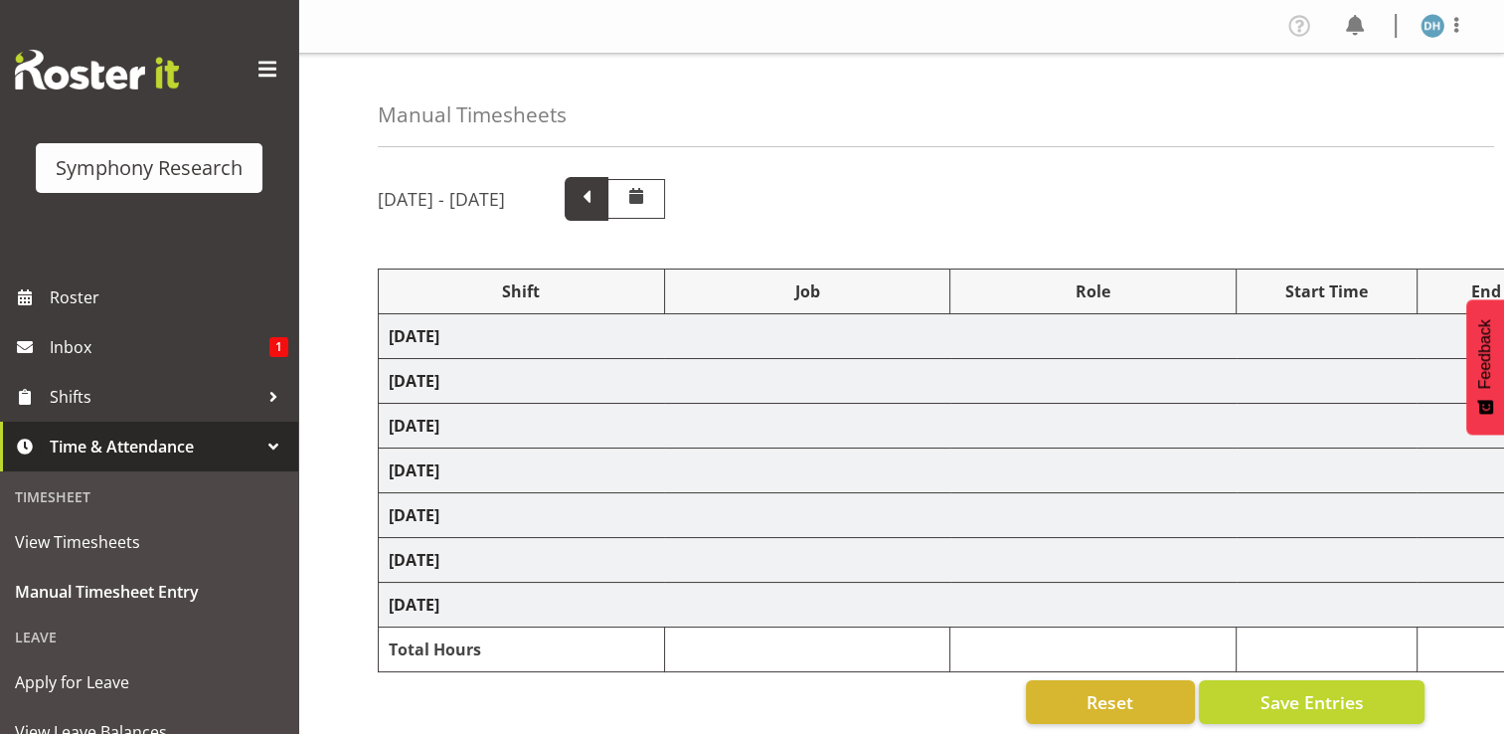
select select "10499"
select select "56692"
select select "10499"
select select "47"
select select "41604"
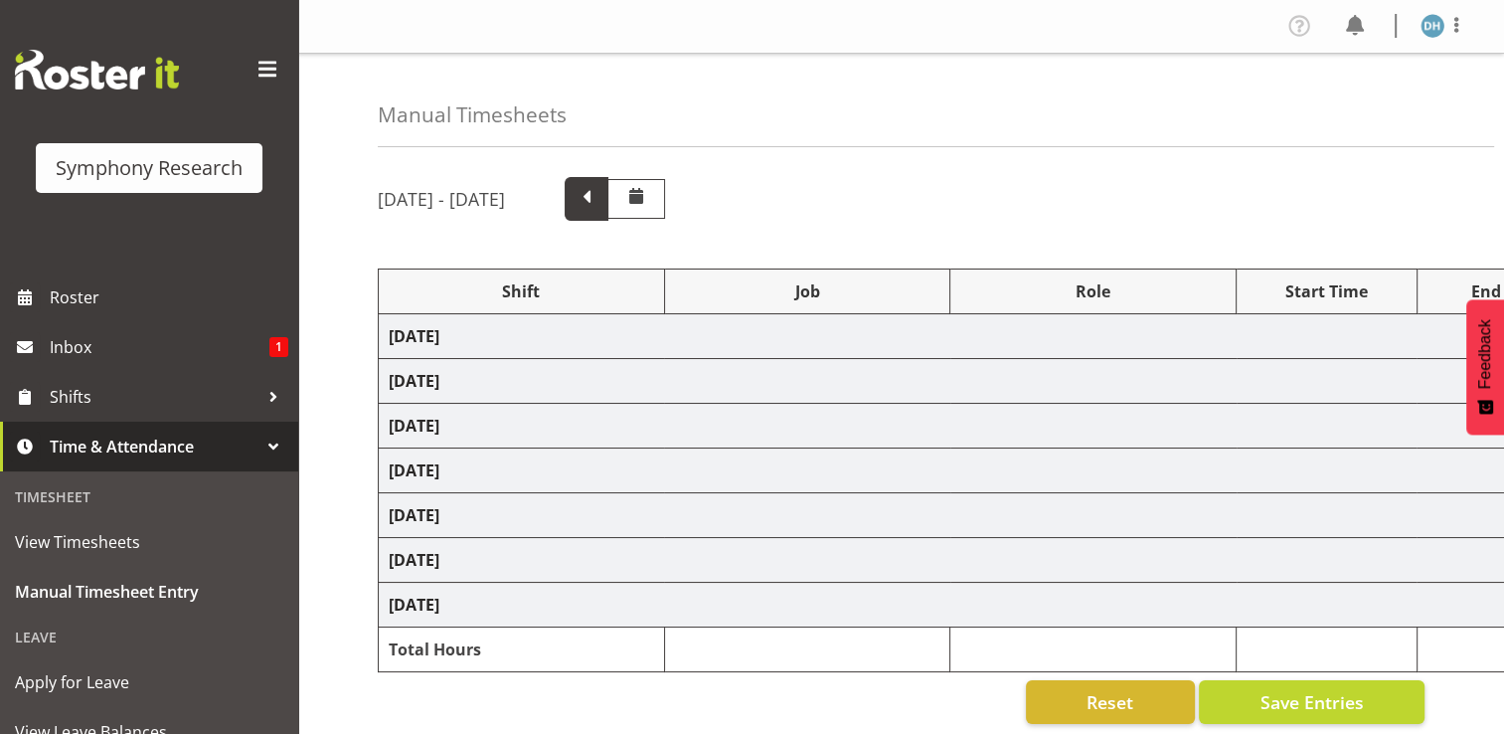
select select "10527"
select select "41604"
select select "10527"
select select "47"
select select "56692"
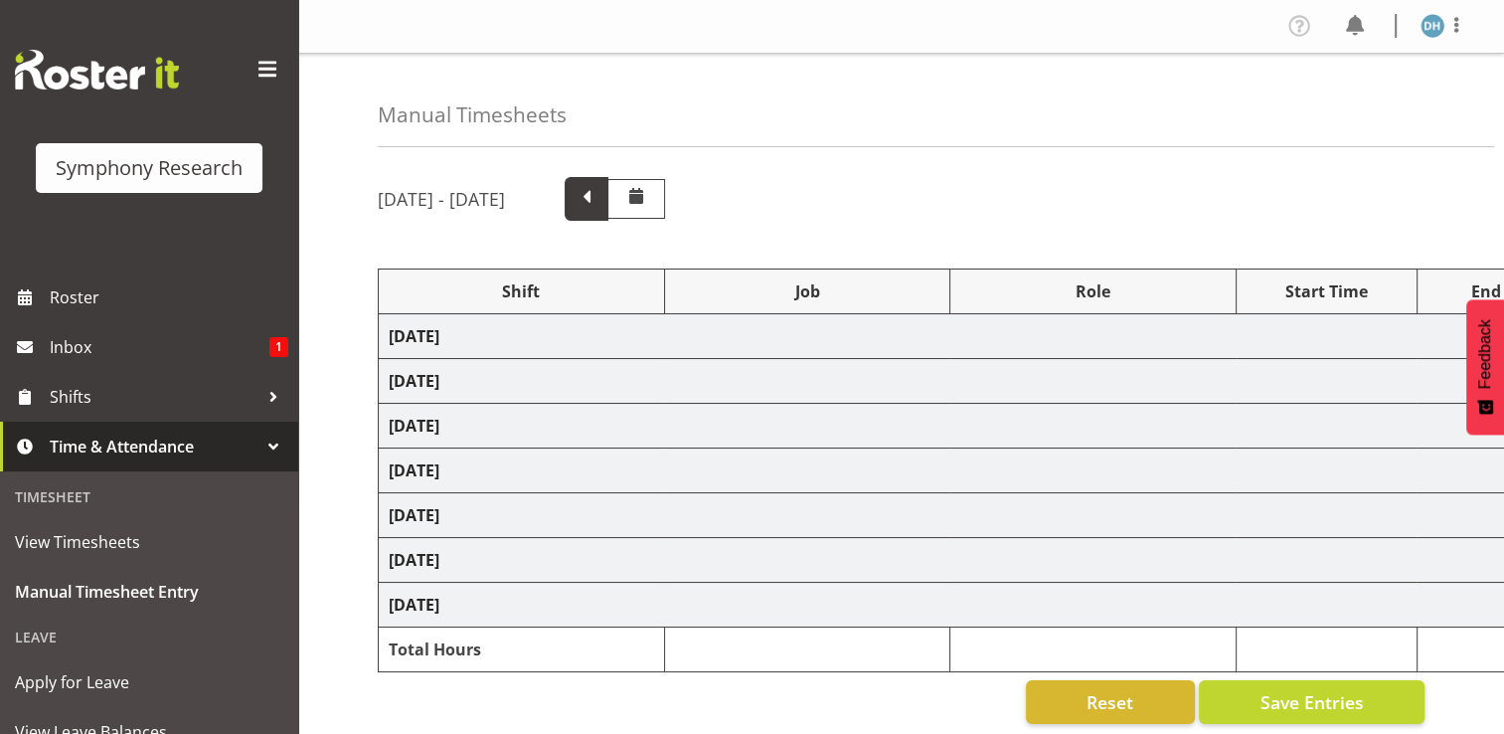
select select "10527"
select select "47"
select select "56692"
select select "10499"
select select "47"
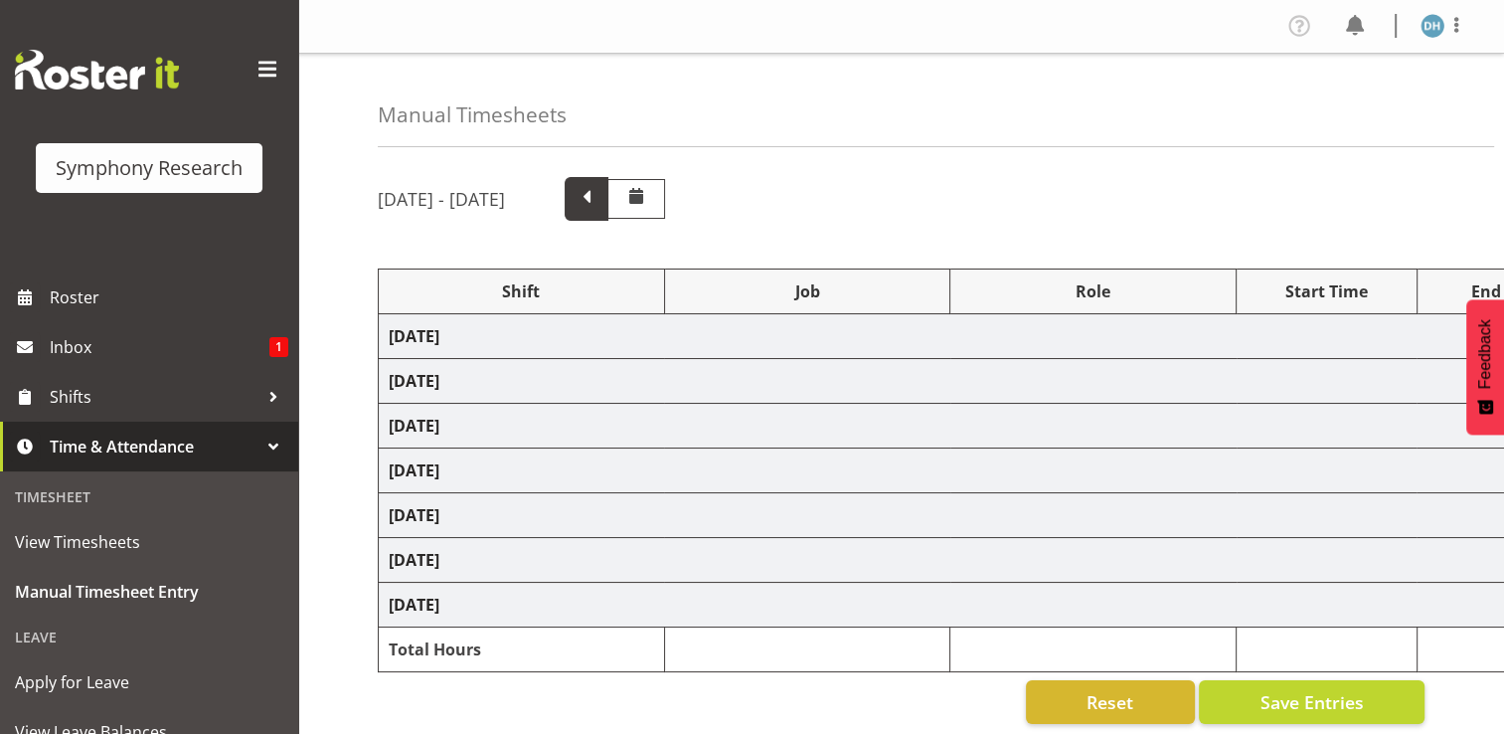
select select "41604"
select select "10527"
select select "41604"
select select "10527"
select select "47"
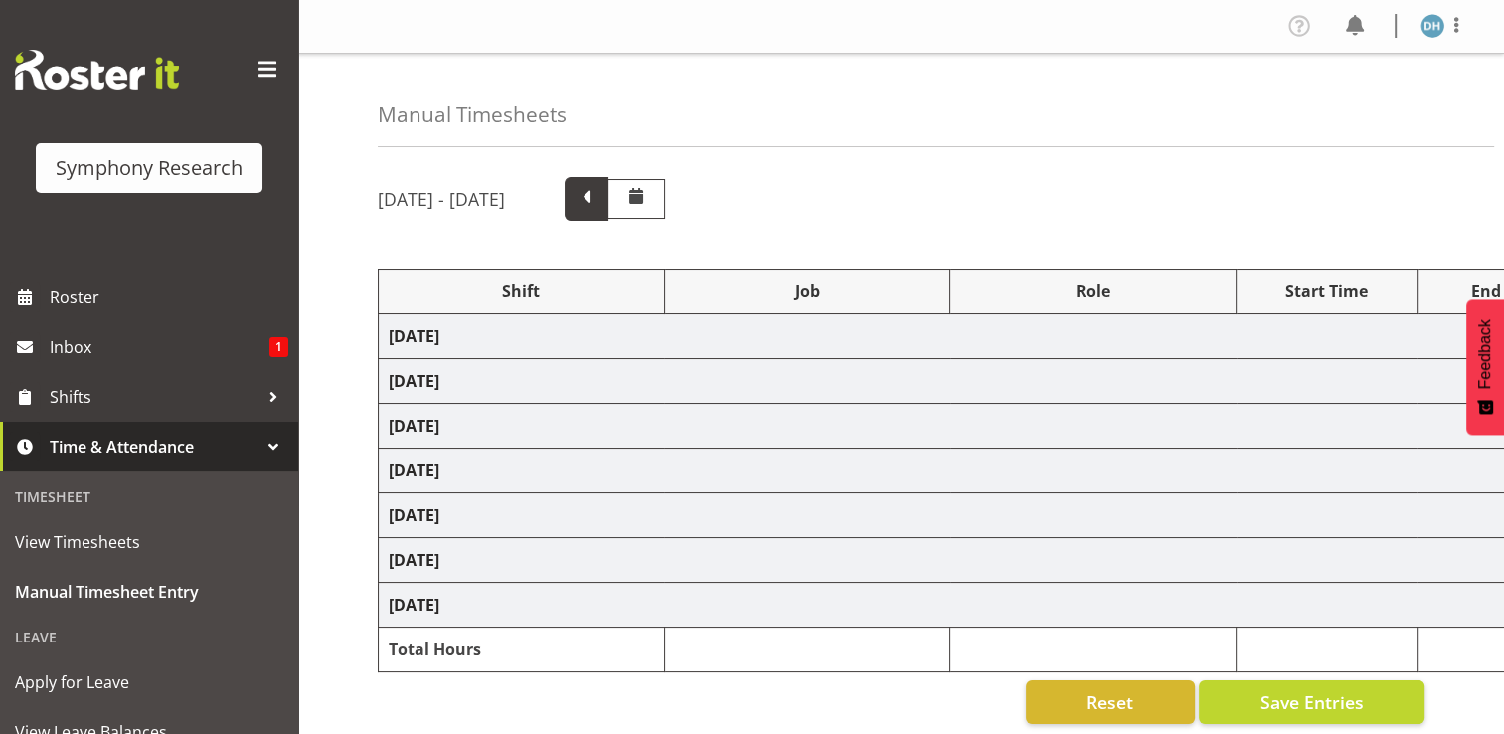
select select "41604"
select select "10527"
select select "47"
select select "56692"
select select "10499"
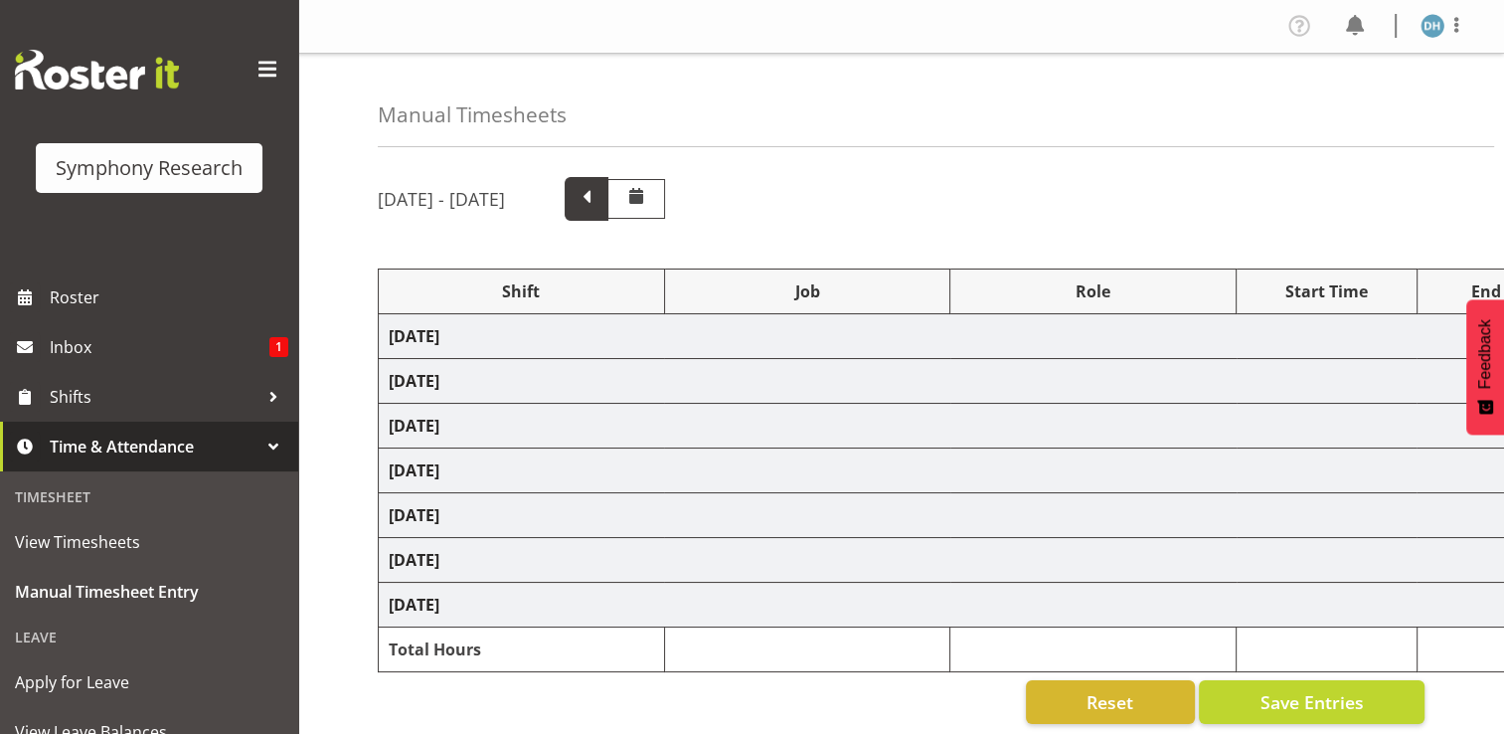
select select "47"
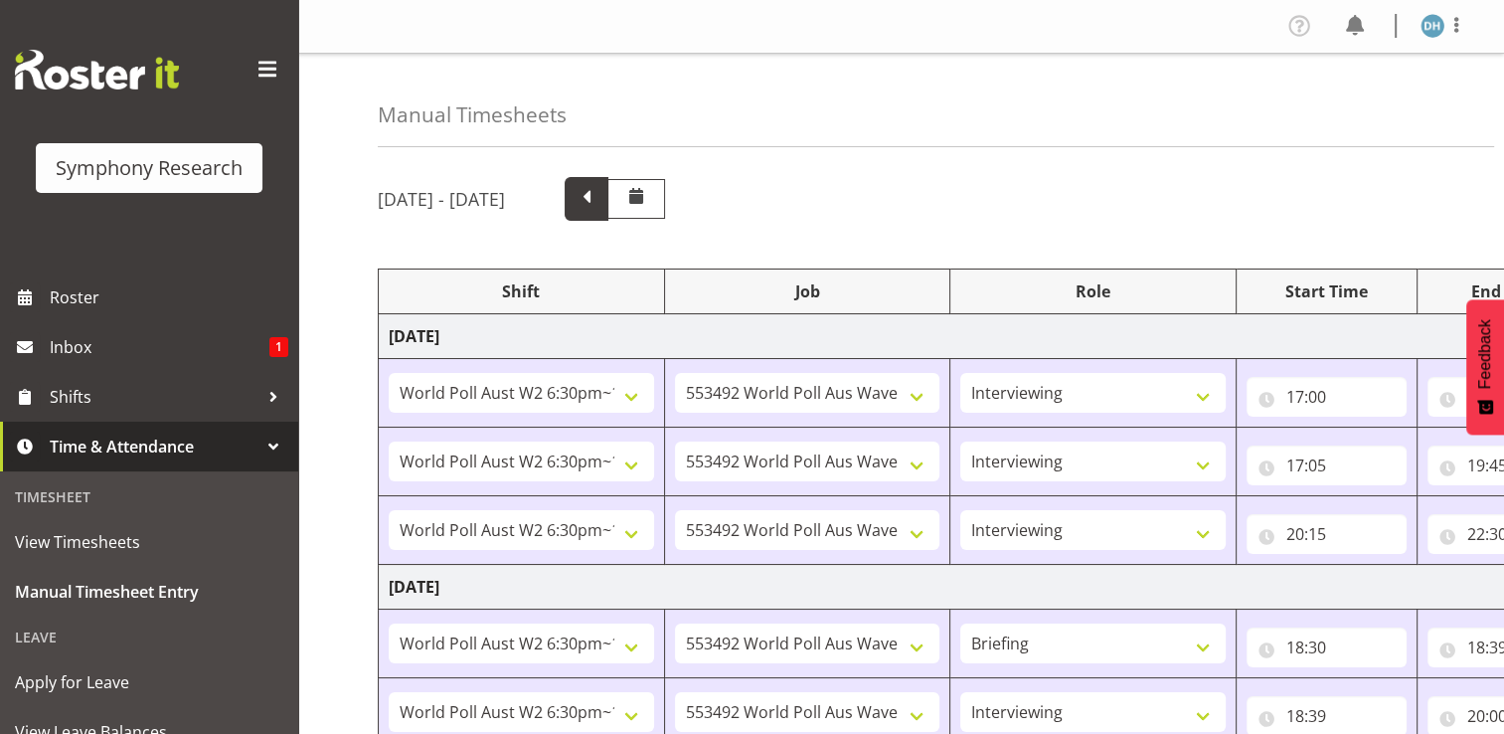
click at [600, 196] on span at bounding box center [587, 197] width 26 height 26
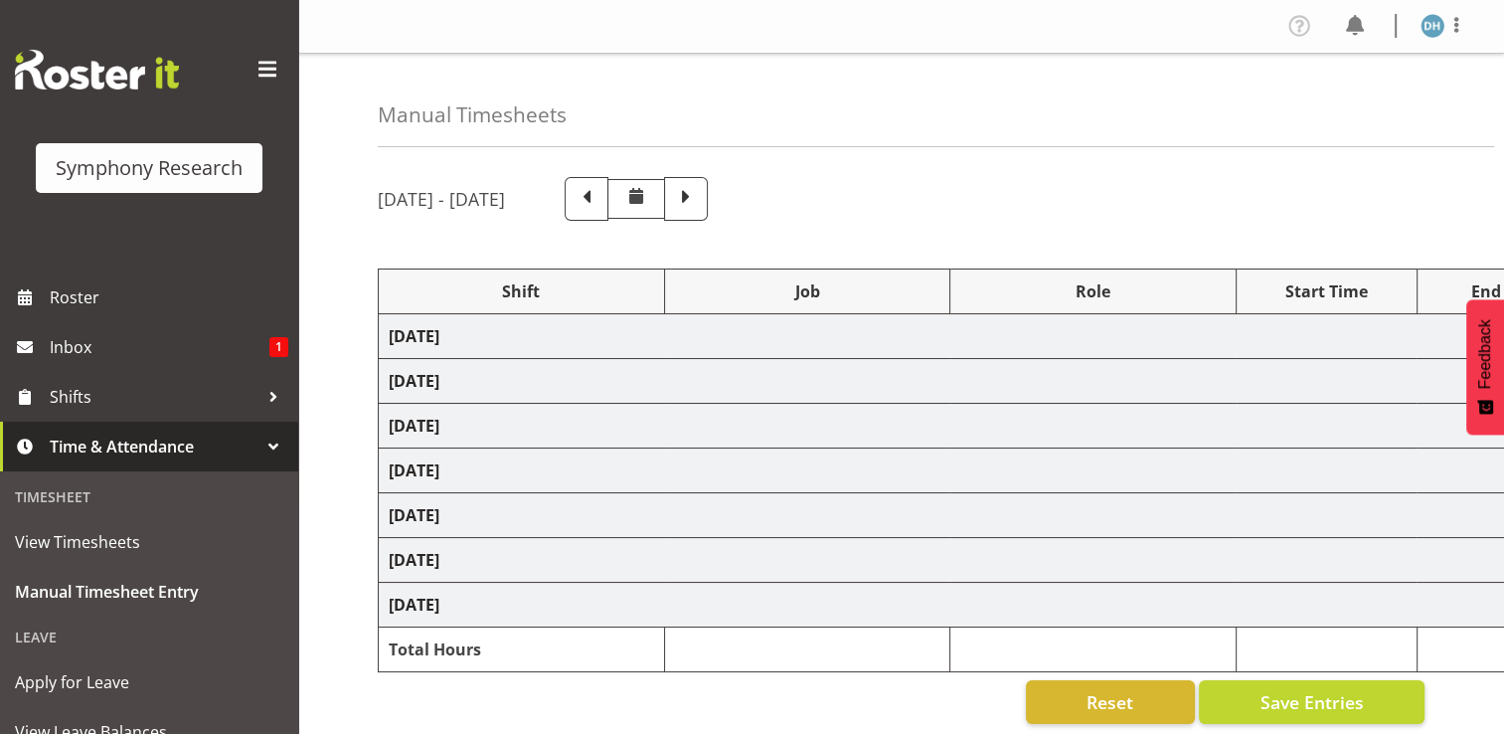
select select "56692"
select select "10499"
select select "56692"
select select "10499"
select select "47"
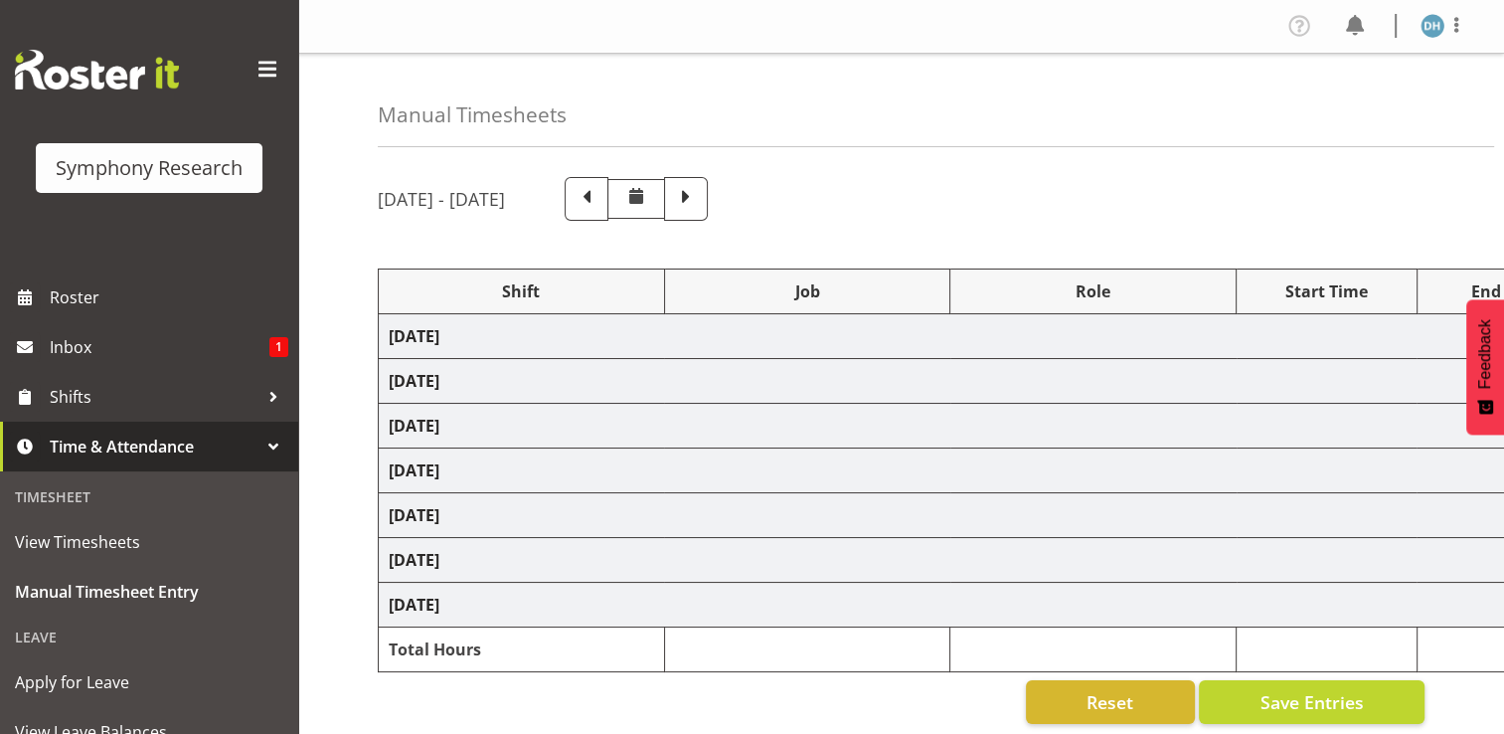
select select
select select "10499"
select select
select select "10499"
select select "47"
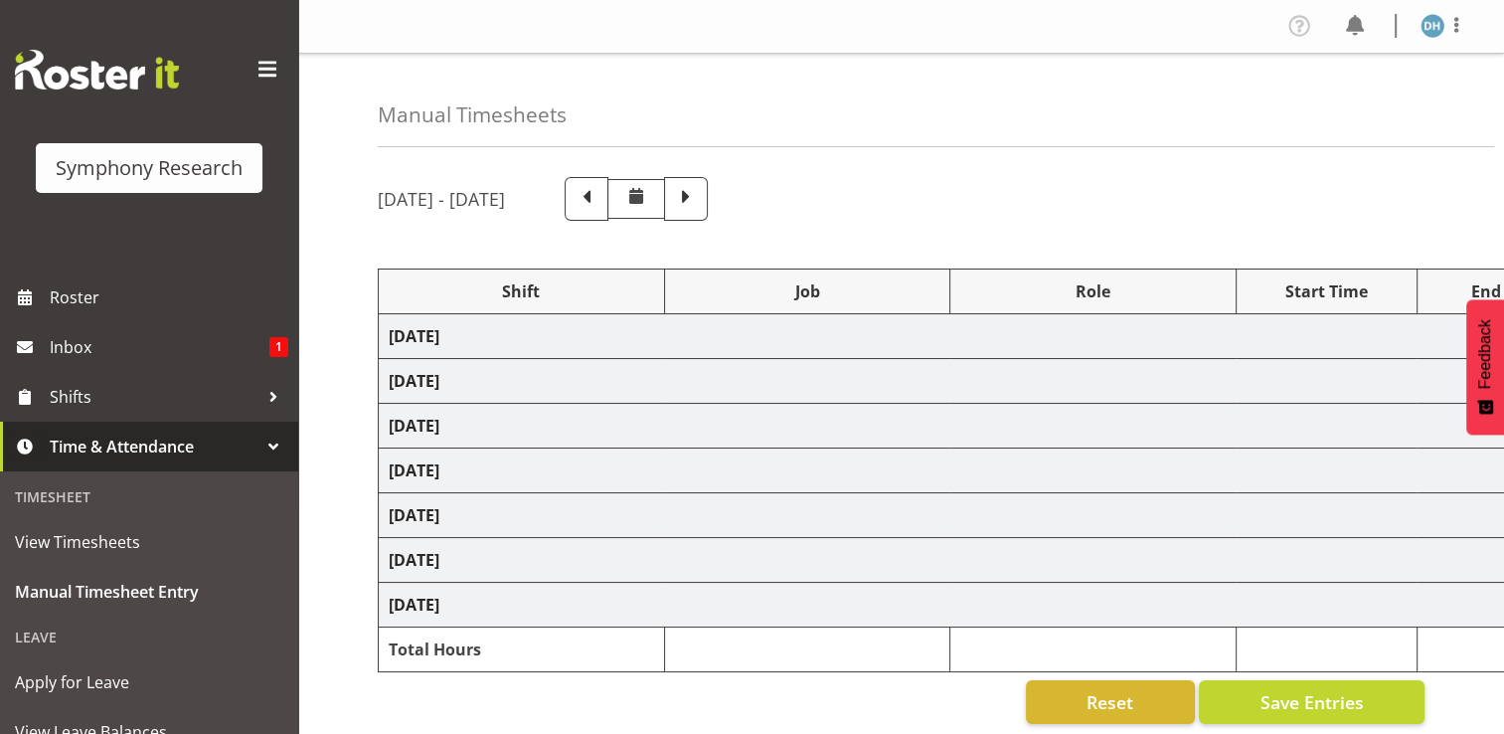
select select "56692"
select select "10499"
select select "47"
select select "56692"
select select "10499"
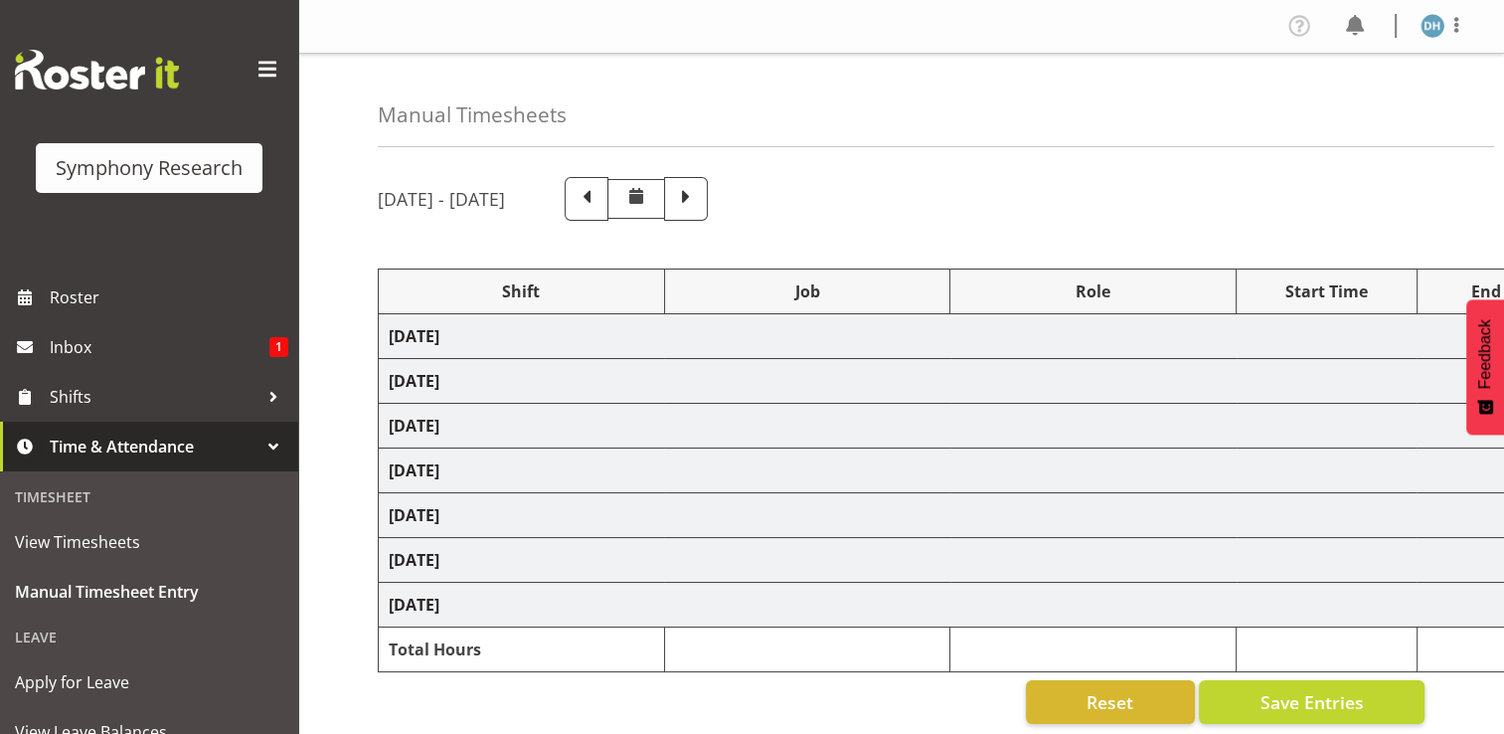
select select "56692"
select select "10499"
select select "47"
select select "103"
select select
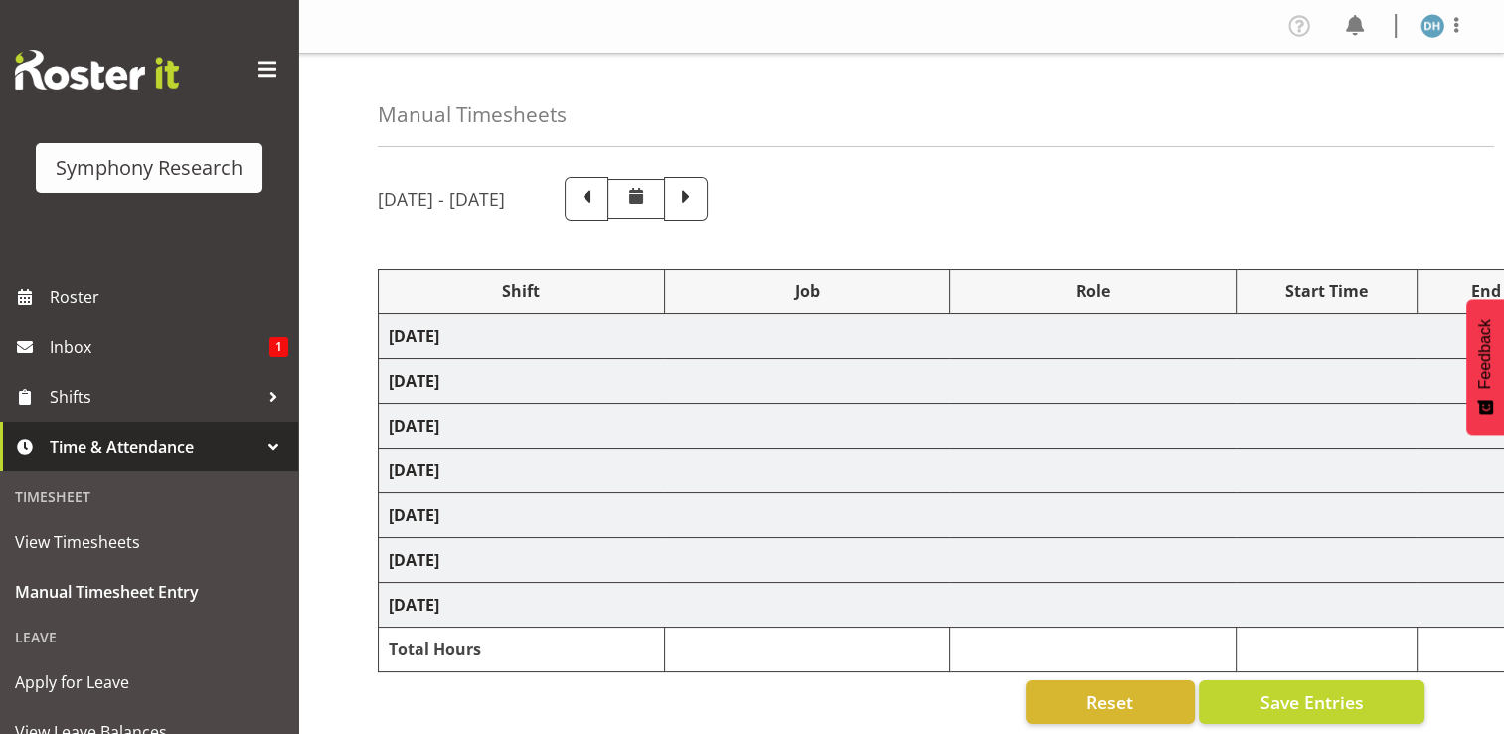
select select "103"
select select
select select "47"
select select "10499"
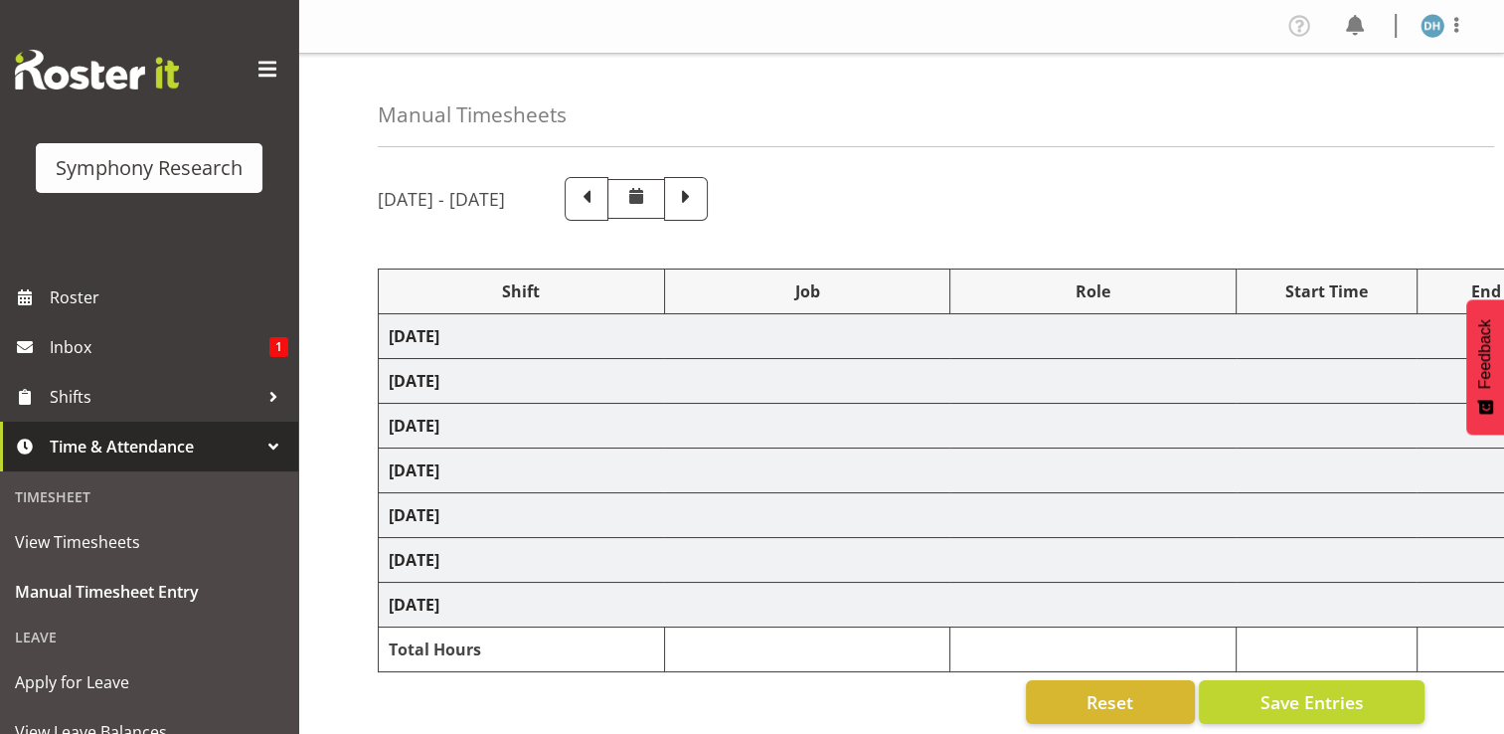
select select "47"
select select "10499"
select select "47"
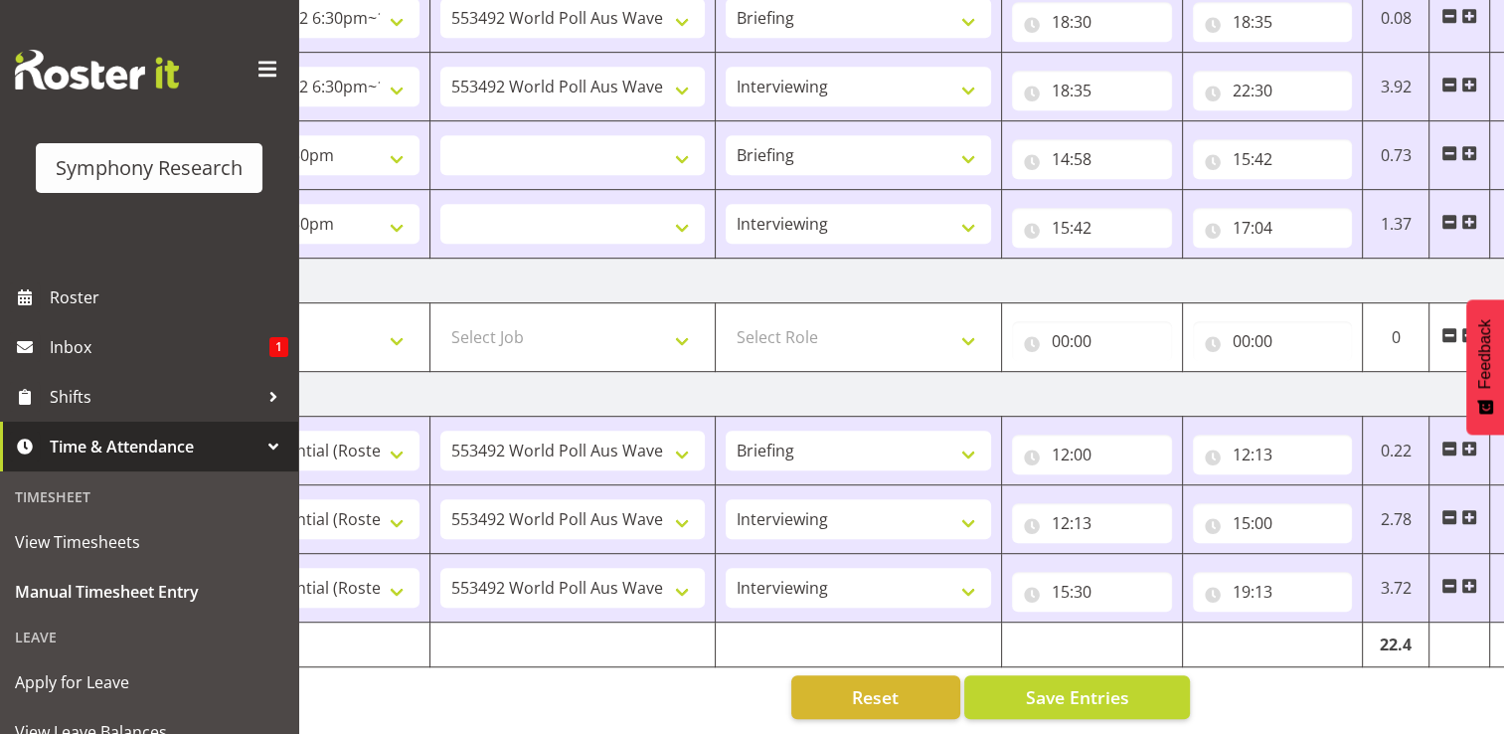
scroll to position [0, 240]
